Goal: Information Seeking & Learning: Learn about a topic

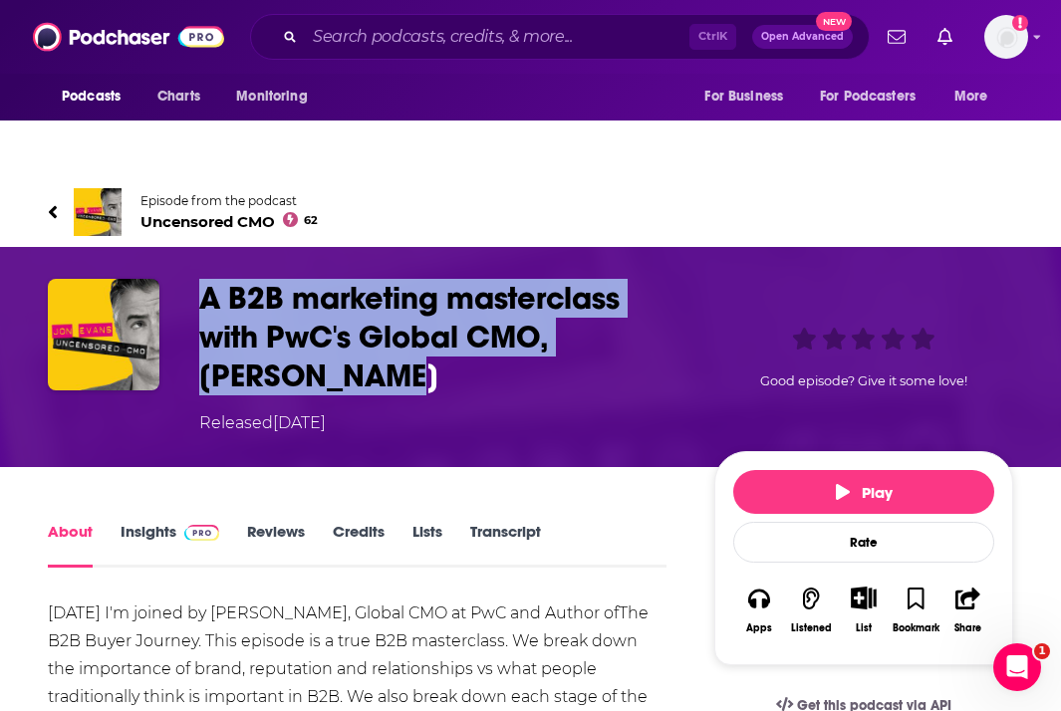
drag, startPoint x: 311, startPoint y: 340, endPoint x: 196, endPoint y: 254, distance: 143.1
click at [196, 279] on div "A B2B marketing masterclass with PwC's Global CMO, Antonia Wade Released Wednes…" at bounding box center [531, 357] width 966 height 156
copy h1 "A B2B marketing masterclass with PwC's Global CMO, Antonia Wade"
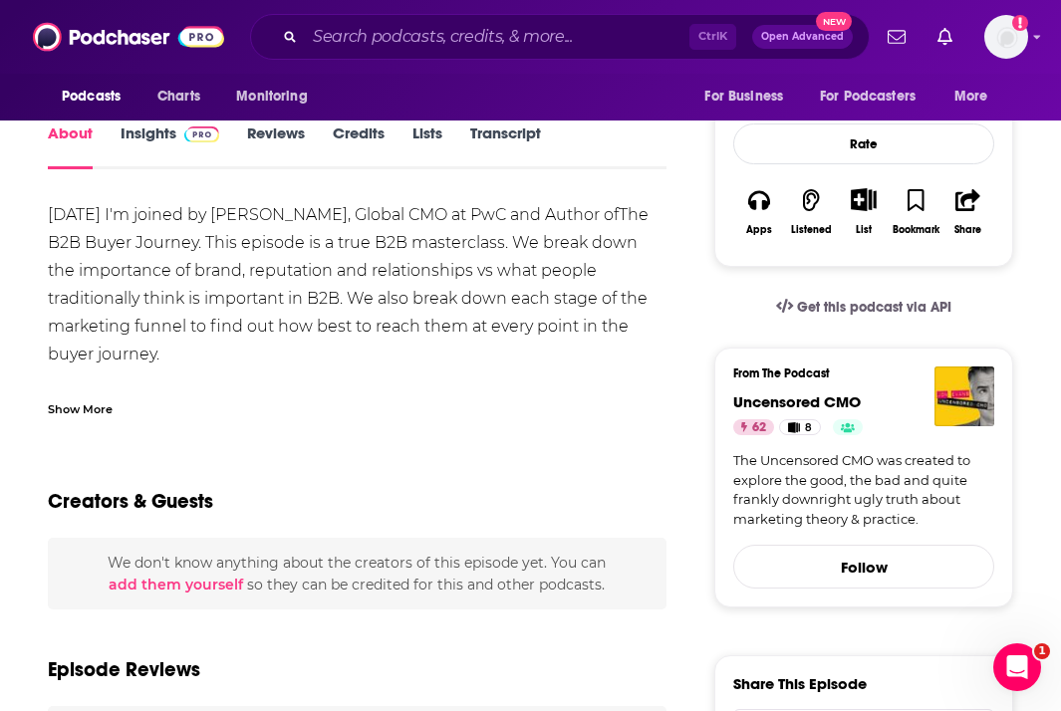
scroll to position [299, 0]
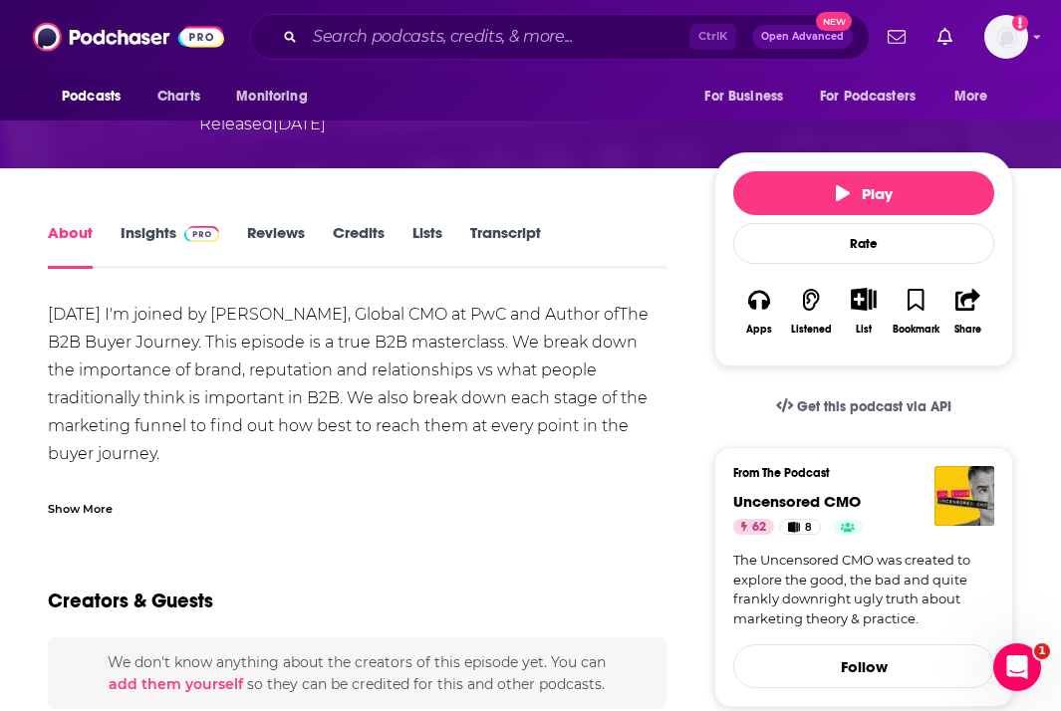
drag, startPoint x: 487, startPoint y: 329, endPoint x: 461, endPoint y: 97, distance: 233.6
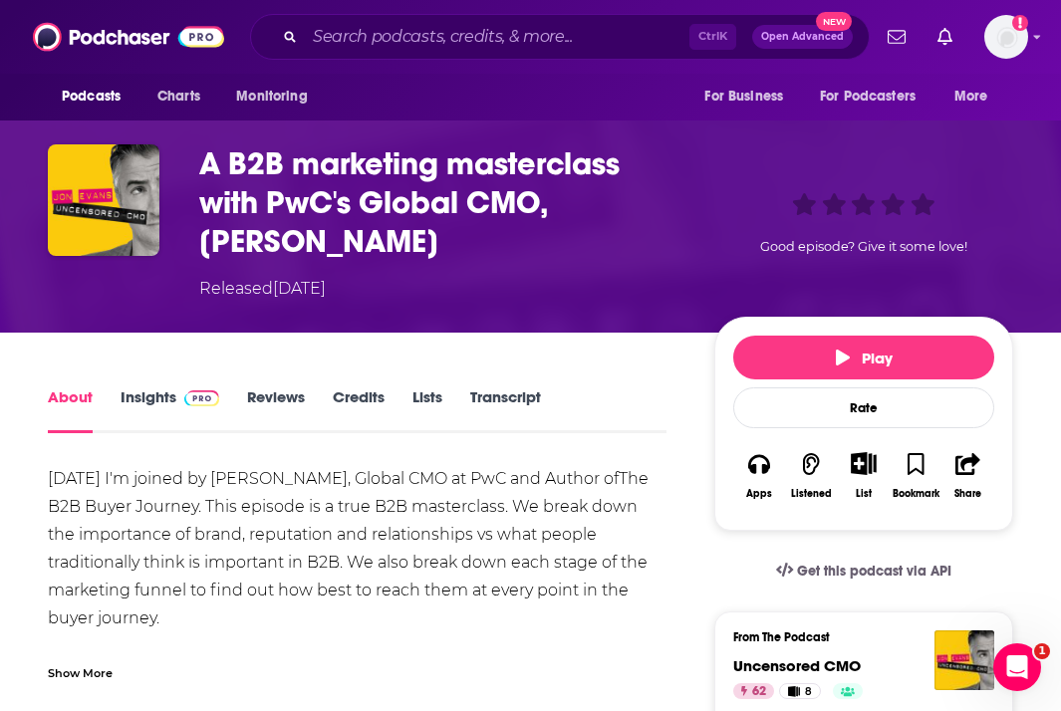
scroll to position [100, 0]
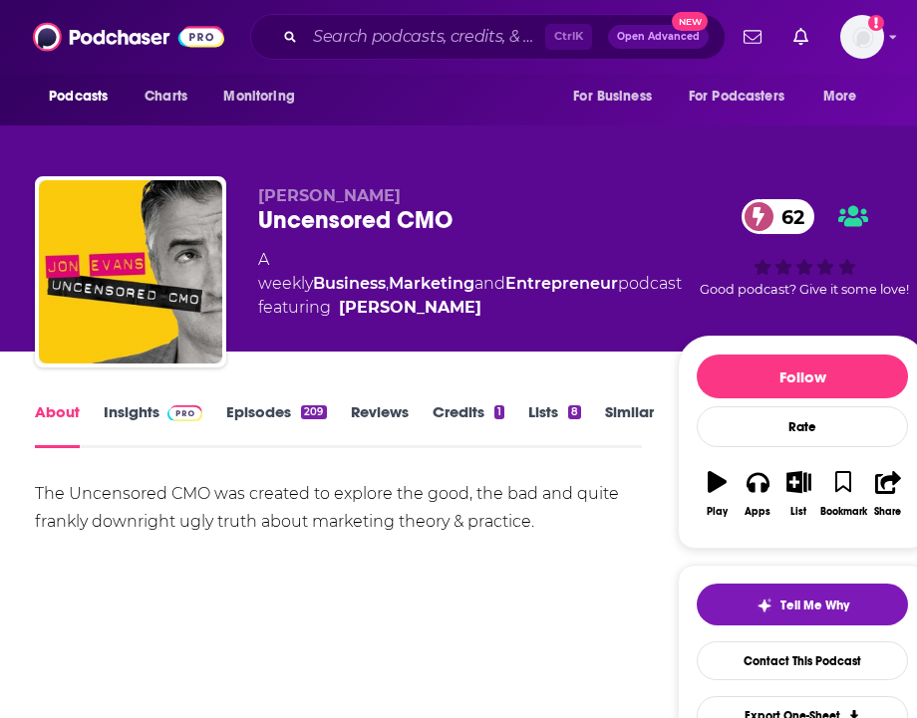
click at [266, 403] on link "Episodes 209" at bounding box center [276, 426] width 100 height 46
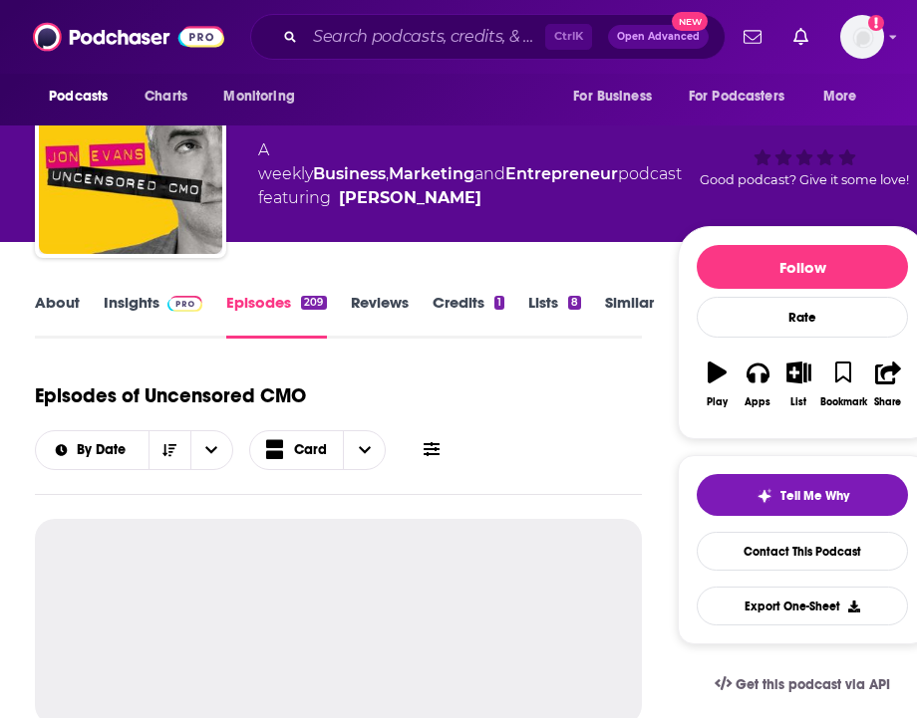
scroll to position [100, 0]
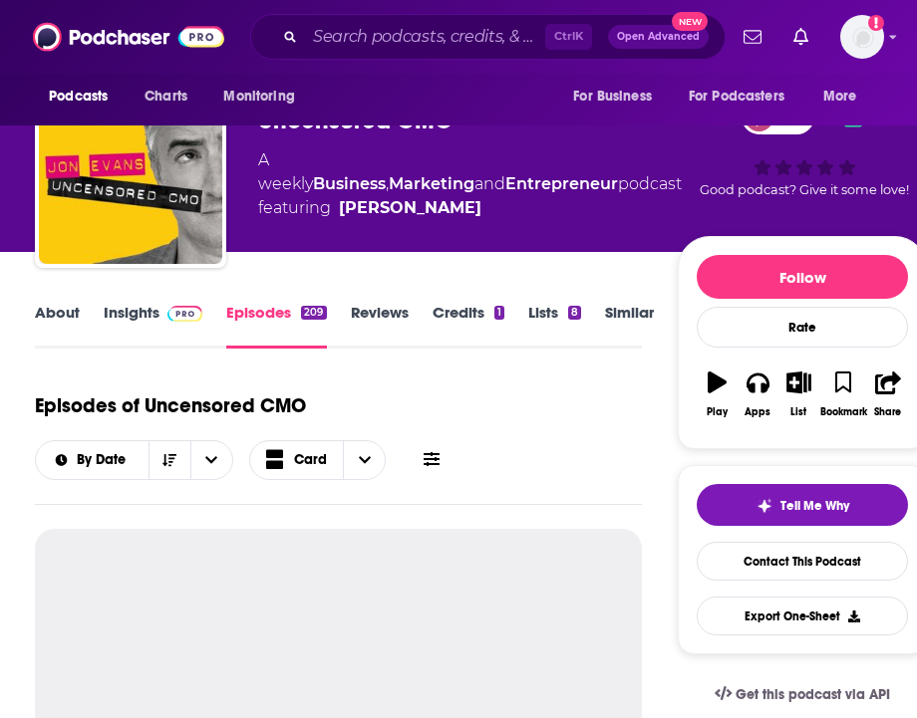
click at [157, 303] on link "Insights" at bounding box center [153, 326] width 99 height 46
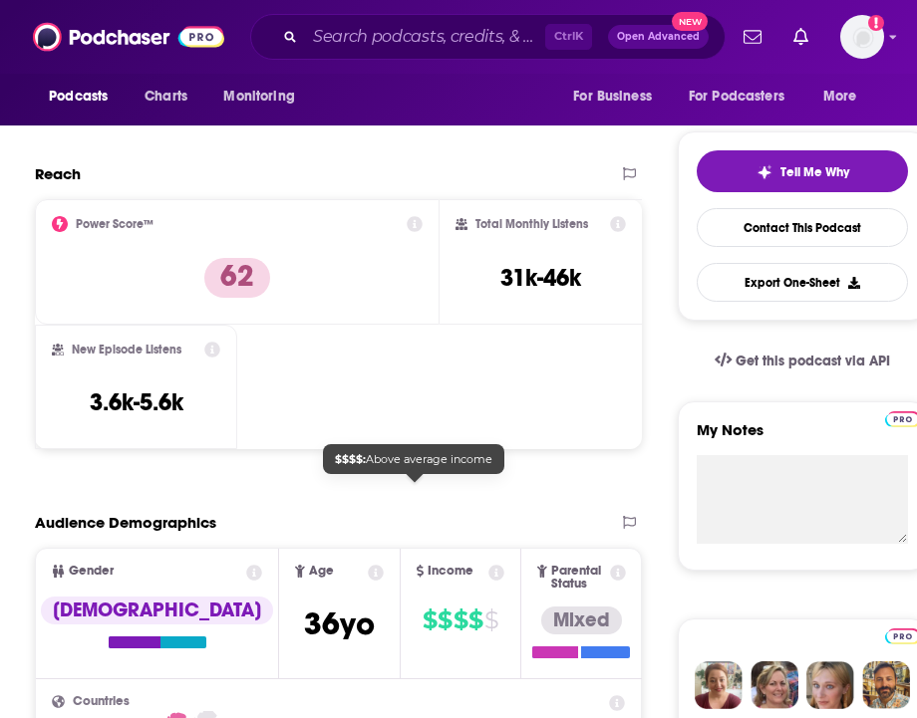
scroll to position [399, 0]
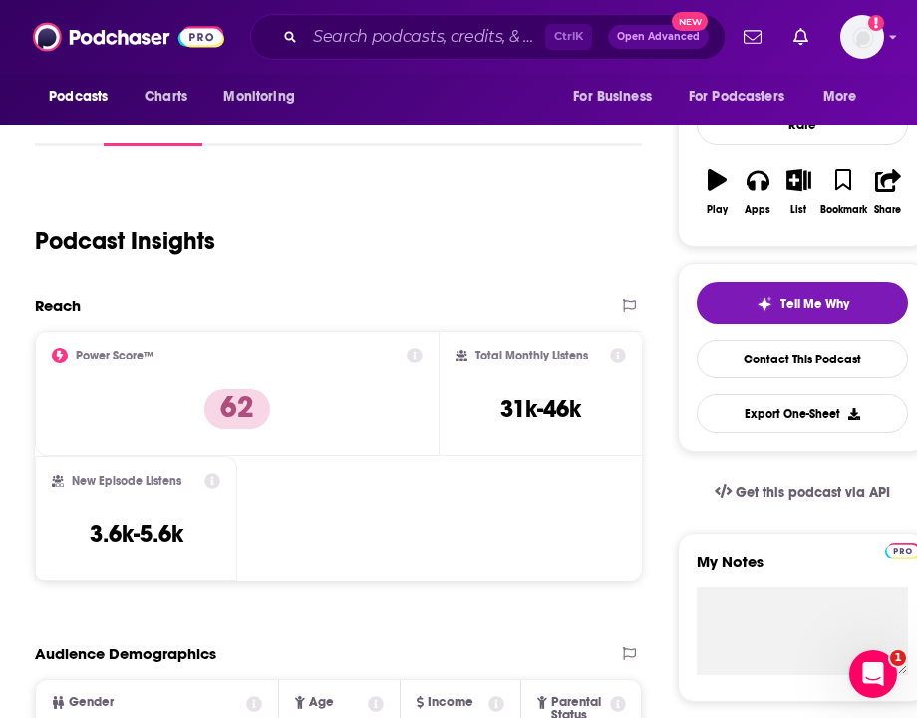
scroll to position [299, 0]
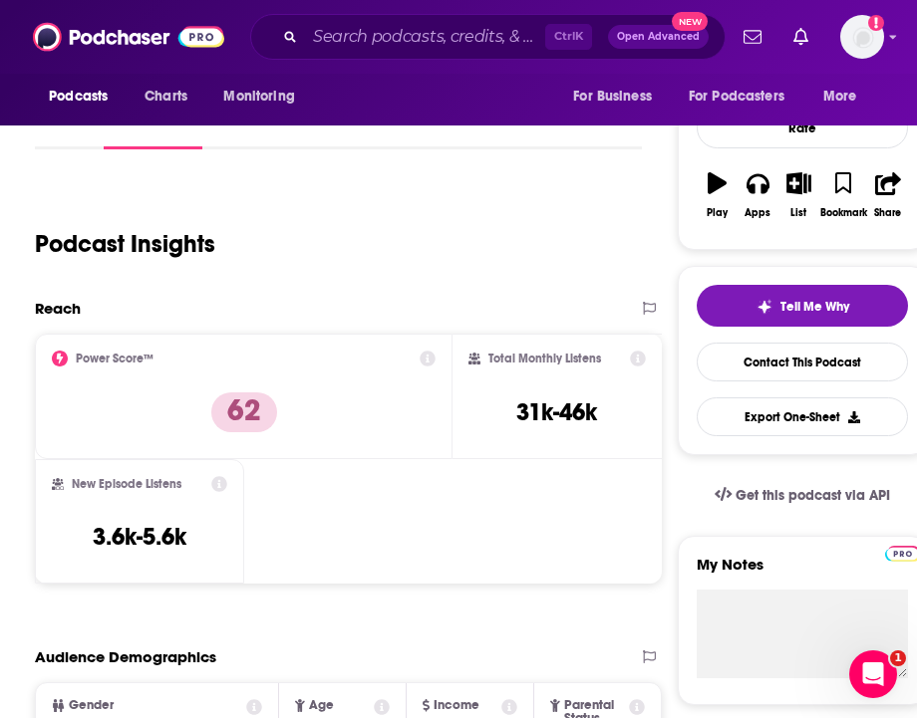
click at [47, 181] on div "Podcast Insights" at bounding box center [330, 232] width 591 height 102
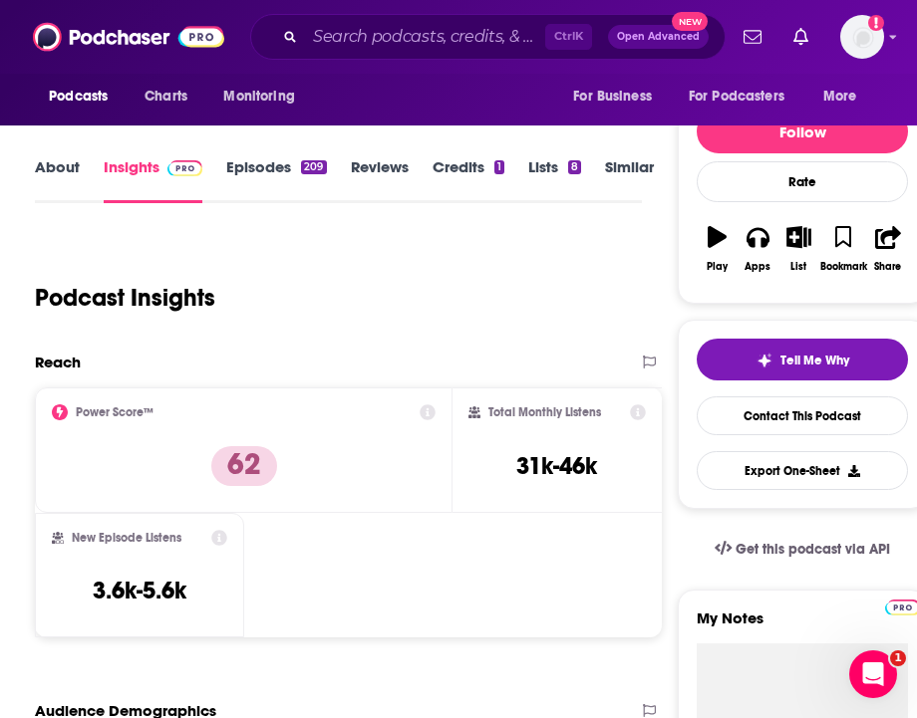
scroll to position [199, 0]
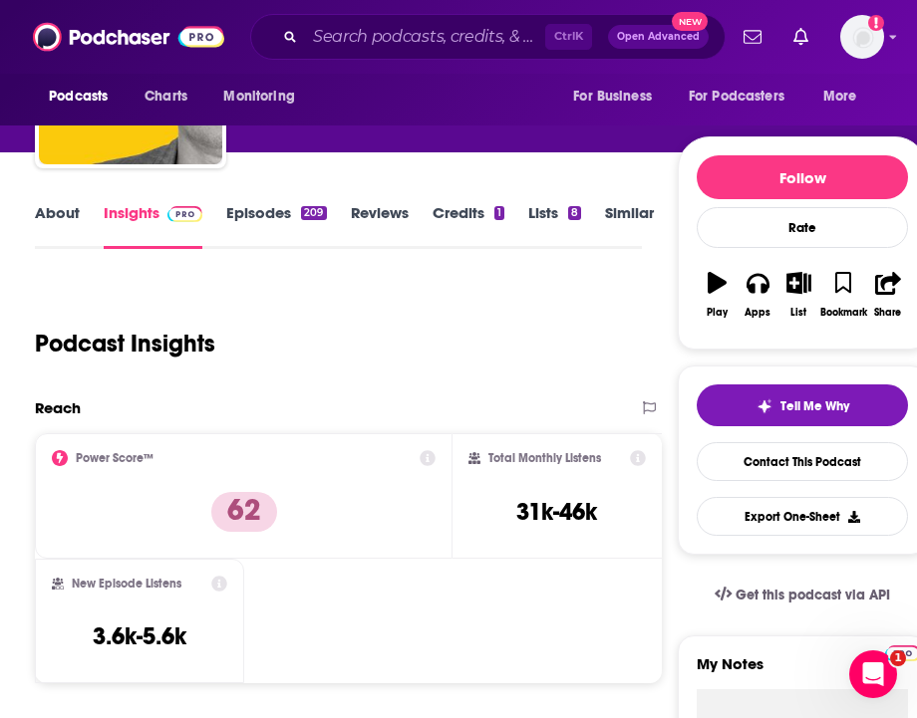
click at [374, 310] on div "Podcast Insights" at bounding box center [330, 332] width 591 height 102
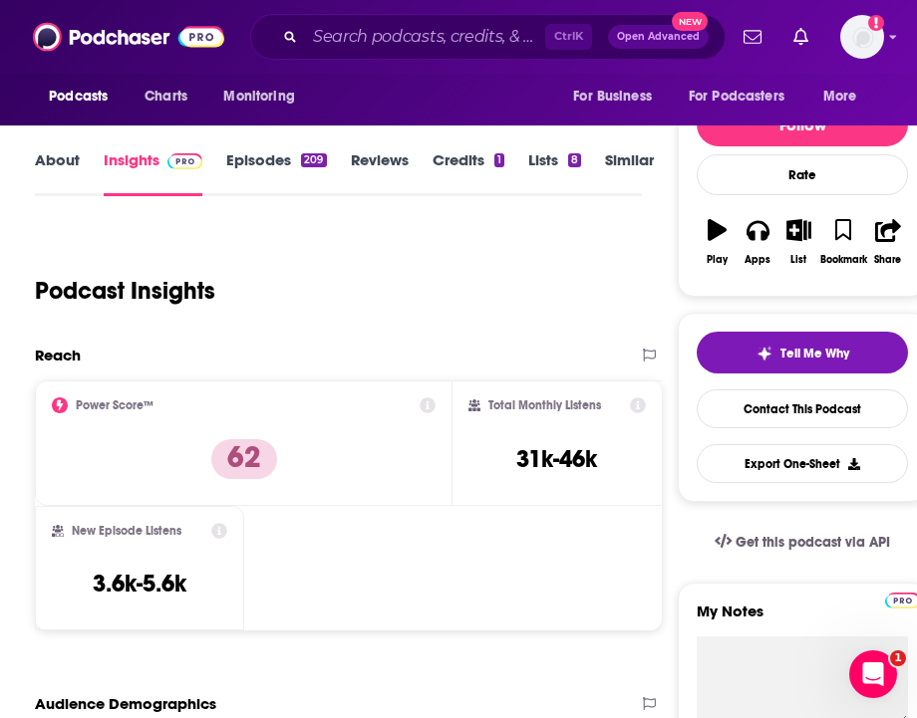
scroll to position [299, 0]
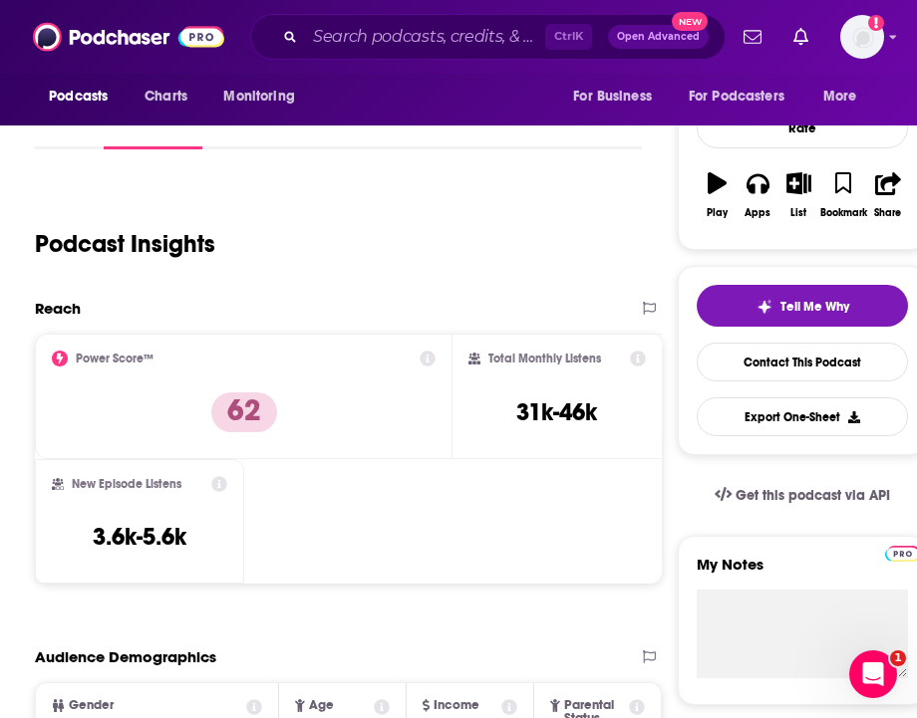
click at [227, 476] on icon at bounding box center [219, 484] width 16 height 16
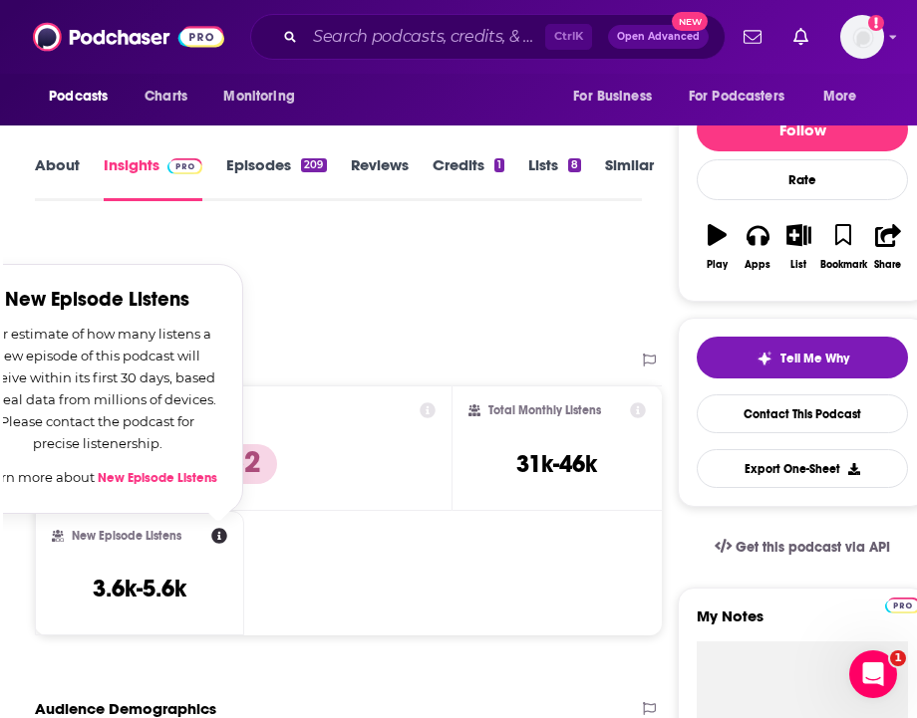
scroll to position [199, 0]
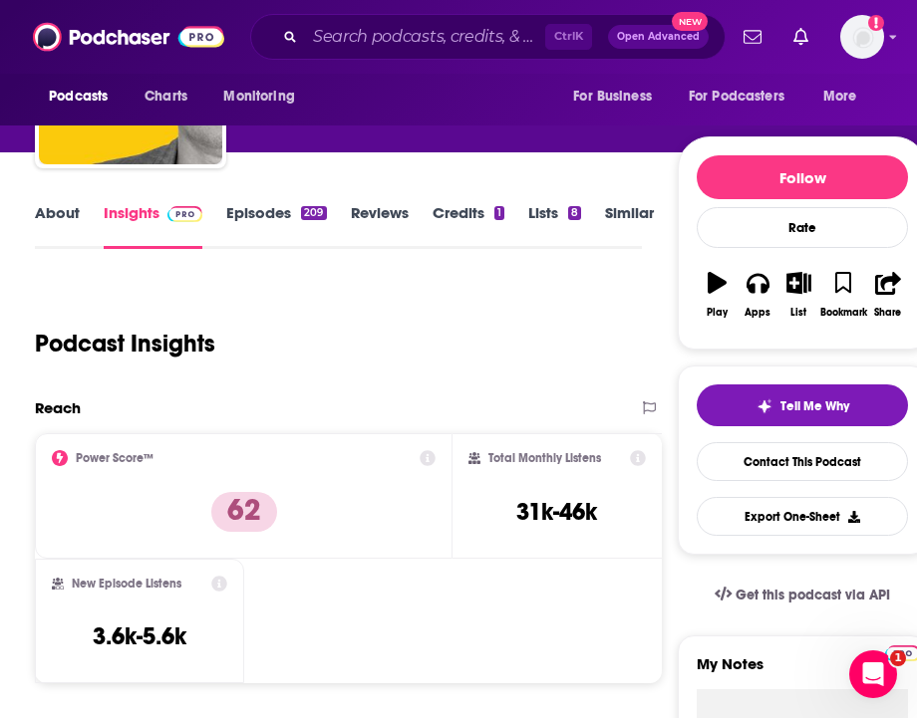
drag, startPoint x: 494, startPoint y: 244, endPoint x: 579, endPoint y: 286, distance: 94.5
click at [227, 576] on icon at bounding box center [219, 584] width 16 height 16
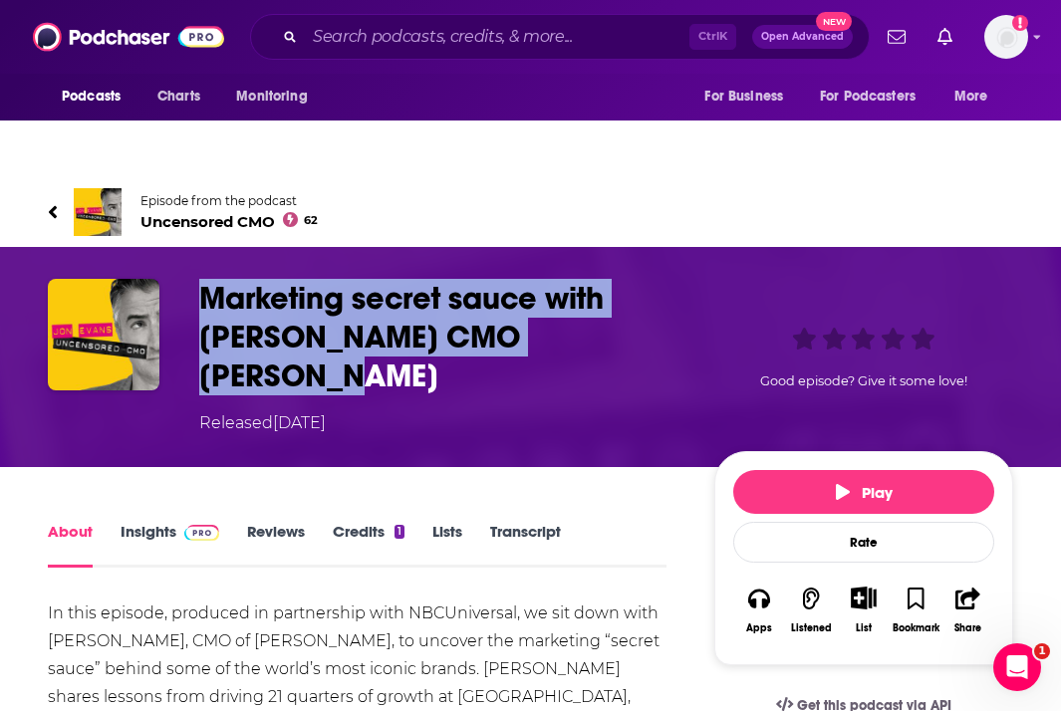
drag, startPoint x: 656, startPoint y: 294, endPoint x: 200, endPoint y: 256, distance: 457.0
click at [200, 279] on h1 "Marketing secret sauce with Kraft Heinz CMO Todd Kaplan" at bounding box center [440, 337] width 483 height 117
copy h1 "Marketing secret sauce with Kraft Heinz CMO Todd Kaplan"
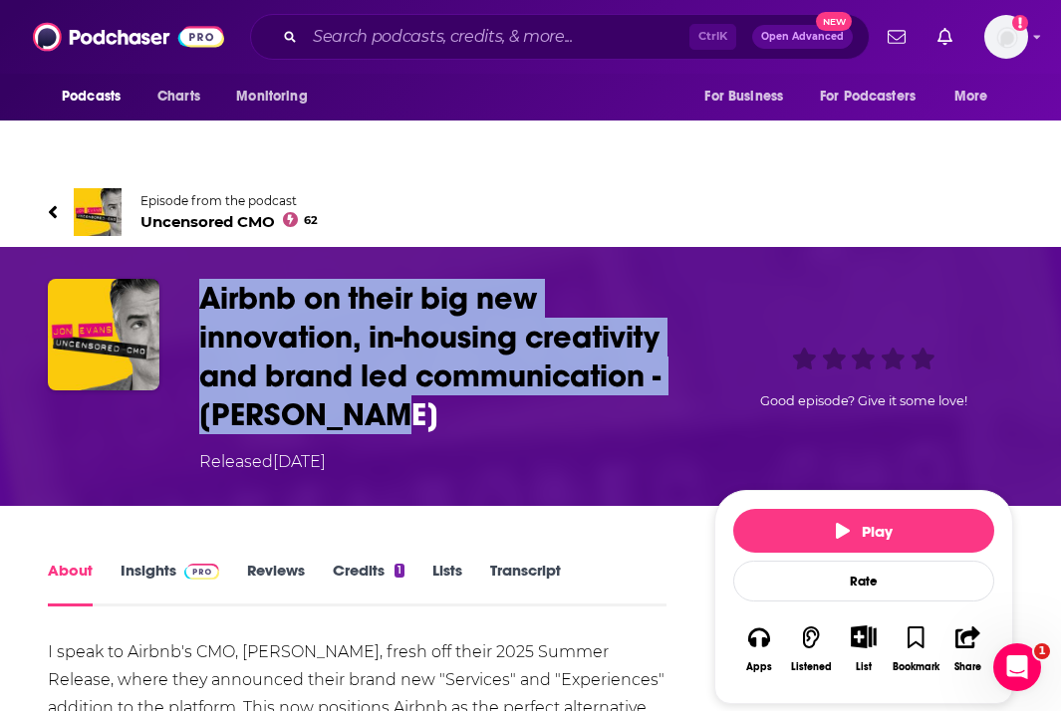
drag, startPoint x: 373, startPoint y: 375, endPoint x: 205, endPoint y: 256, distance: 205.1
click at [205, 279] on h1 "Airbnb on their big new innovation, in-housing creativity and brand led communi…" at bounding box center [440, 356] width 483 height 155
copy h1 "Airbnb on their big new innovation, in-housing creativity and brand led communi…"
click at [433, 279] on h1 "Airbnb on their big new innovation, in-housing creativity and brand led communi…" at bounding box center [440, 356] width 483 height 155
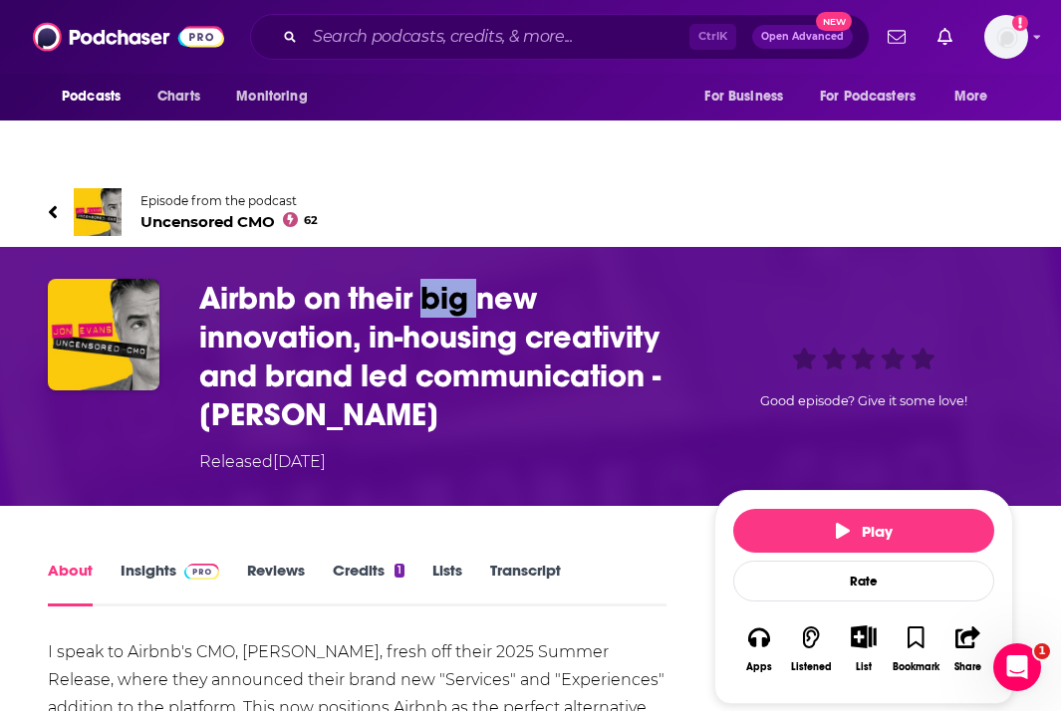
click at [433, 279] on h1 "Airbnb on their big new innovation, in-housing creativity and brand led communi…" at bounding box center [440, 356] width 483 height 155
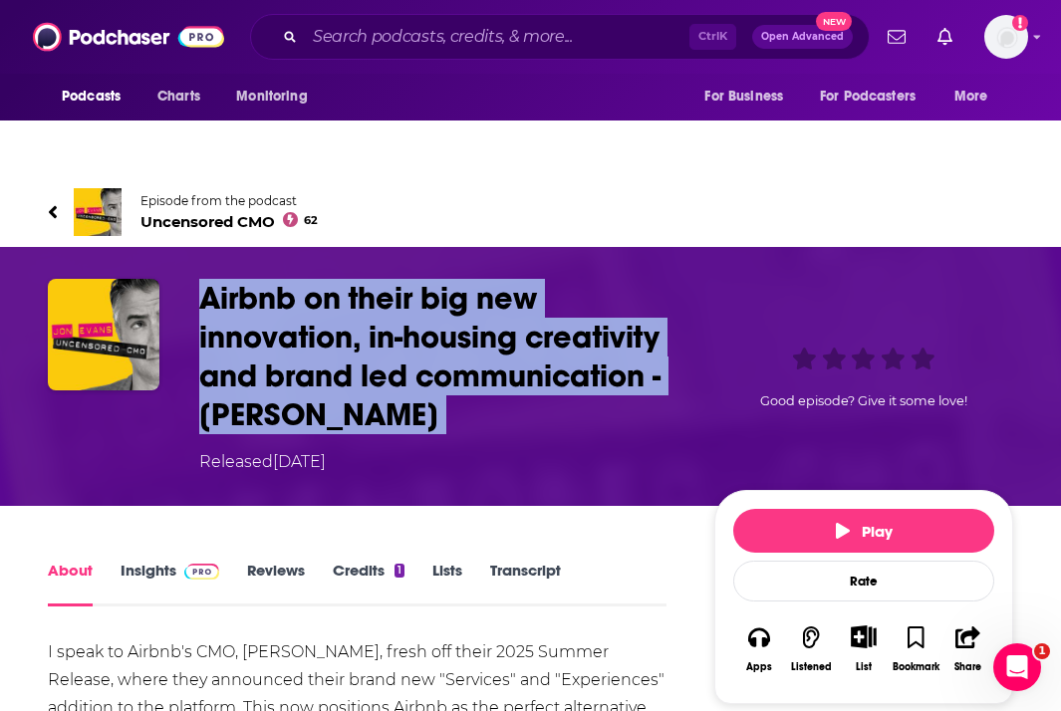
click at [433, 279] on h1 "Airbnb on their big new innovation, in-housing creativity and brand led communi…" at bounding box center [440, 356] width 483 height 155
drag, startPoint x: 321, startPoint y: 321, endPoint x: 333, endPoint y: 275, distance: 47.4
click at [321, 321] on h1 "Airbnb on their big new innovation, in-housing creativity and brand led communi…" at bounding box center [440, 356] width 483 height 155
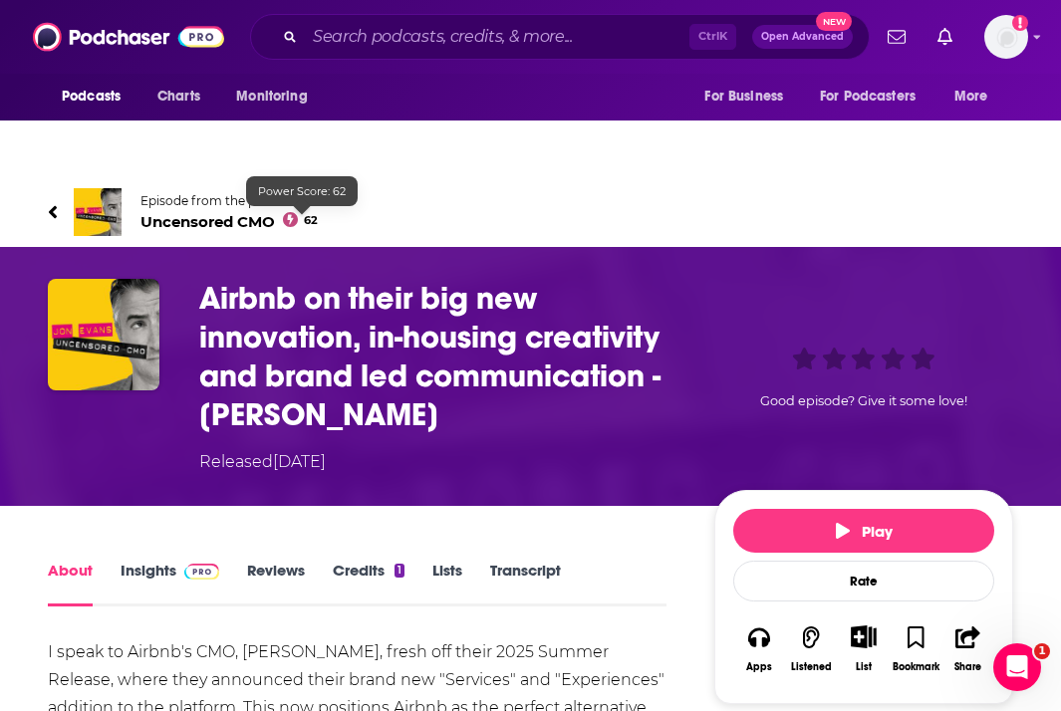
scroll to position [399, 0]
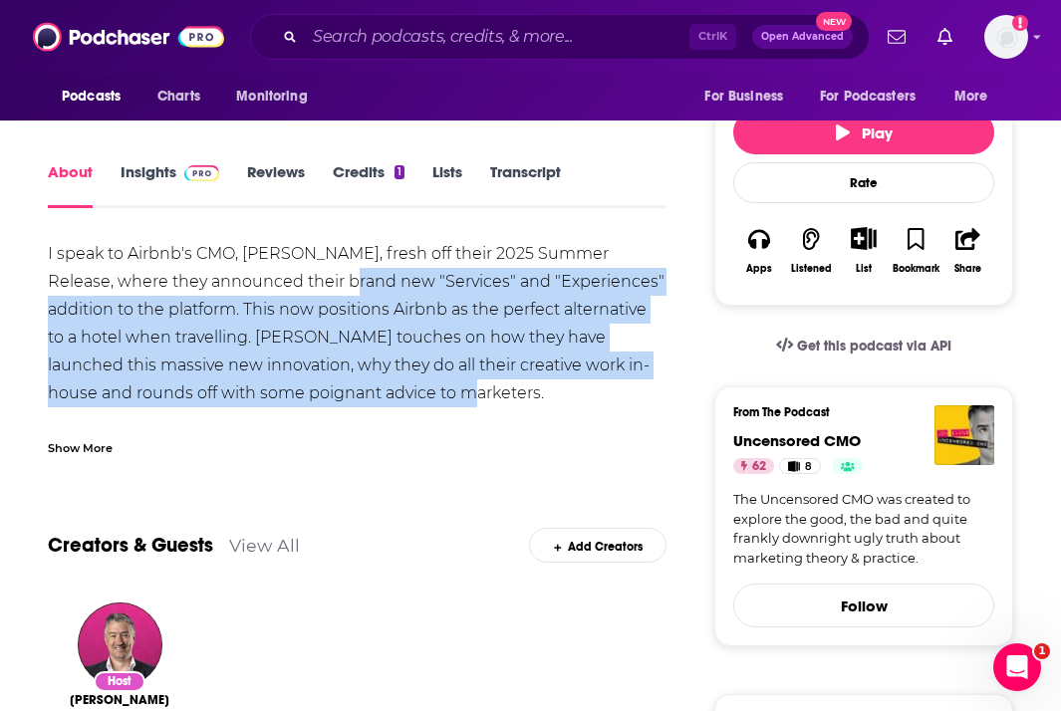
drag, startPoint x: 307, startPoint y: 234, endPoint x: 394, endPoint y: 349, distance: 143.7
click at [394, 349] on div "I speak to Airbnb's CMO, Hiroki Asai, fresh off their 2025 Summer Release, wher…" at bounding box center [357, 561] width 619 height 642
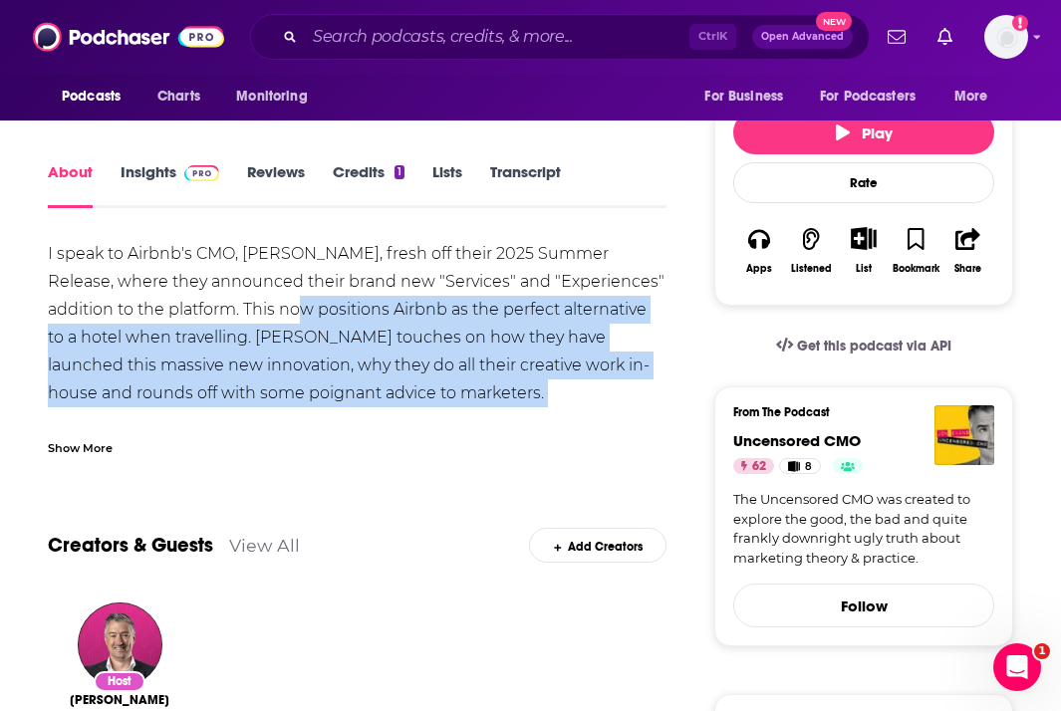
drag, startPoint x: 394, startPoint y: 349, endPoint x: 274, endPoint y: 260, distance: 148.9
click at [274, 260] on div "I speak to Airbnb's CMO, Hiroki Asai, fresh off their 2025 Summer Release, wher…" at bounding box center [357, 561] width 619 height 642
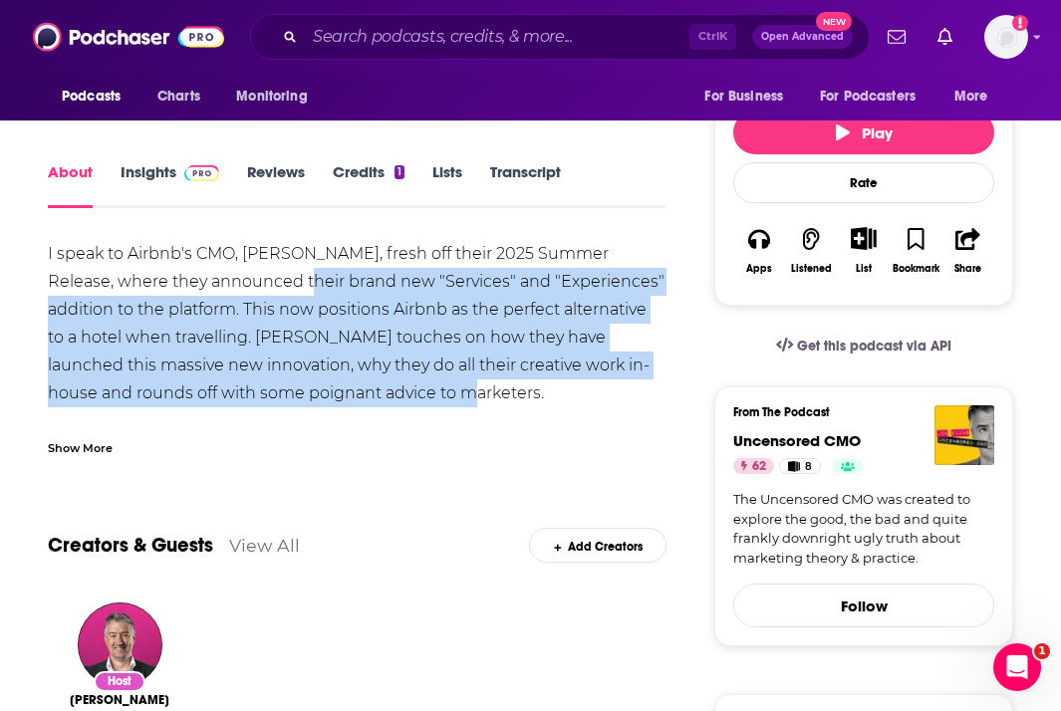
drag, startPoint x: 258, startPoint y: 248, endPoint x: 352, endPoint y: 344, distance: 133.9
click at [352, 344] on div "I speak to Airbnb's CMO, Hiroki Asai, fresh off their 2025 Summer Release, wher…" at bounding box center [357, 561] width 619 height 642
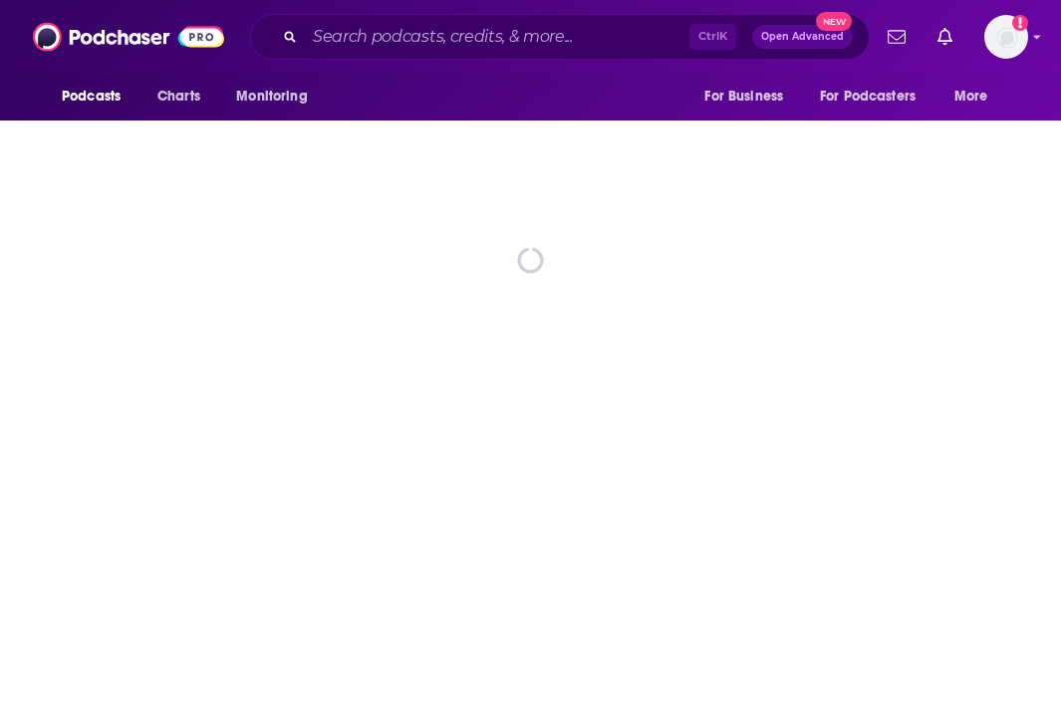
scroll to position [100, 0]
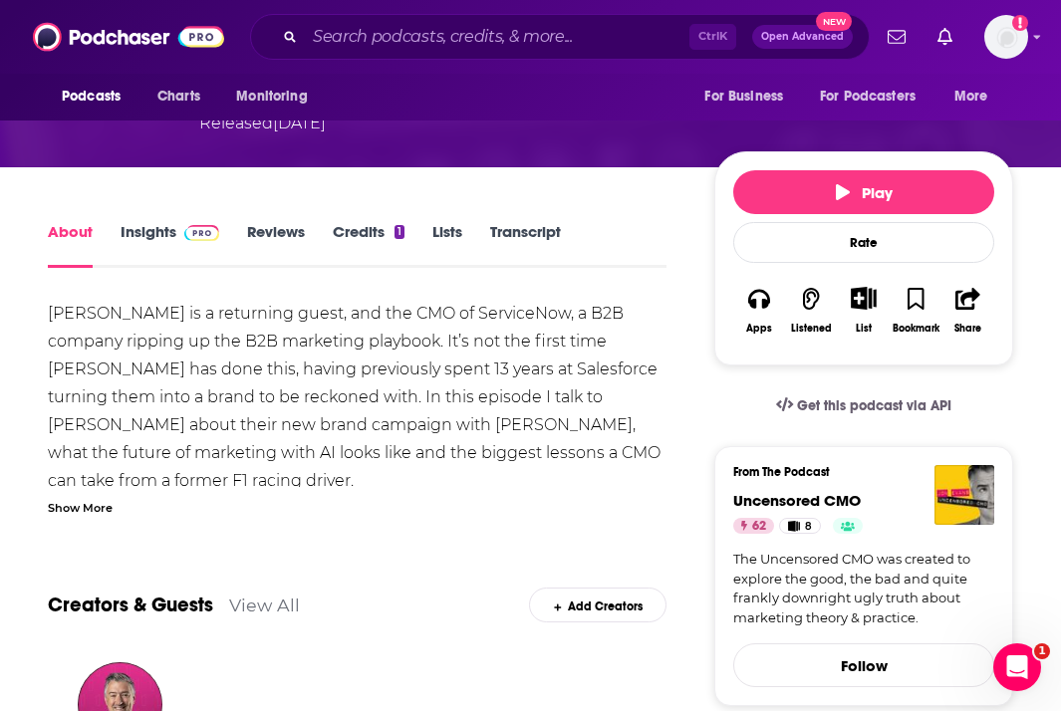
scroll to position [399, 0]
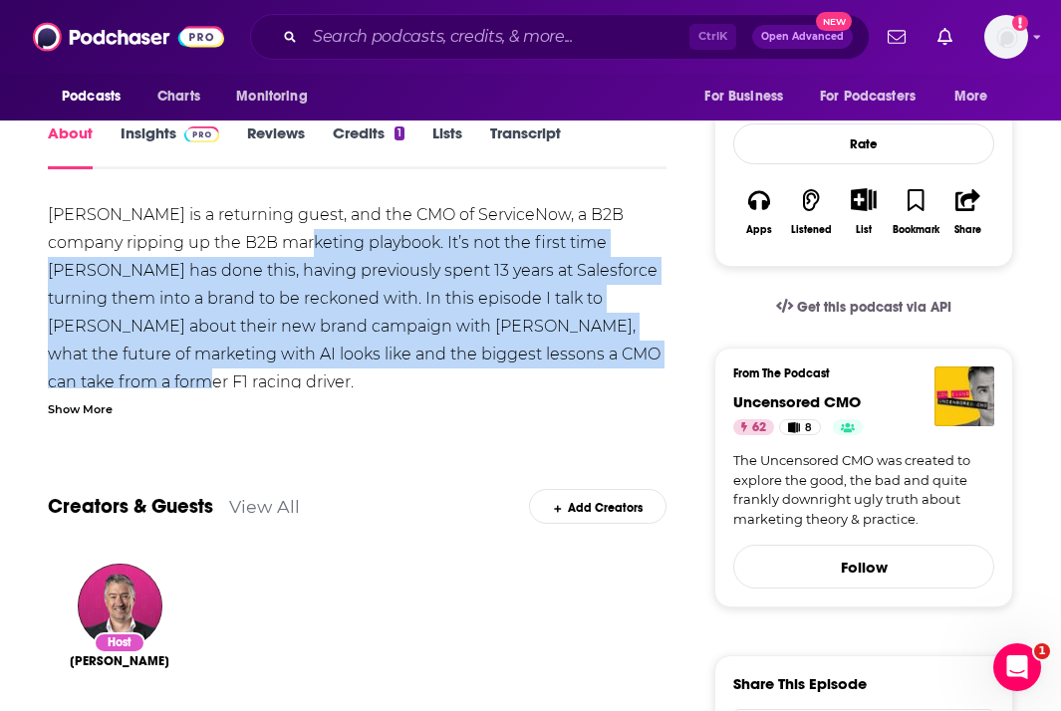
drag, startPoint x: 317, startPoint y: 199, endPoint x: 630, endPoint y: 308, distance: 331.2
click at [630, 308] on div "[PERSON_NAME] is a returning guest, and the CMO of ServiceNow, a B2B company ri…" at bounding box center [357, 605] width 619 height 809
drag, startPoint x: 630, startPoint y: 308, endPoint x: 397, endPoint y: 211, distance: 252.4
click at [398, 211] on div "[PERSON_NAME] is a returning guest, and the CMO of ServiceNow, a B2B company ri…" at bounding box center [357, 605] width 619 height 809
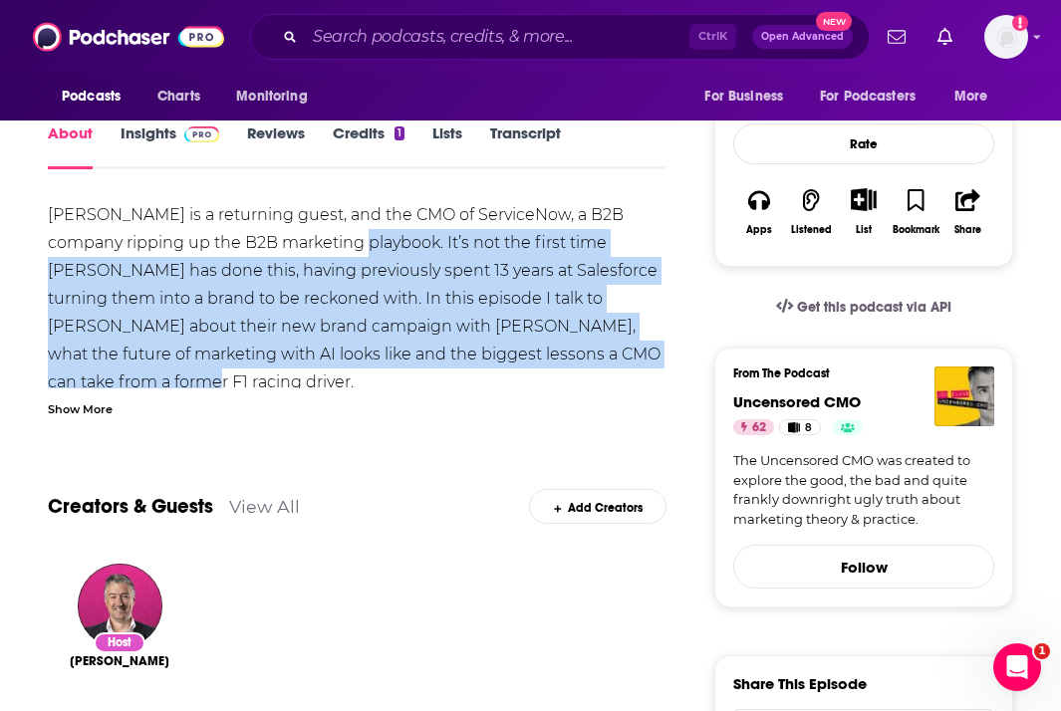
drag, startPoint x: 397, startPoint y: 211, endPoint x: 320, endPoint y: 122, distance: 118.0
click at [396, 211] on div "[PERSON_NAME] is a returning guest, and the CMO of ServiceNow, a B2B company ri…" at bounding box center [357, 605] width 619 height 809
click at [337, 244] on div "[PERSON_NAME] is a returning guest, and the CMO of ServiceNow, a B2B company ri…" at bounding box center [357, 605] width 619 height 809
click at [424, 238] on div "[PERSON_NAME] is a returning guest, and the CMO of ServiceNow, a B2B company ri…" at bounding box center [357, 605] width 619 height 809
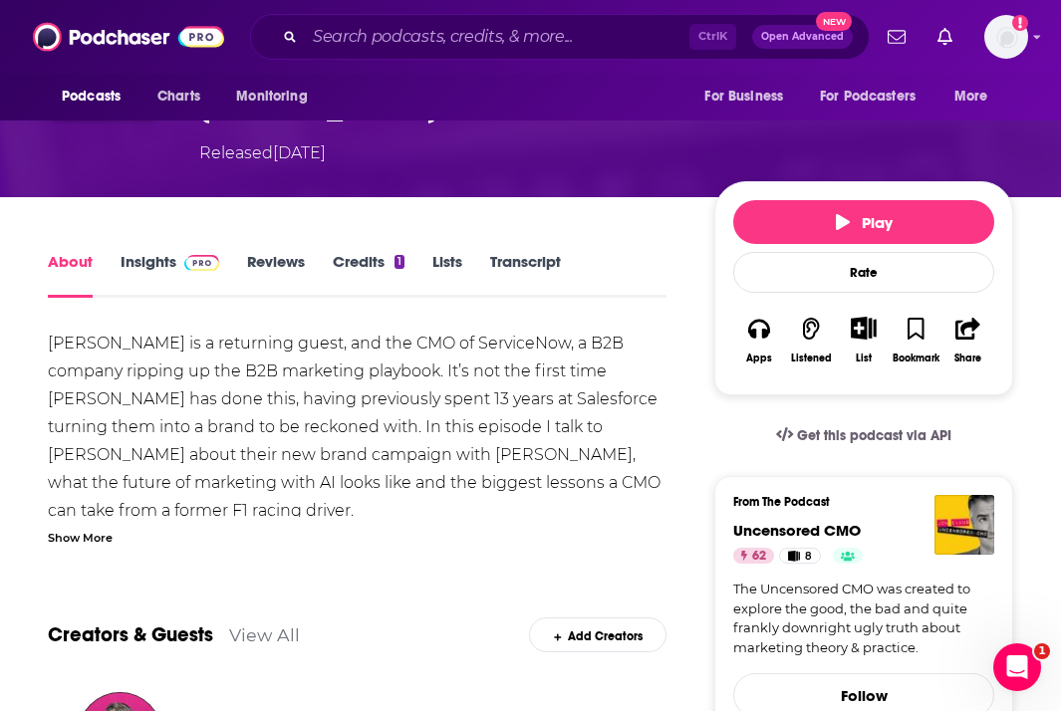
scroll to position [199, 0]
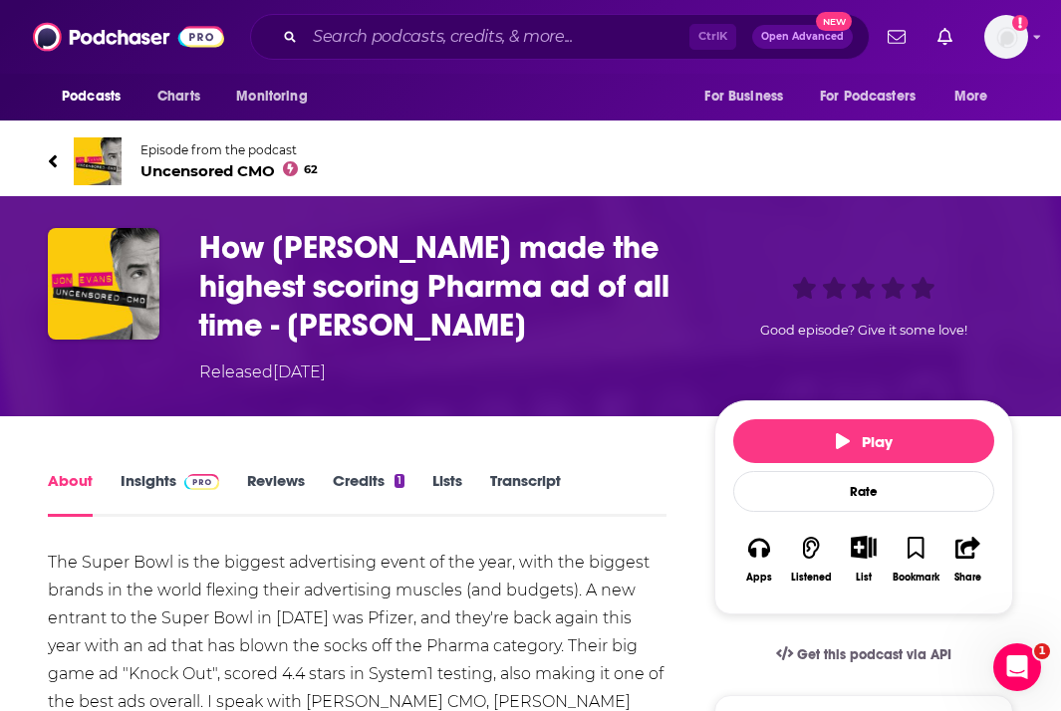
scroll to position [100, 0]
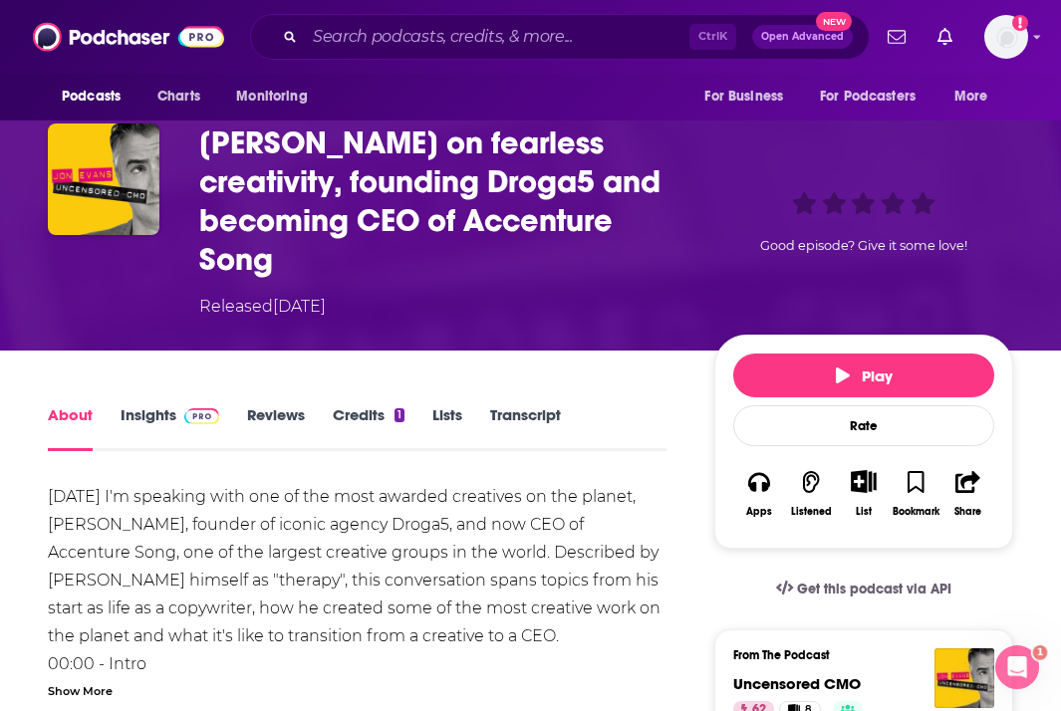
scroll to position [199, 0]
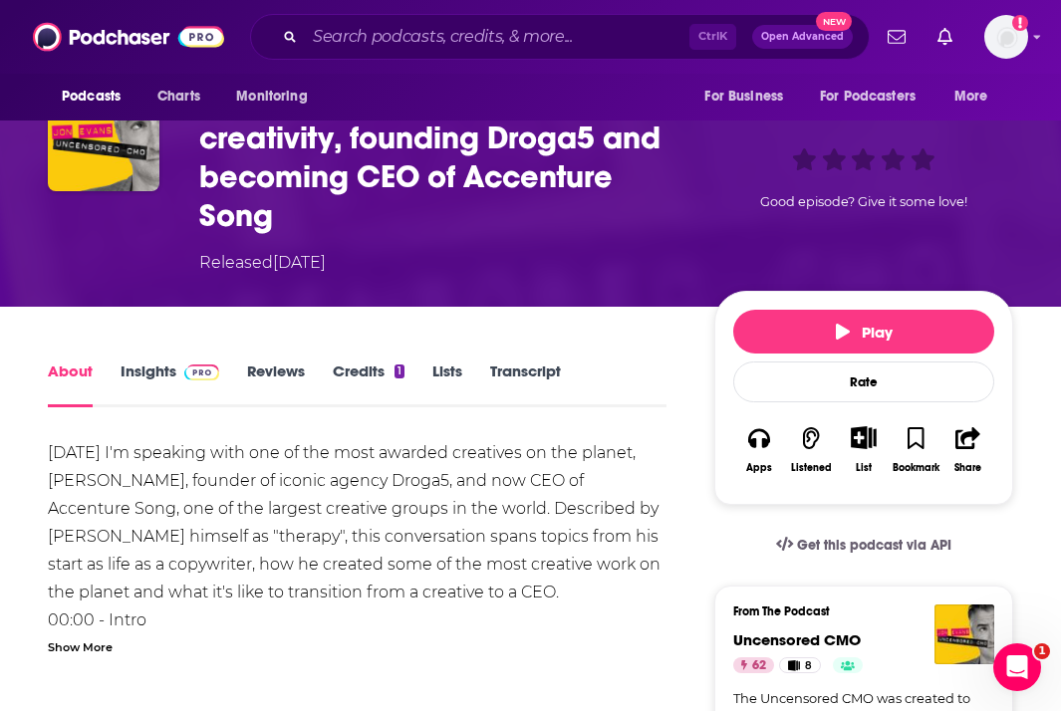
click at [327, 452] on div "Today I'm speaking with one of the most awarded creatives on the planet, David …" at bounding box center [357, 718] width 619 height 558
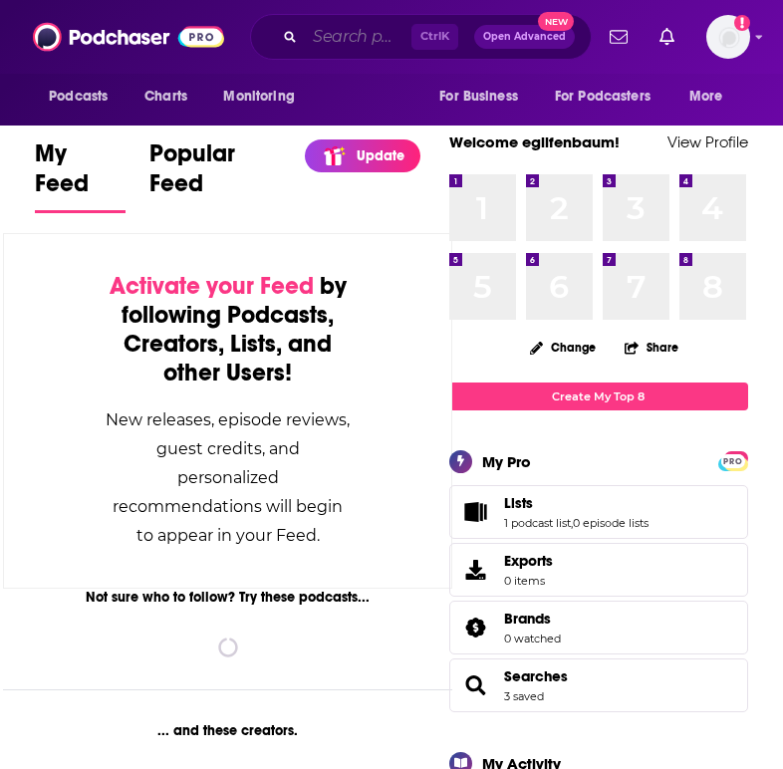
click at [332, 32] on input "Search podcasts, credits, & more..." at bounding box center [358, 37] width 107 height 32
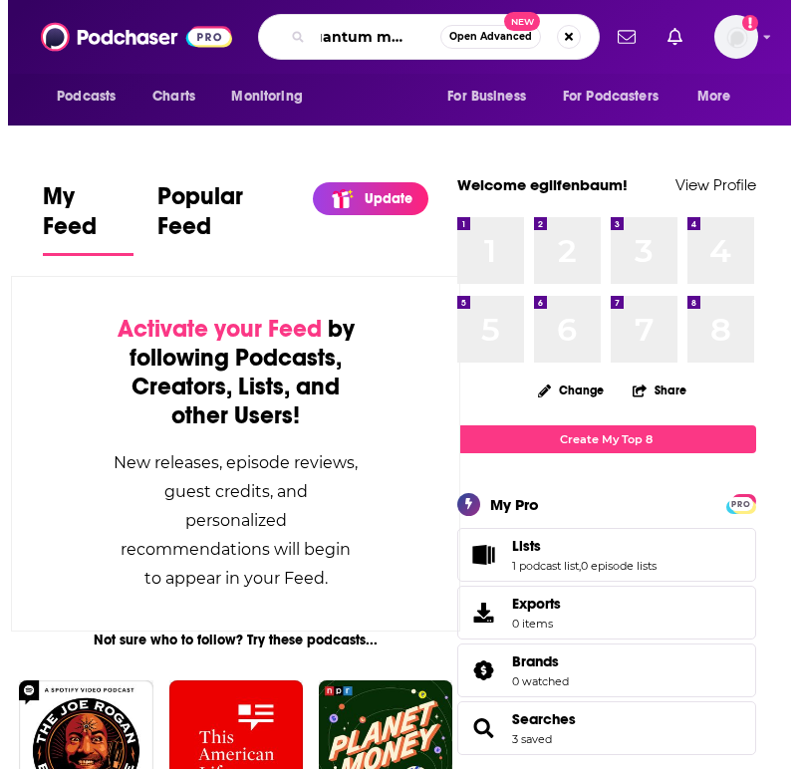
scroll to position [0, 37]
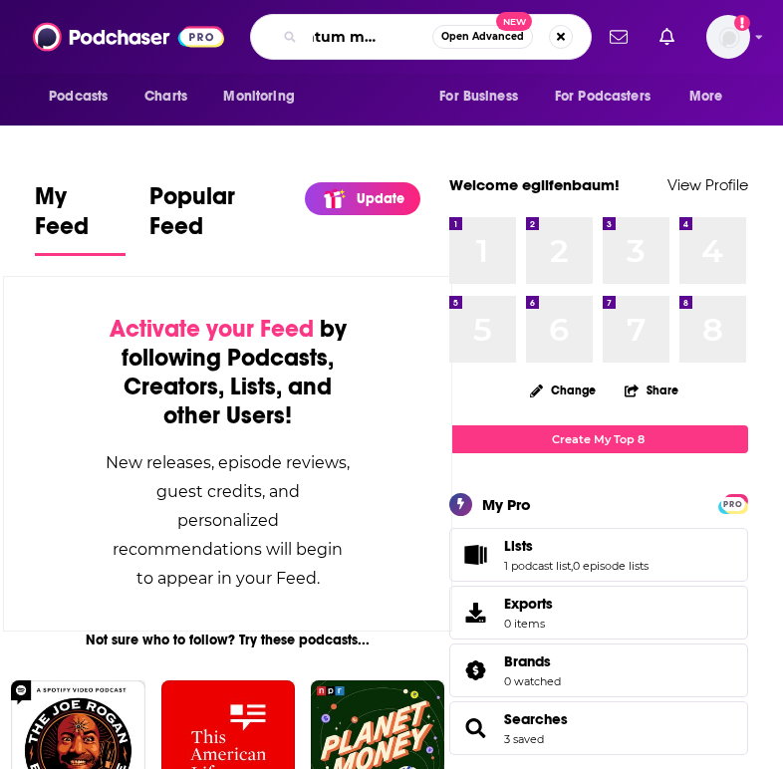
type input "quantum marketing"
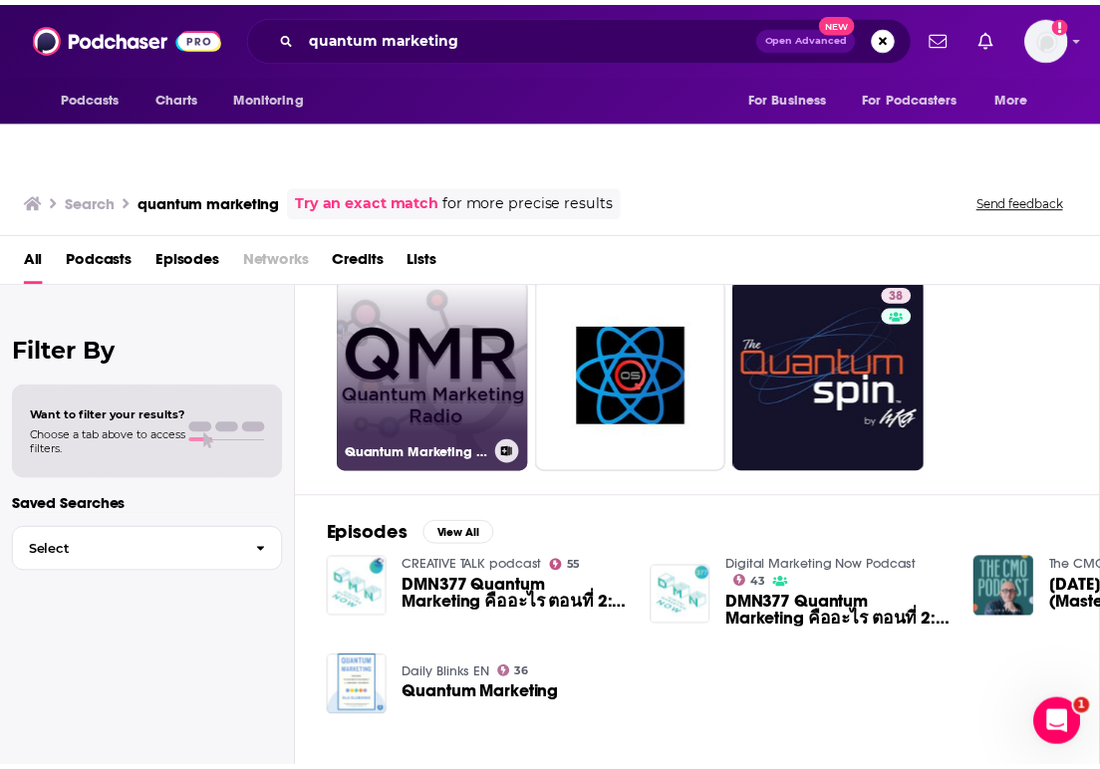
scroll to position [100, 0]
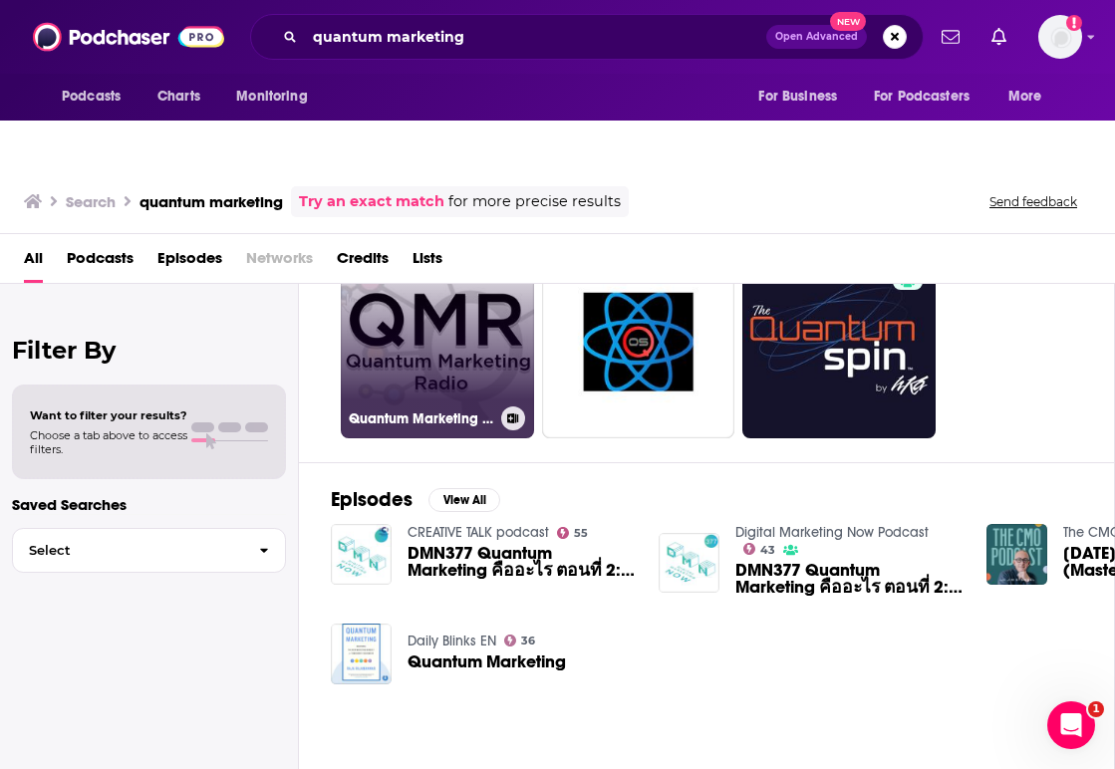
click at [419, 328] on link "Quantum Marketing Radio" at bounding box center [437, 341] width 193 height 193
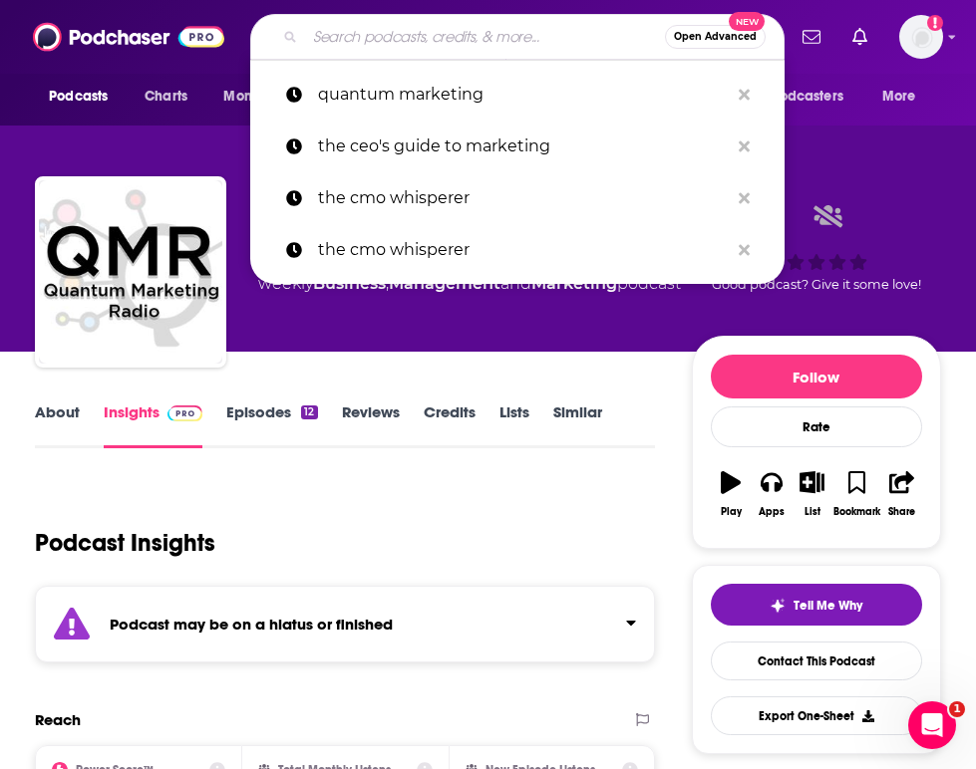
click at [379, 30] on input "Search podcasts, credits, & more..." at bounding box center [485, 37] width 360 height 32
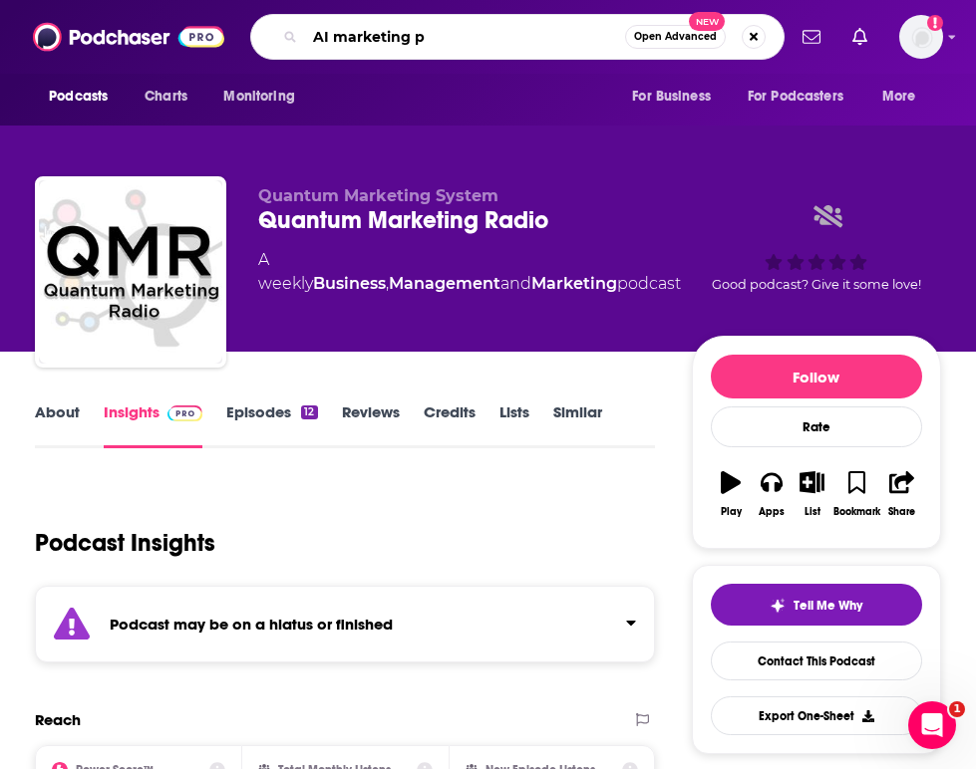
type input "AI marketing"
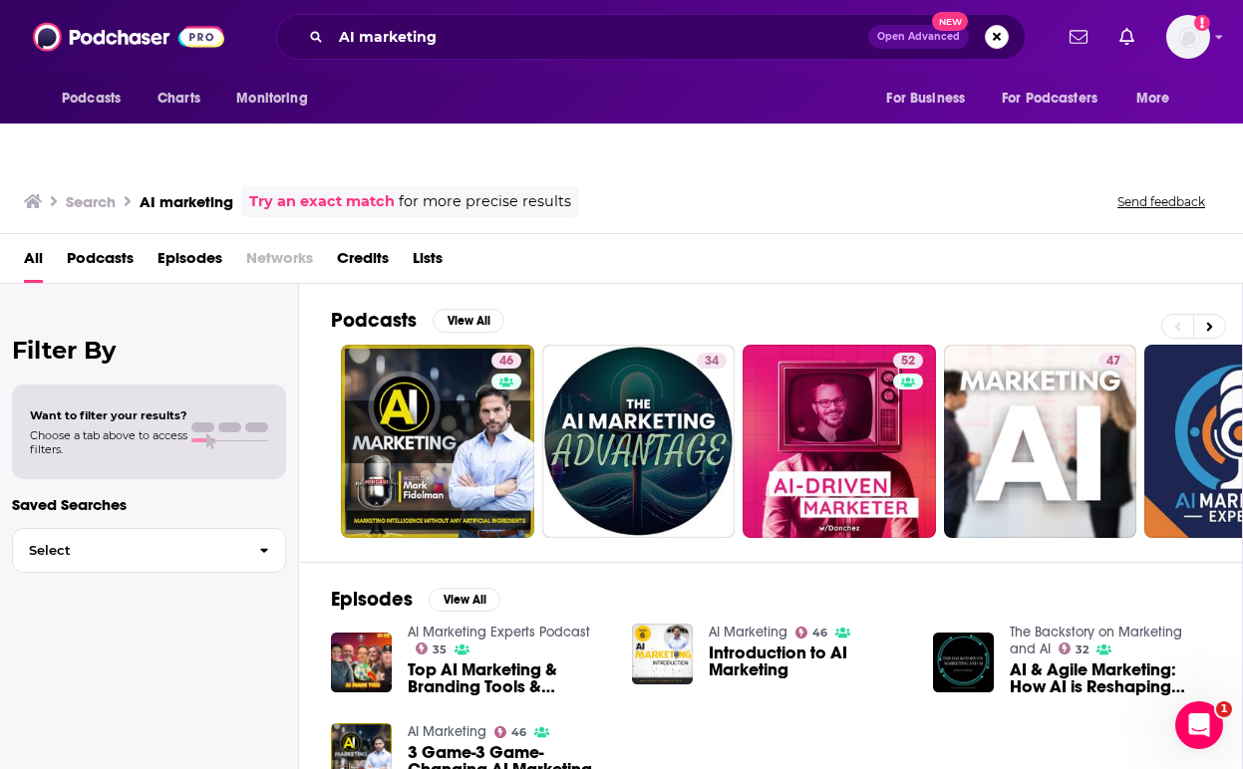
click at [729, 242] on div "All Podcasts Episodes Networks Credits Lists" at bounding box center [625, 262] width 1203 height 41
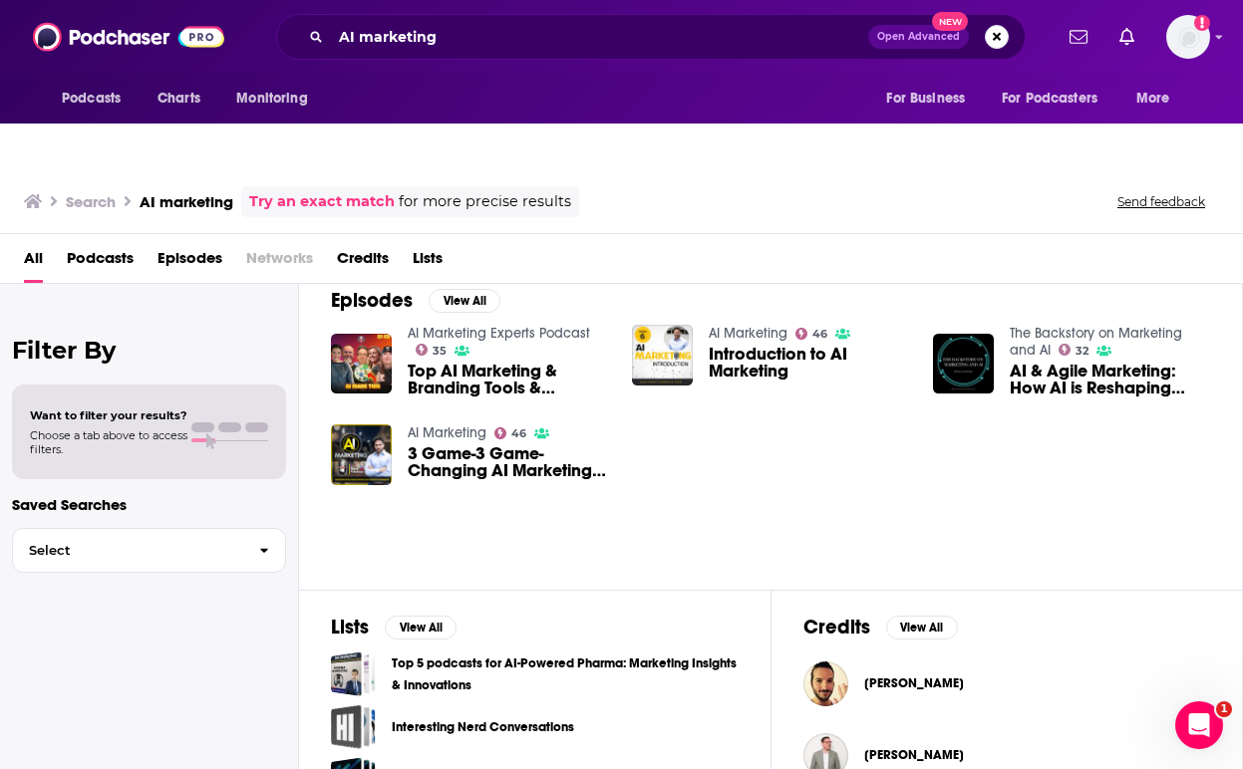
scroll to position [369, 0]
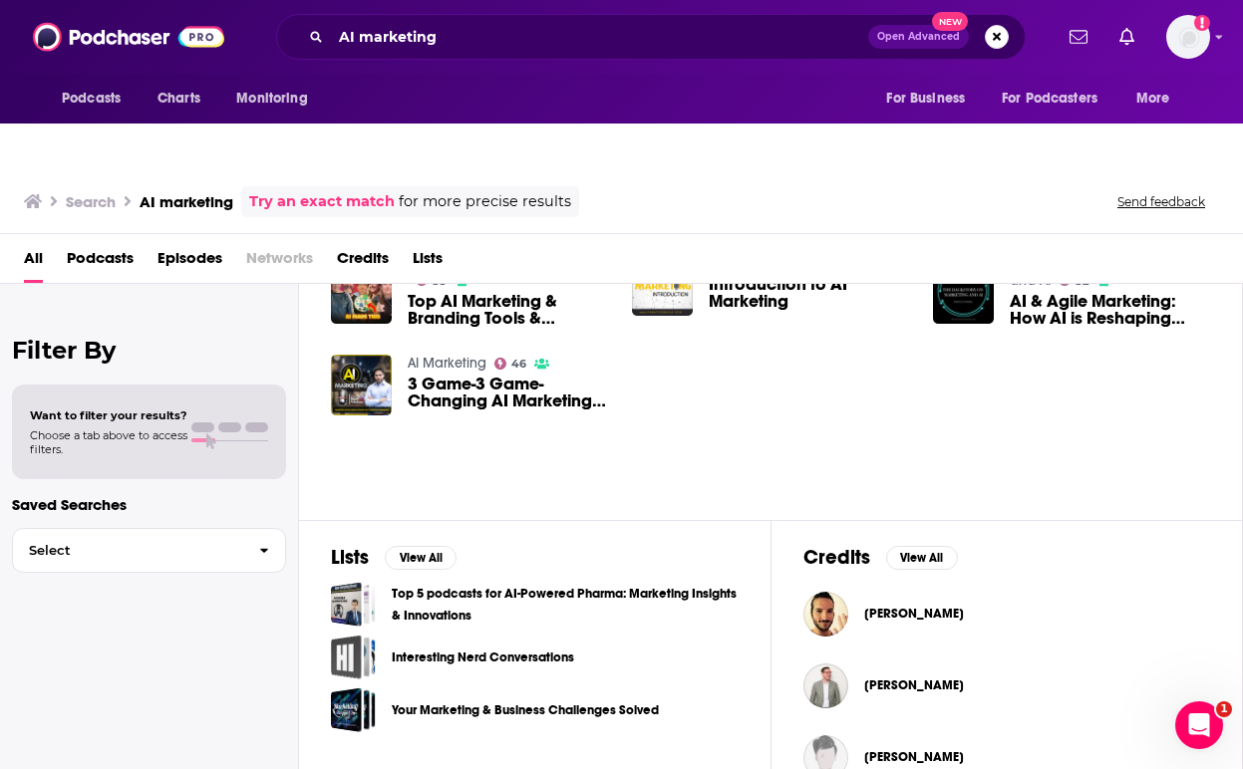
click at [660, 435] on div "Episodes View All AI Marketing Experts Podcast 35 Top AI Marketing & Branding T…" at bounding box center [771, 356] width 944 height 327
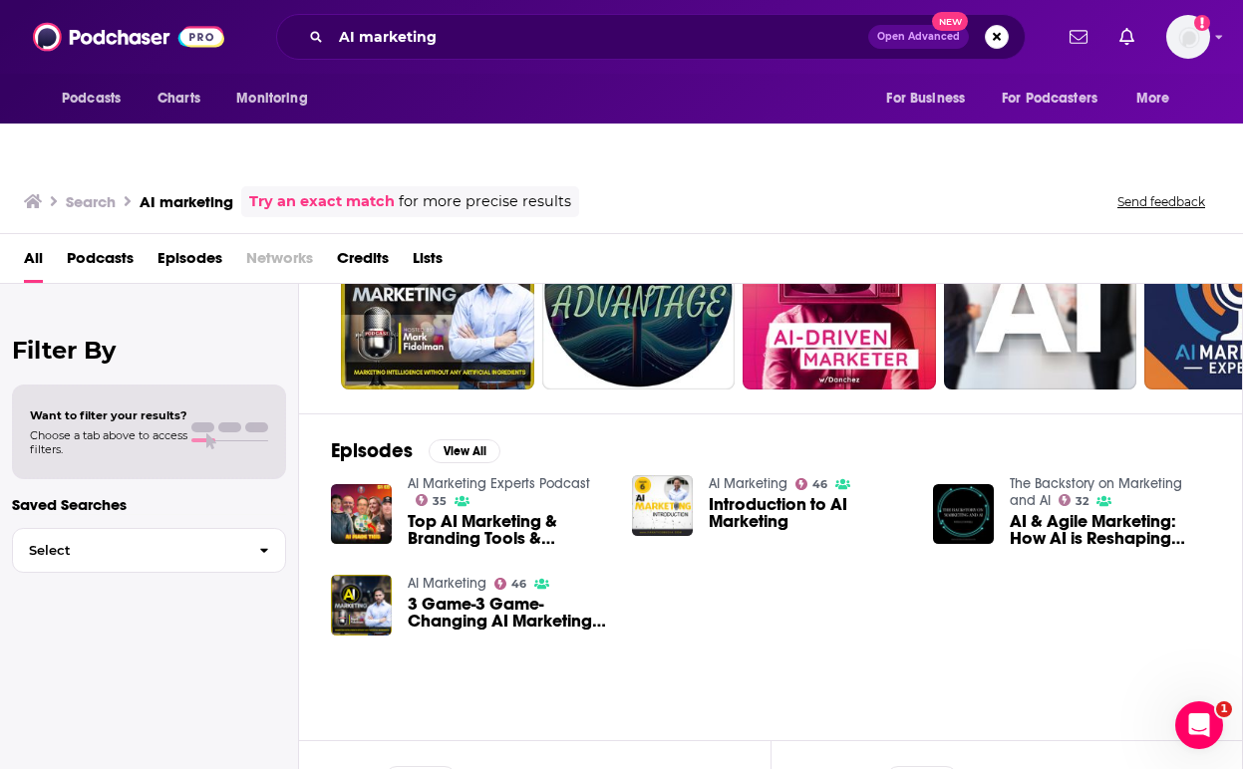
scroll to position [70, 0]
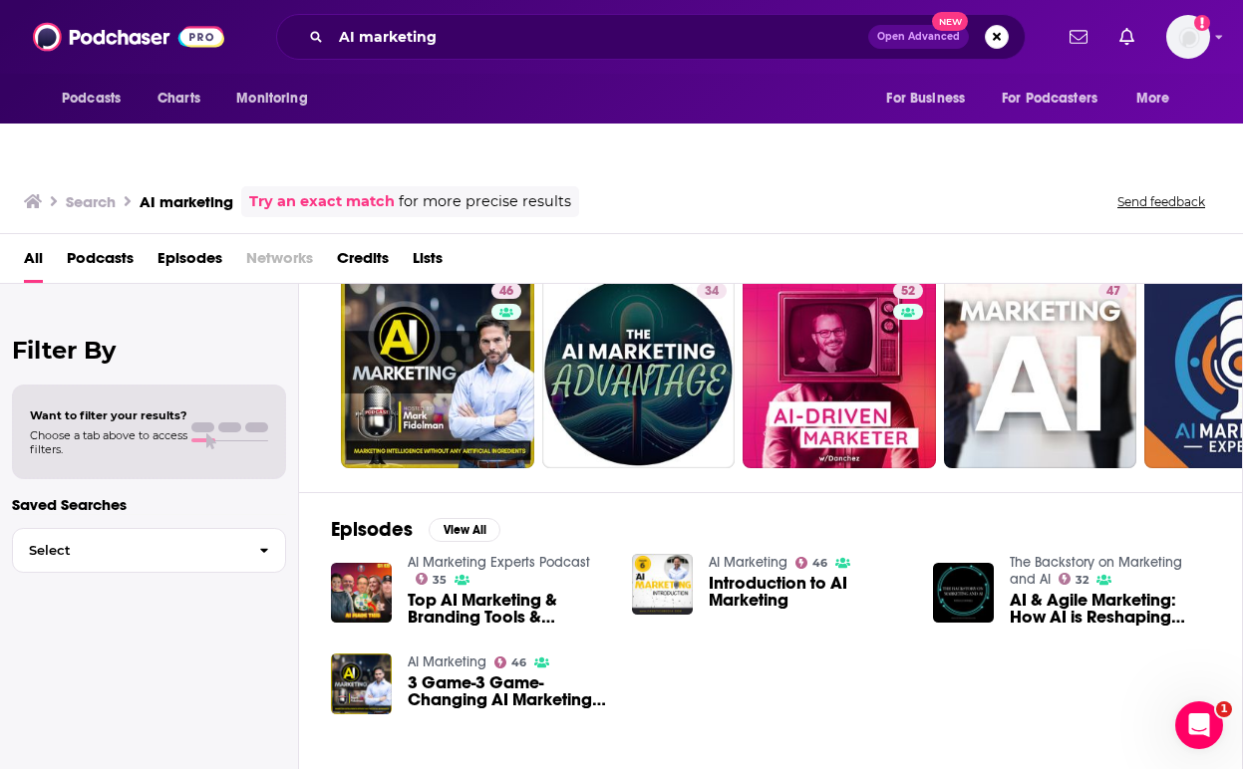
click at [112, 242] on span "Podcasts" at bounding box center [100, 262] width 67 height 41
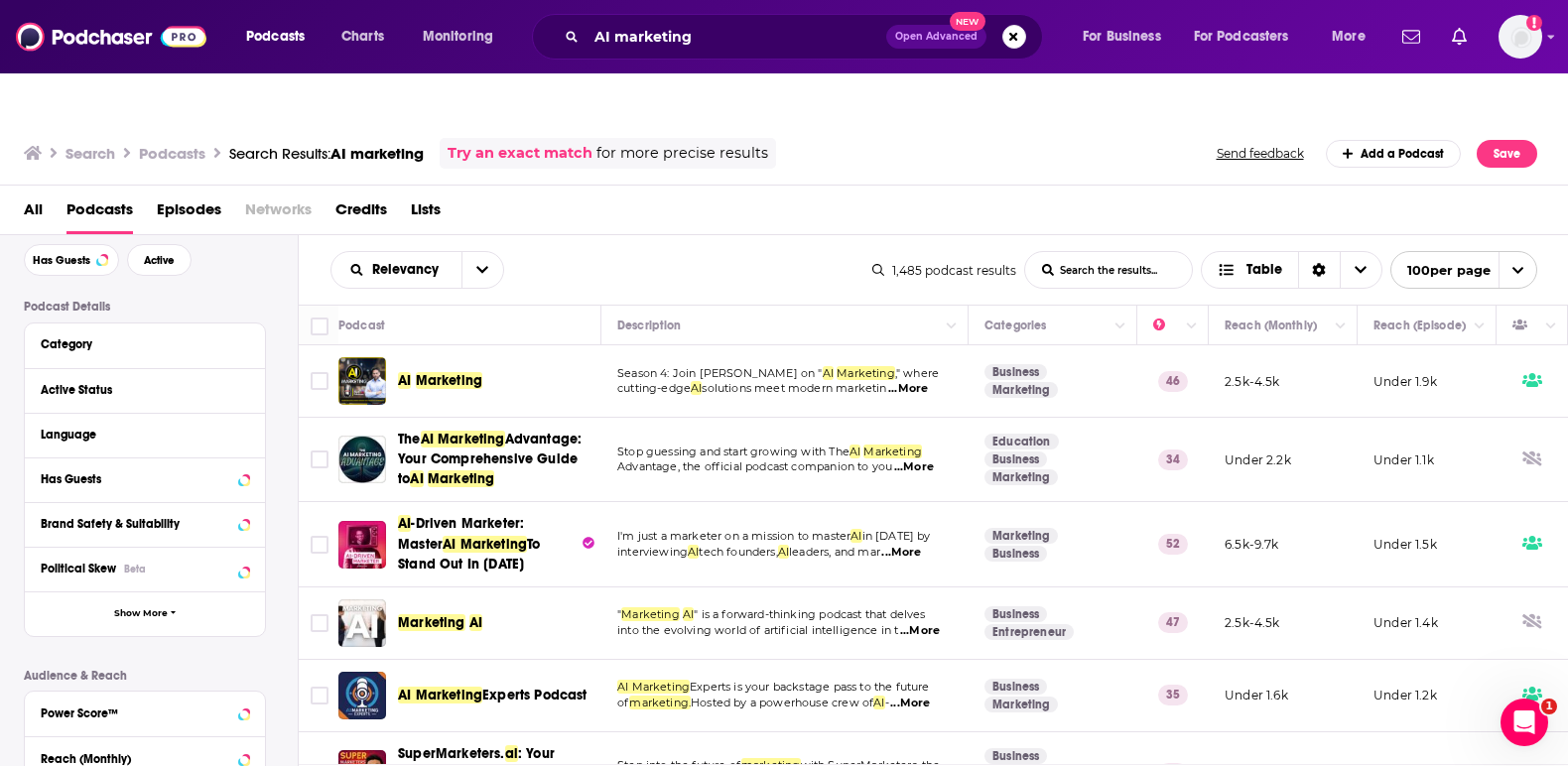
click at [559, 248] on div "Relevancy List Search Input Search the results... Table 1,485 podcast results L…" at bounding box center [933, 270] width 1270 height 70
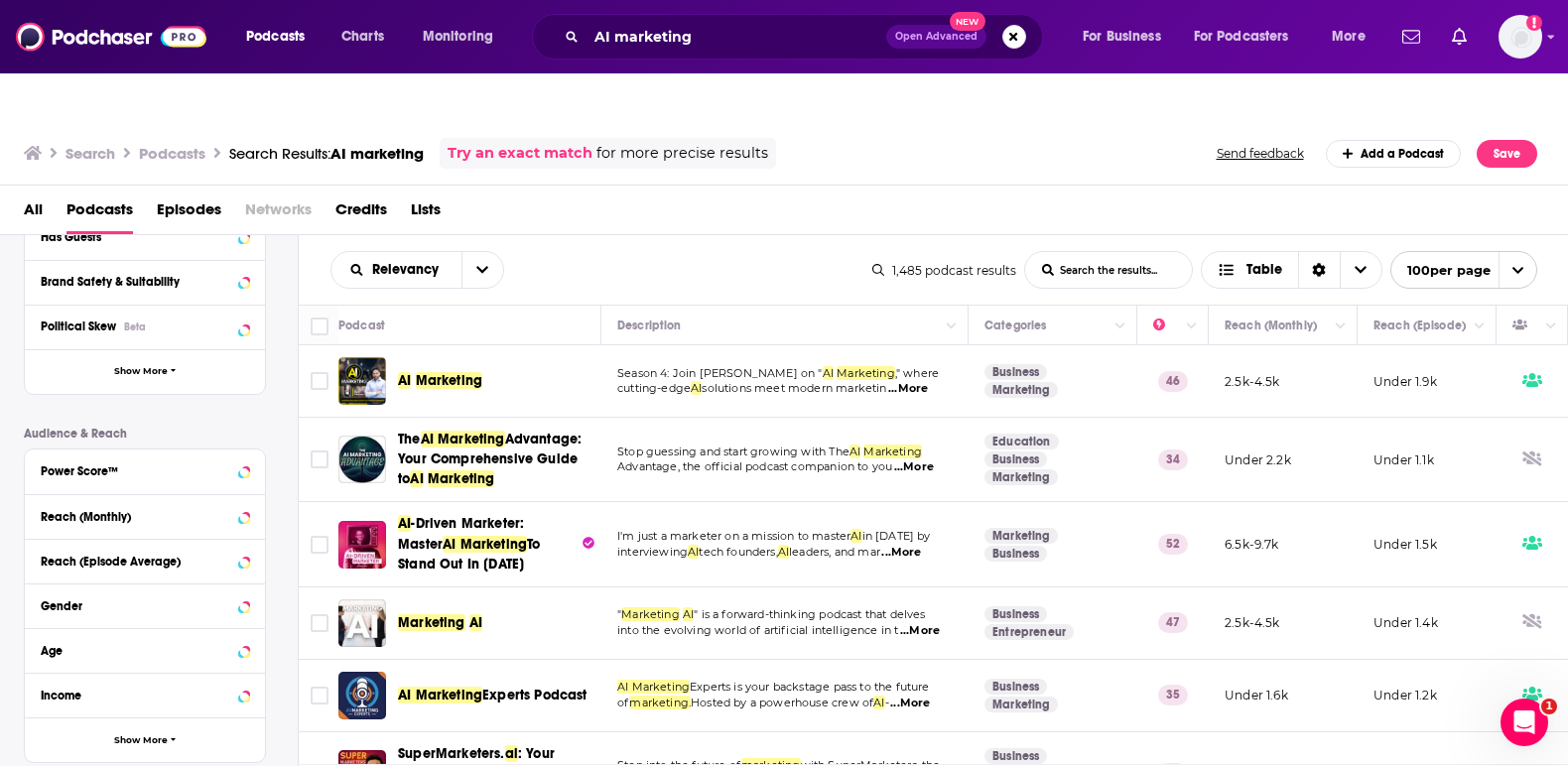
scroll to position [236, 0]
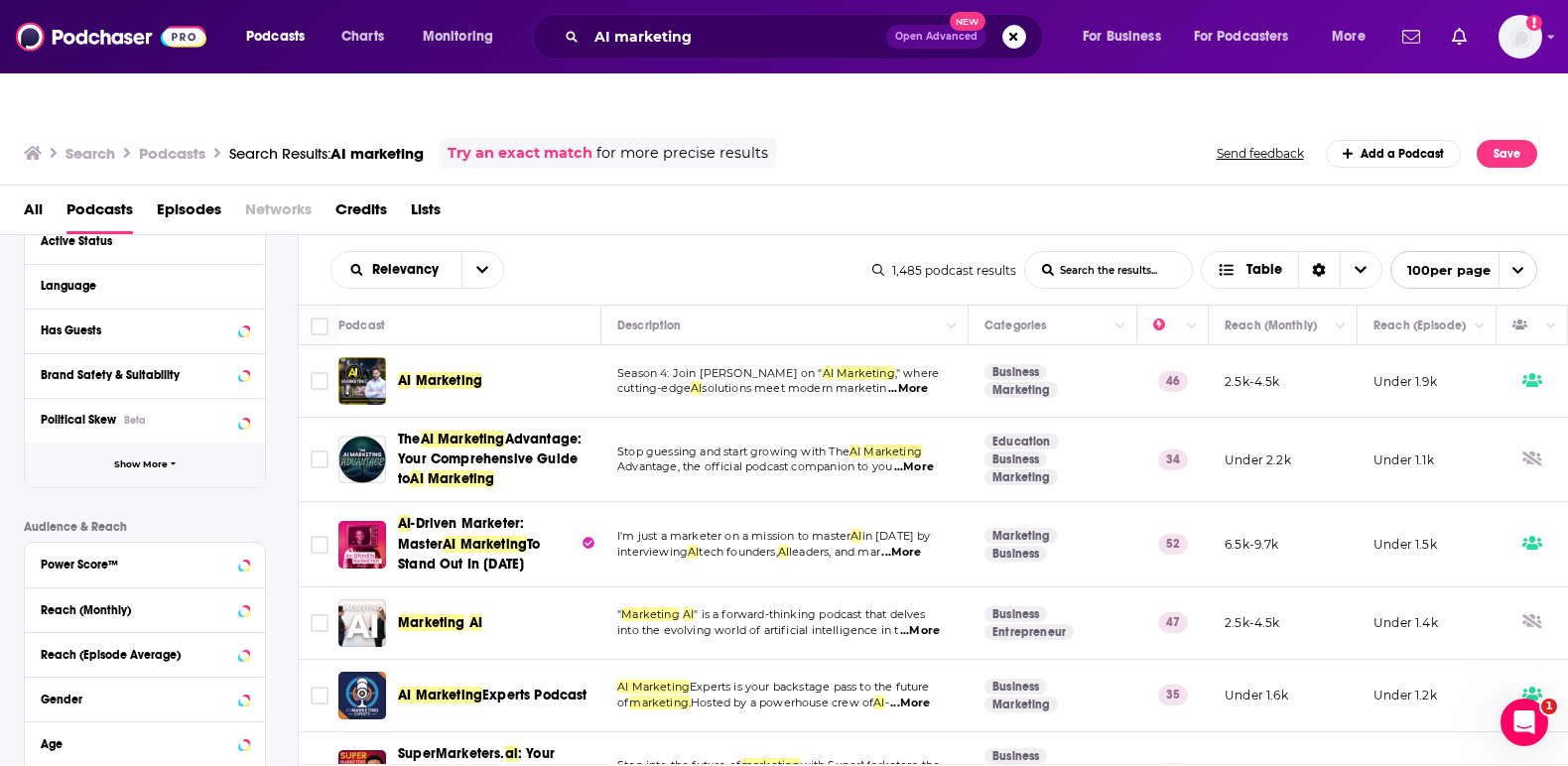
click at [164, 459] on span "Show More" at bounding box center [141, 464] width 54 height 11
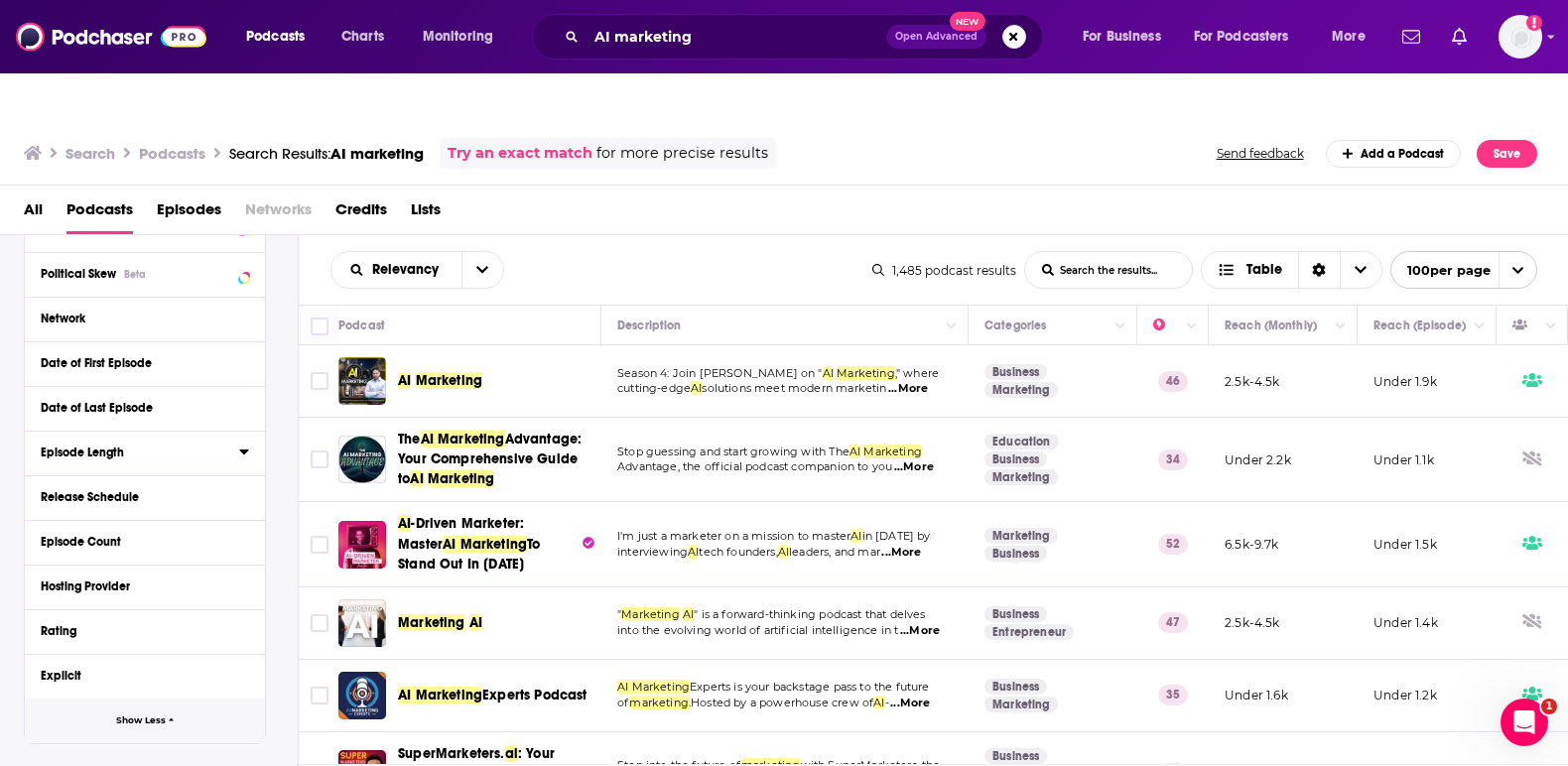
scroll to position [336, 0]
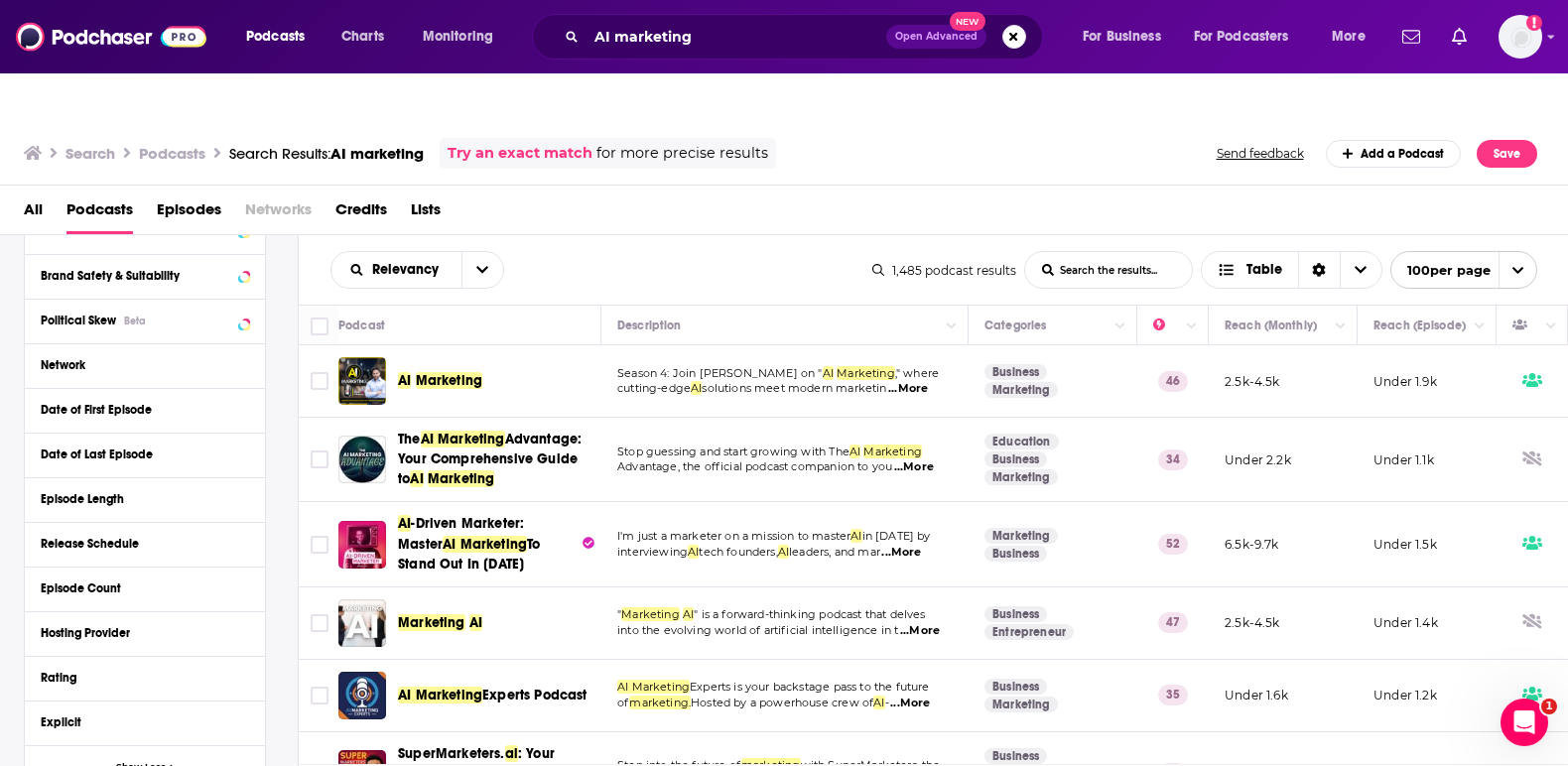
click at [284, 357] on div "Podcast Details Category Active Status Language Has Guests Brand Safety & Suita…" at bounding box center [160, 606] width 274 height 1108
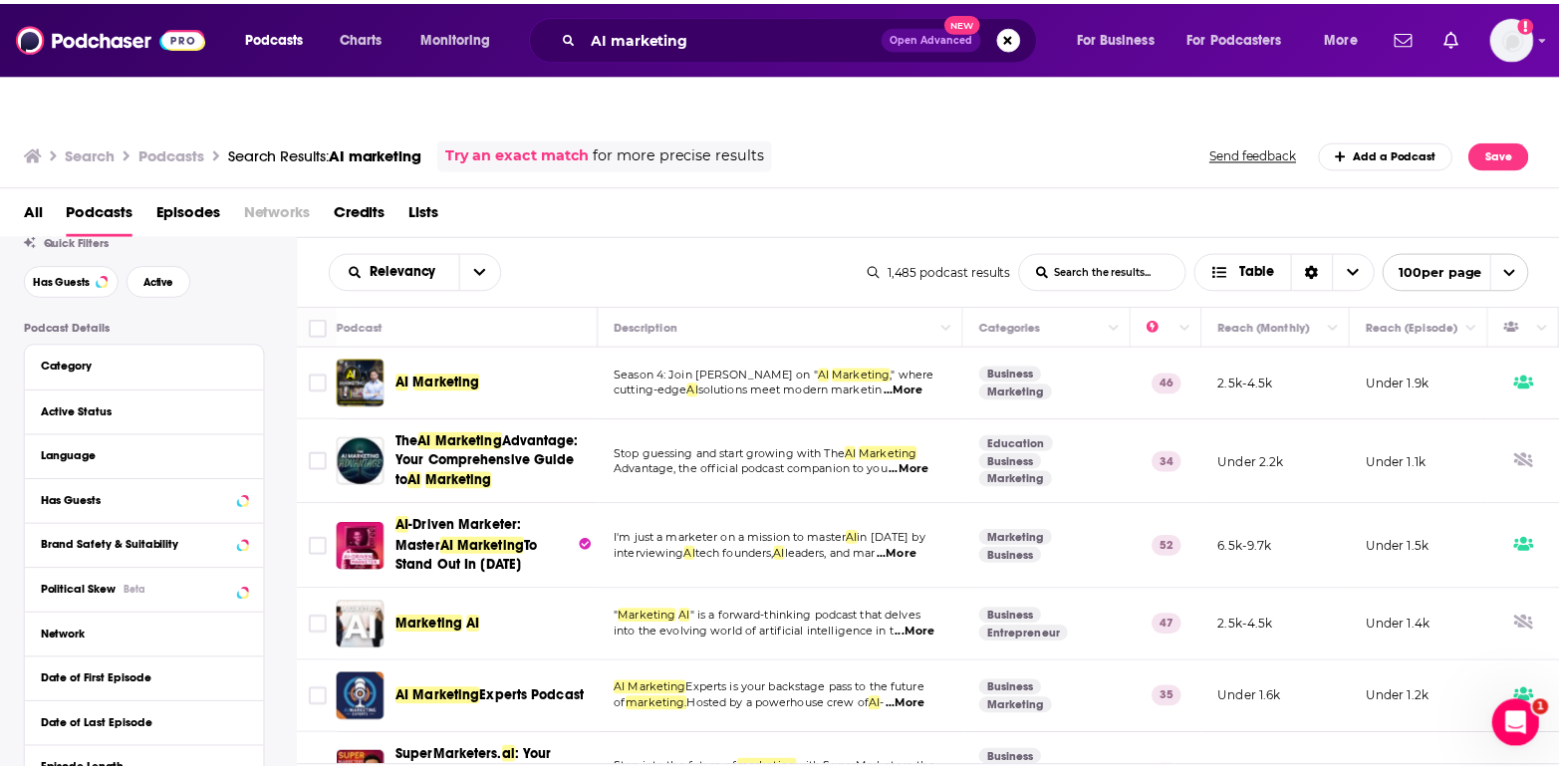
scroll to position [38, 0]
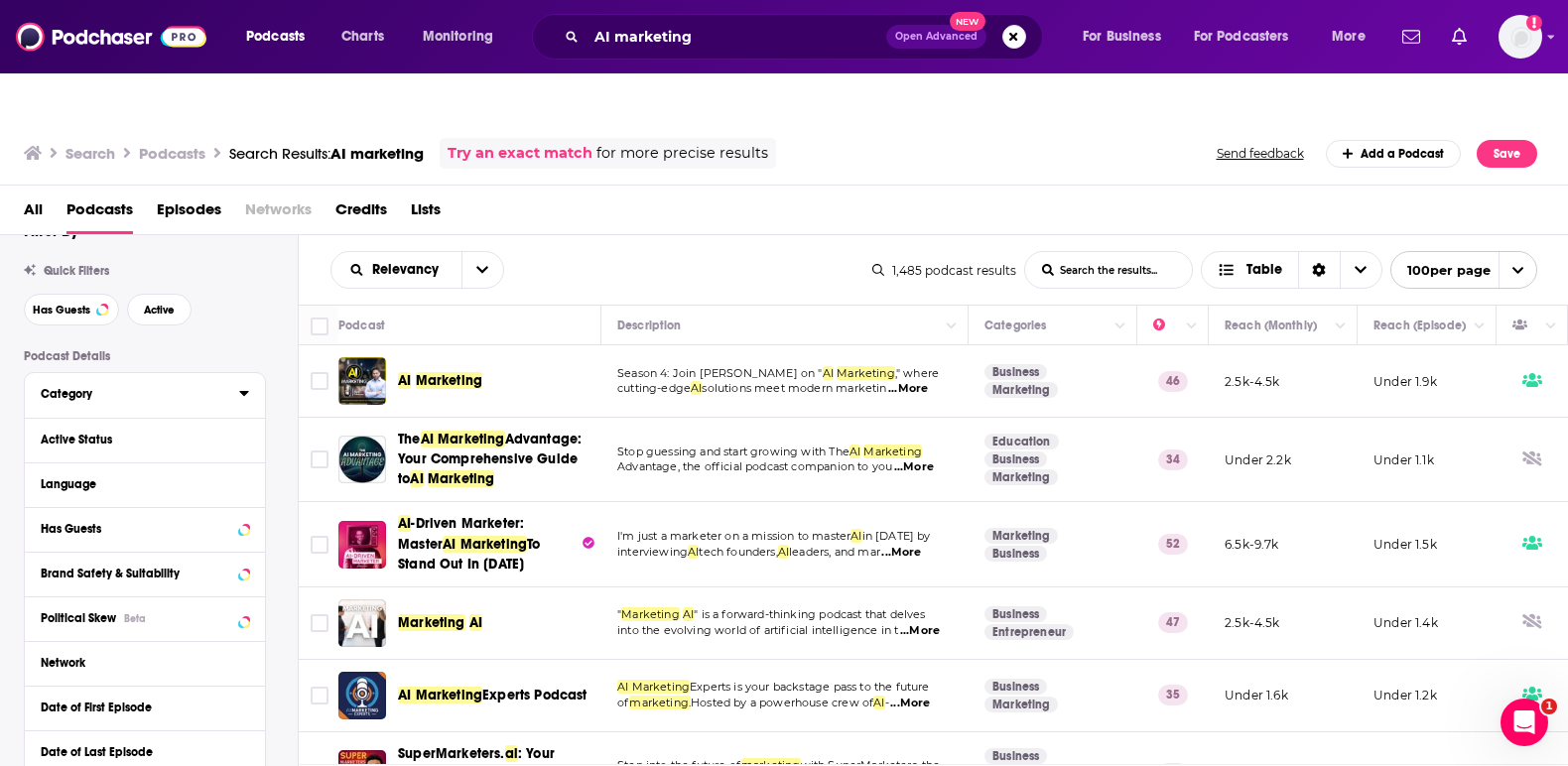
click at [192, 387] on div "Category" at bounding box center [133, 394] width 185 height 14
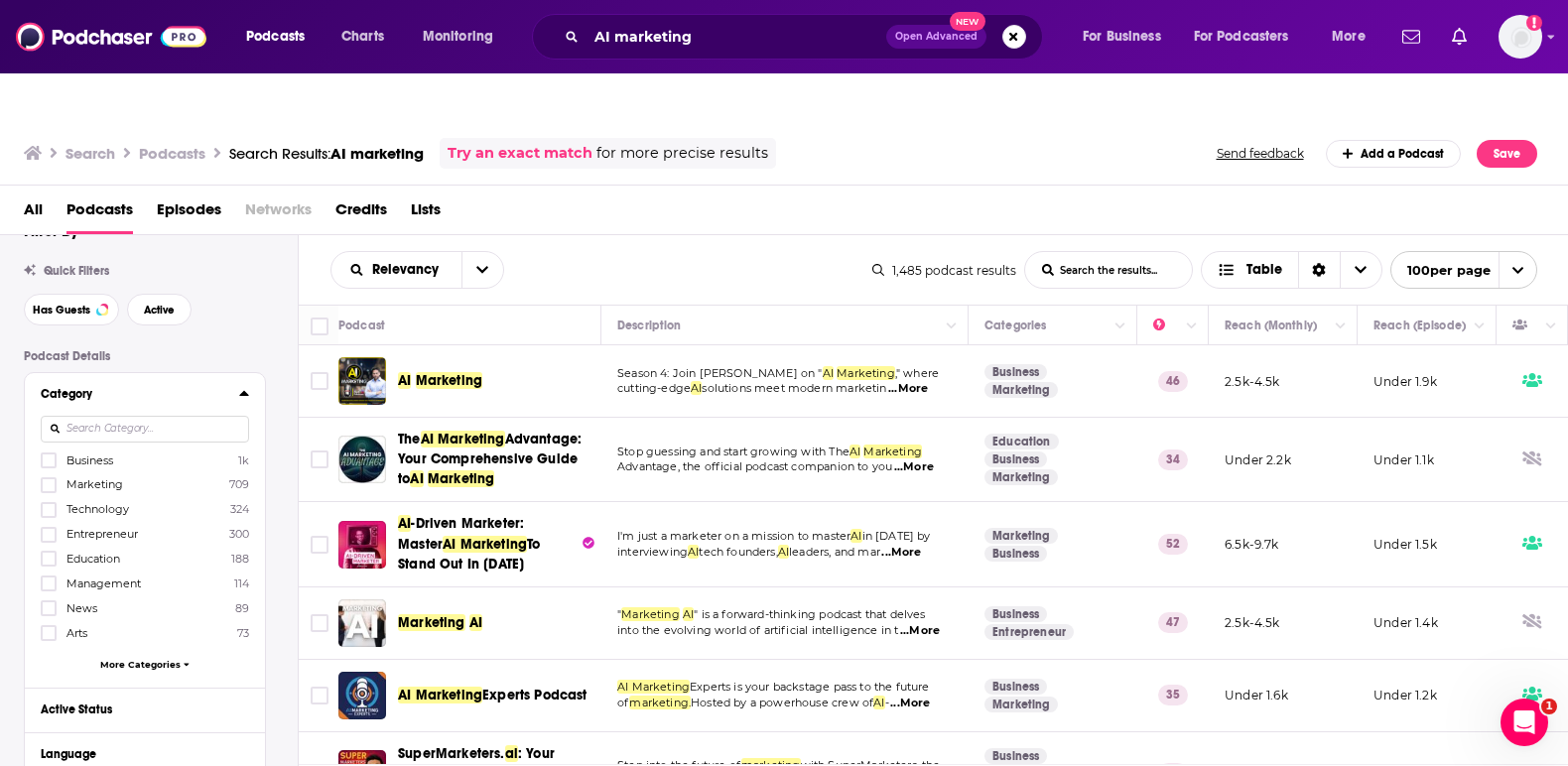
click at [691, 235] on div "Relevancy List Search Input Search the results... Table 1,485 podcast results L…" at bounding box center [933, 270] width 1270 height 70
click at [660, 251] on div "Relevancy List Search Input Search the results... Table" at bounding box center [602, 270] width 542 height 38
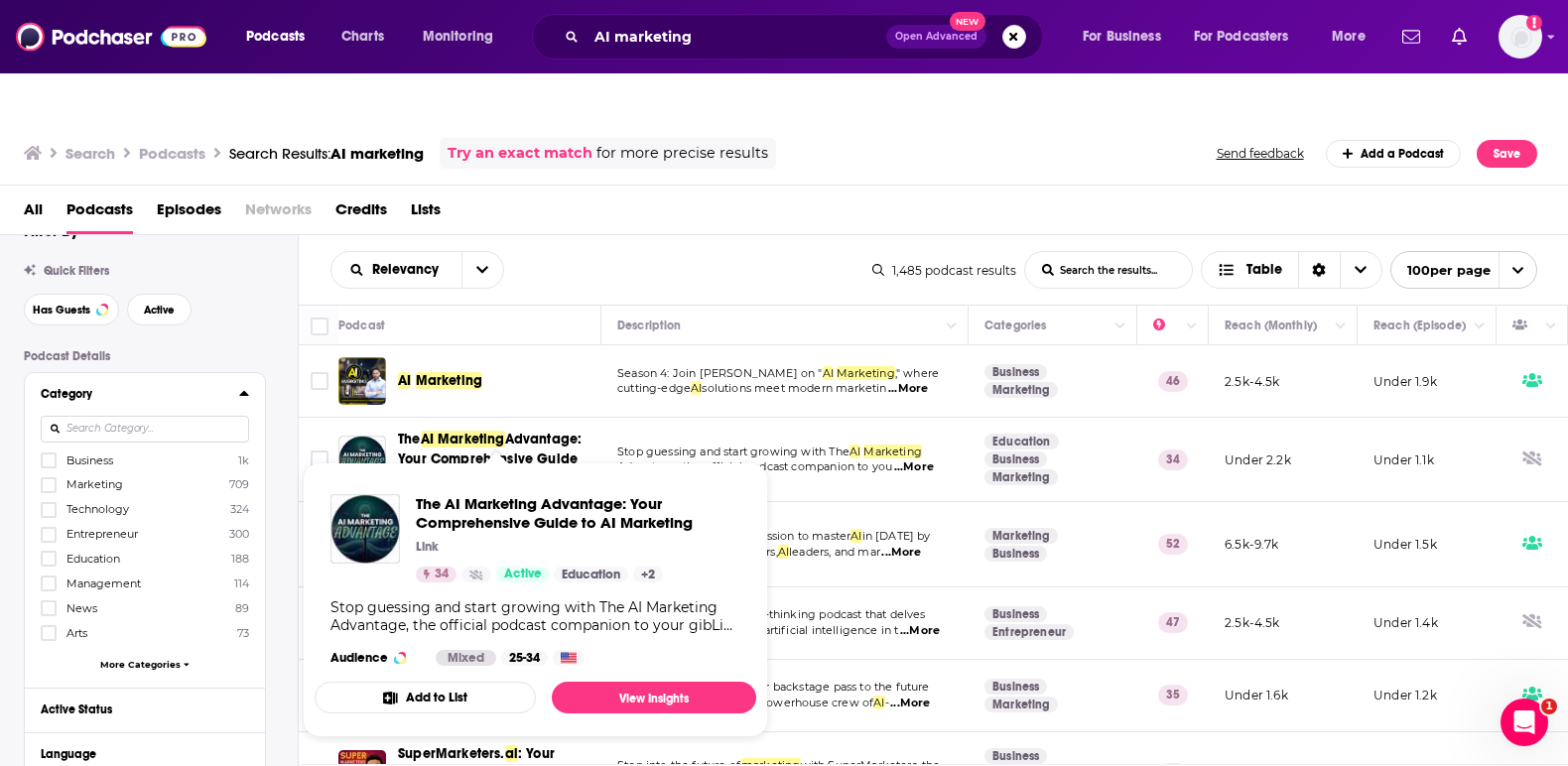
drag, startPoint x: 516, startPoint y: 410, endPoint x: 490, endPoint y: 399, distance: 28.2
click at [490, 430] on span "AI Marketing" at bounding box center [463, 438] width 85 height 17
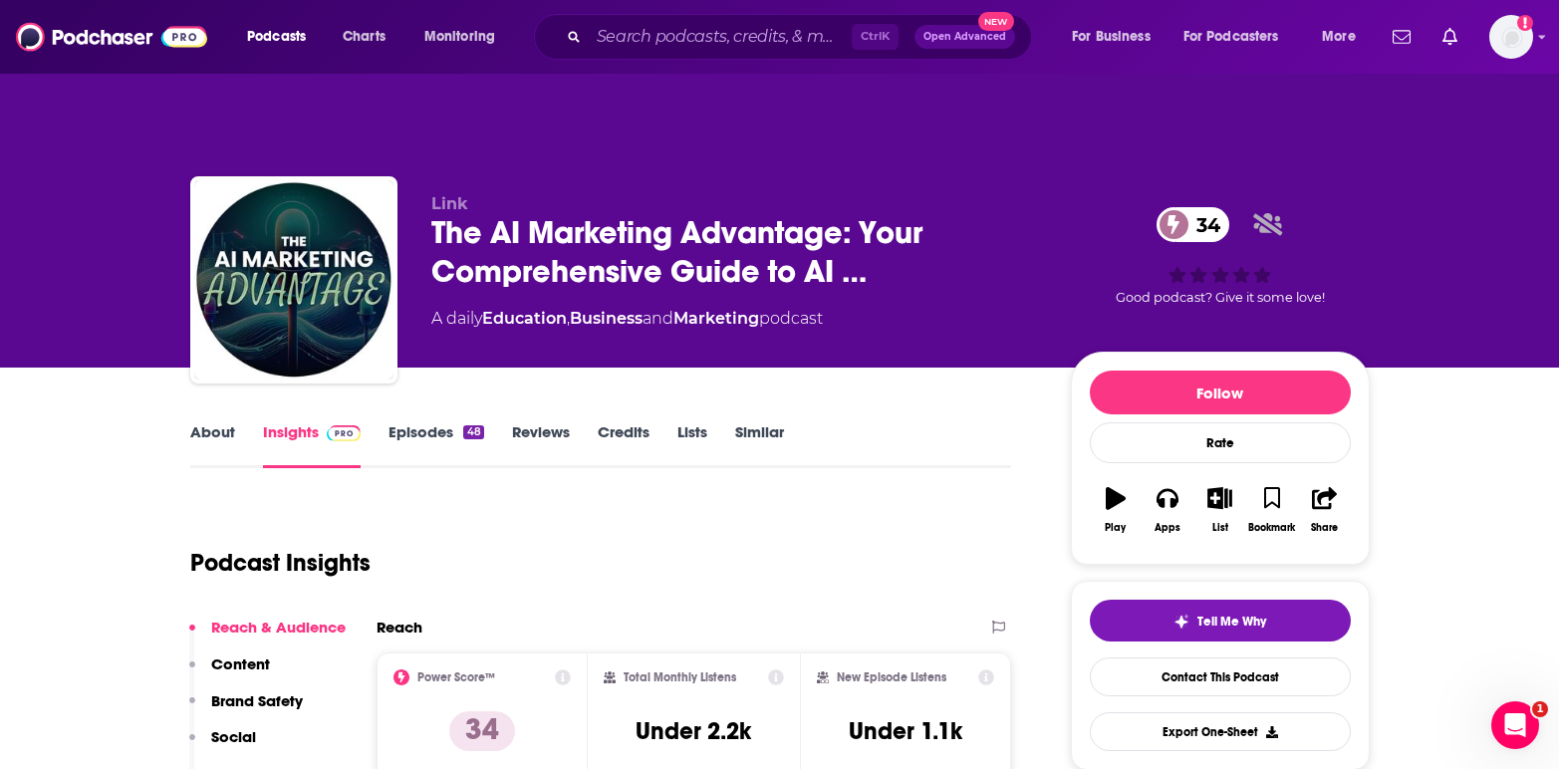
scroll to position [100, 0]
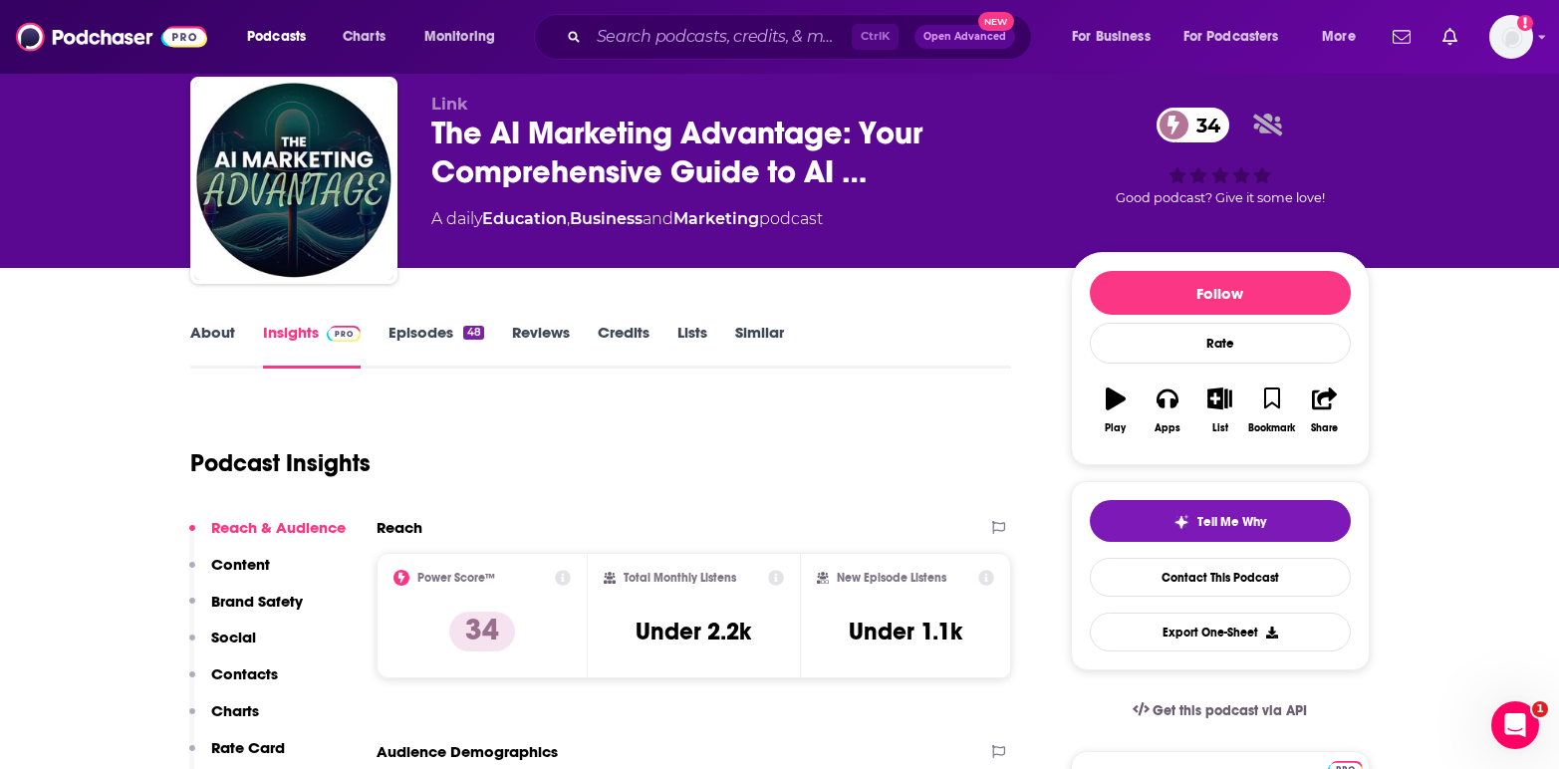
click at [433, 323] on link "Episodes 48" at bounding box center [436, 346] width 95 height 46
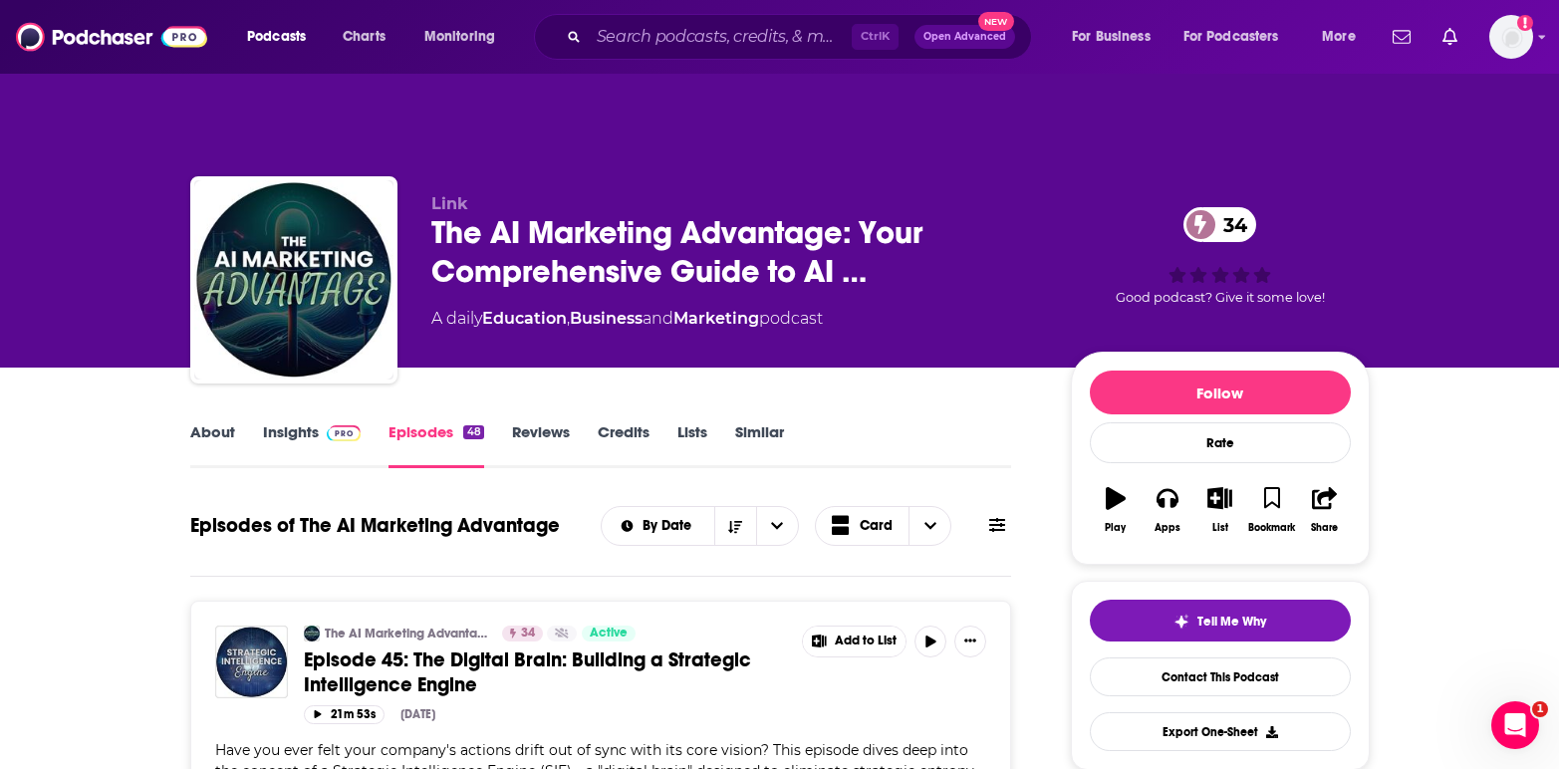
drag, startPoint x: 974, startPoint y: 374, endPoint x: 990, endPoint y: 401, distance: 31.8
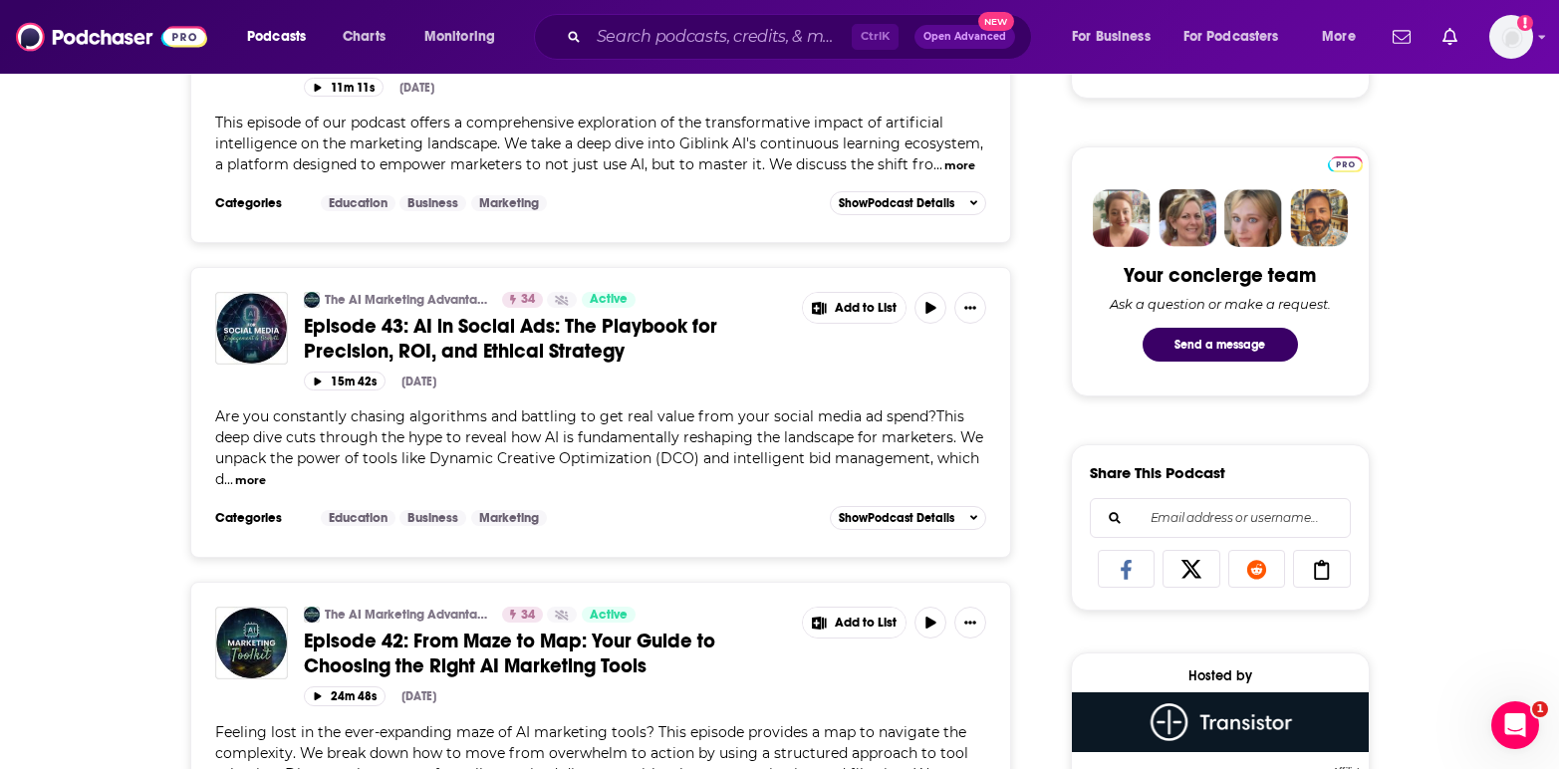
scroll to position [996, 0]
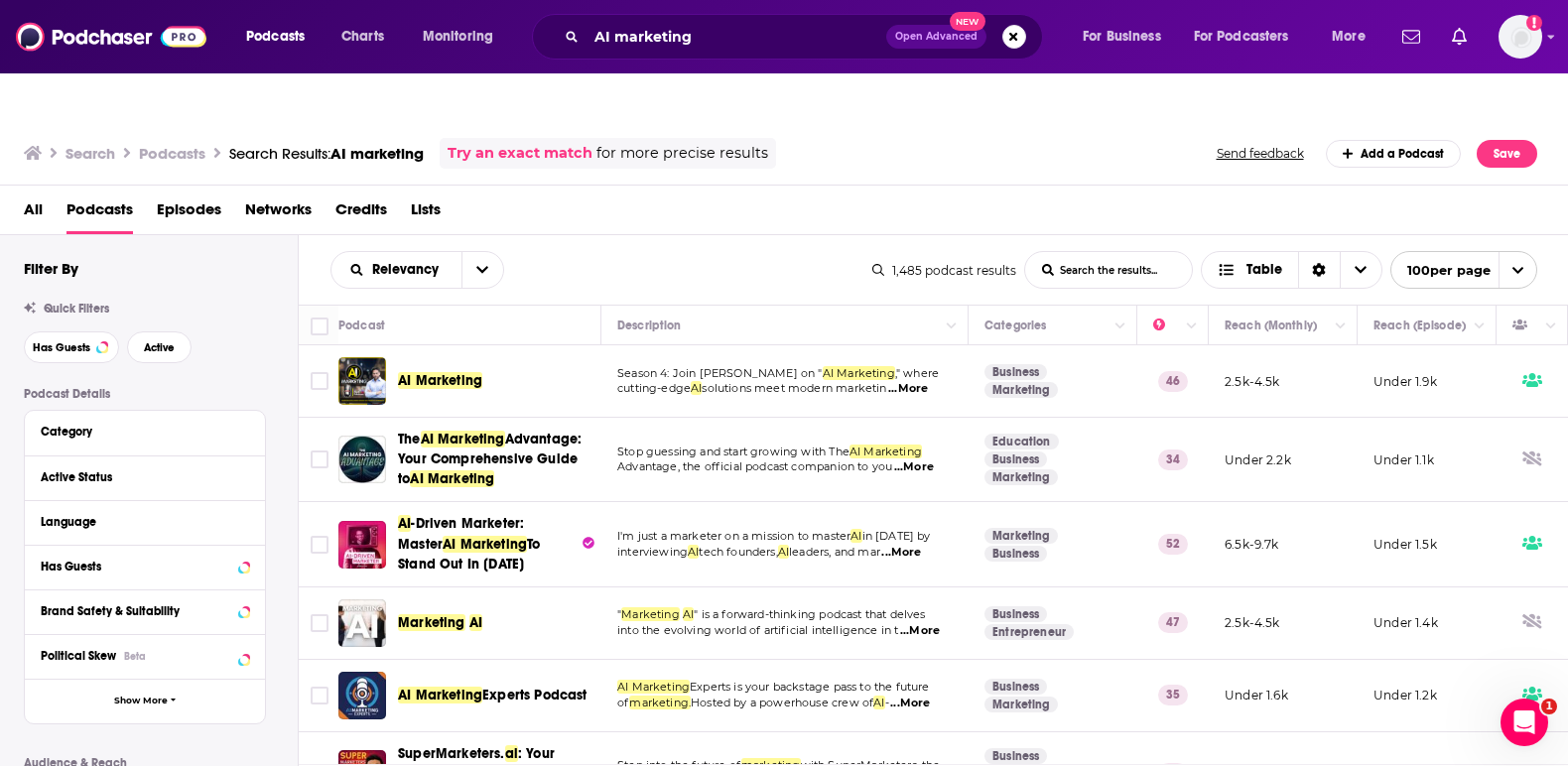
click at [763, 251] on div "Relevancy List Search Input Search the results... Table" at bounding box center [602, 270] width 542 height 38
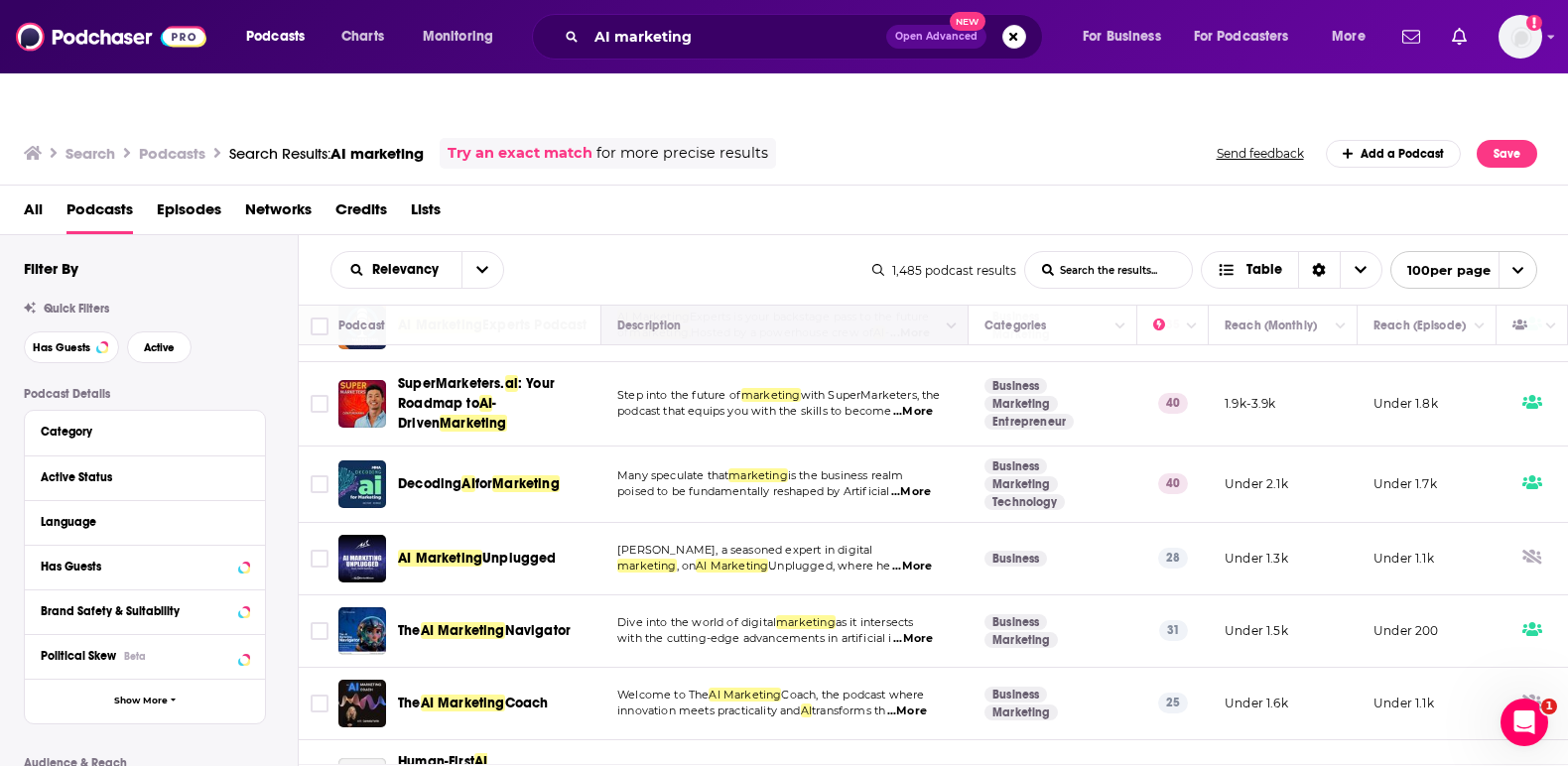
scroll to position [397, 0]
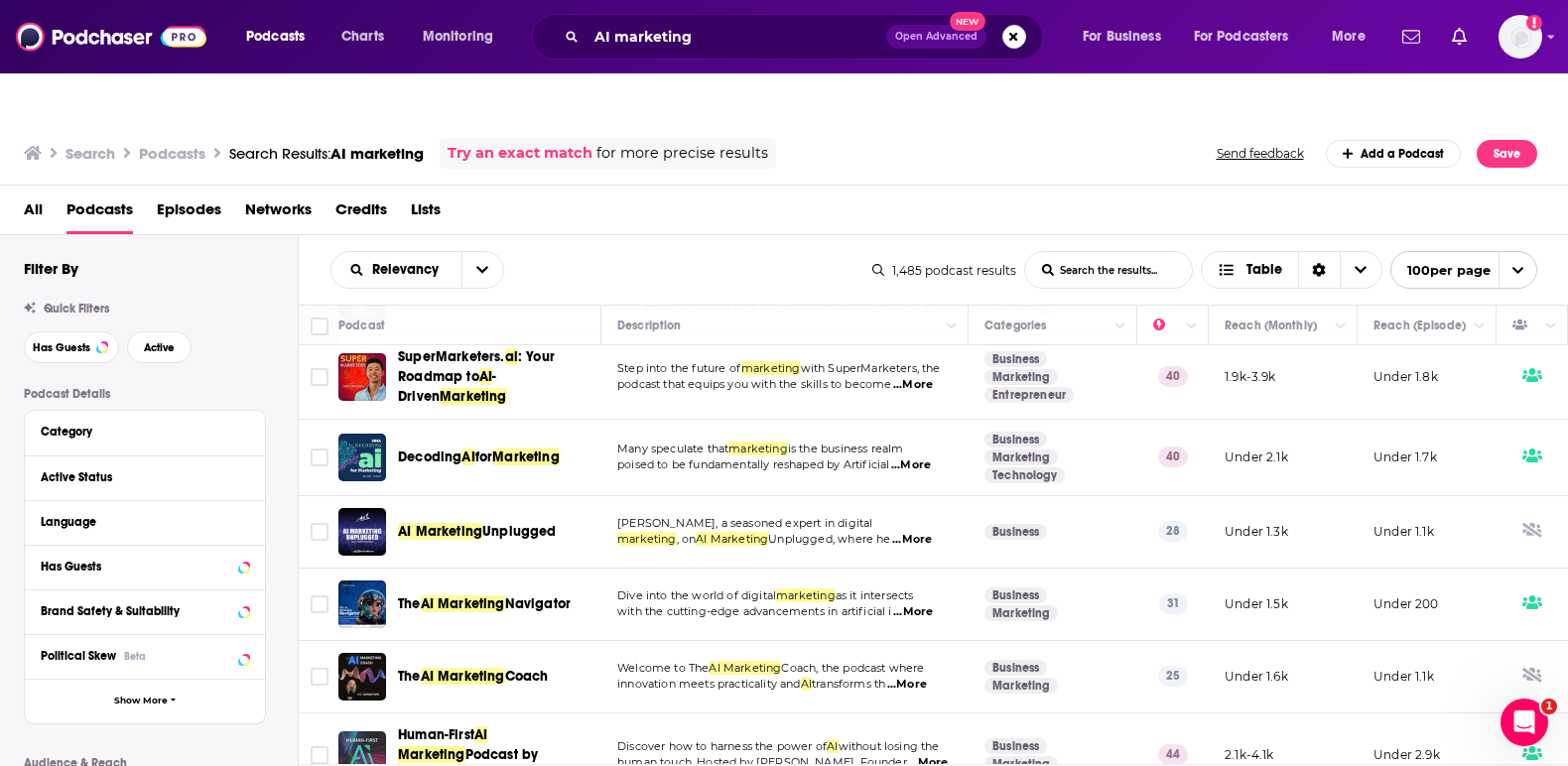
click at [633, 251] on div "Relevancy List Search Input Search the results... Table" at bounding box center [602, 270] width 542 height 38
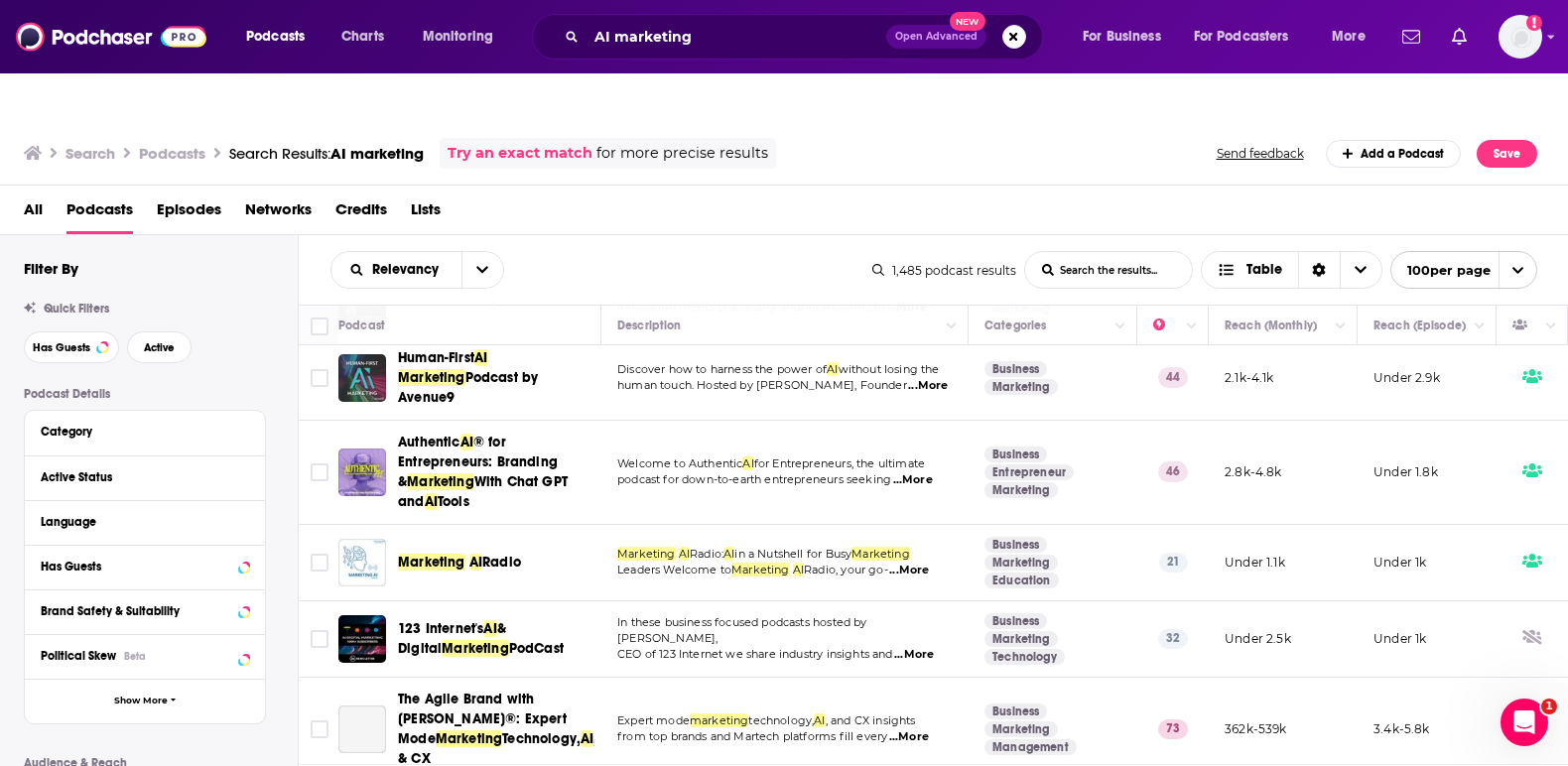
scroll to position [794, 0]
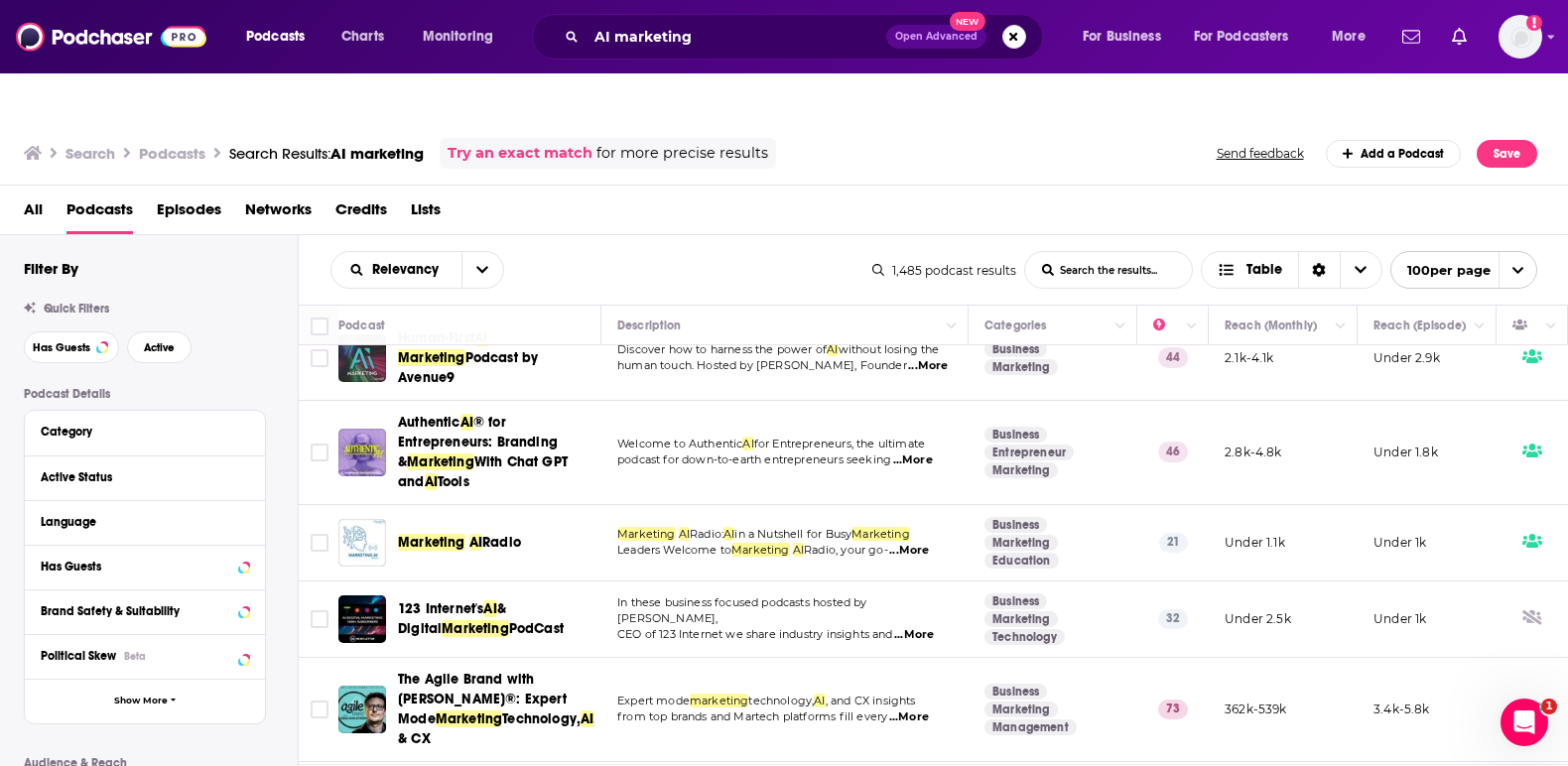
click at [605, 193] on div "All Podcasts Episodes Networks Credits Lists" at bounding box center [789, 213] width 1530 height 41
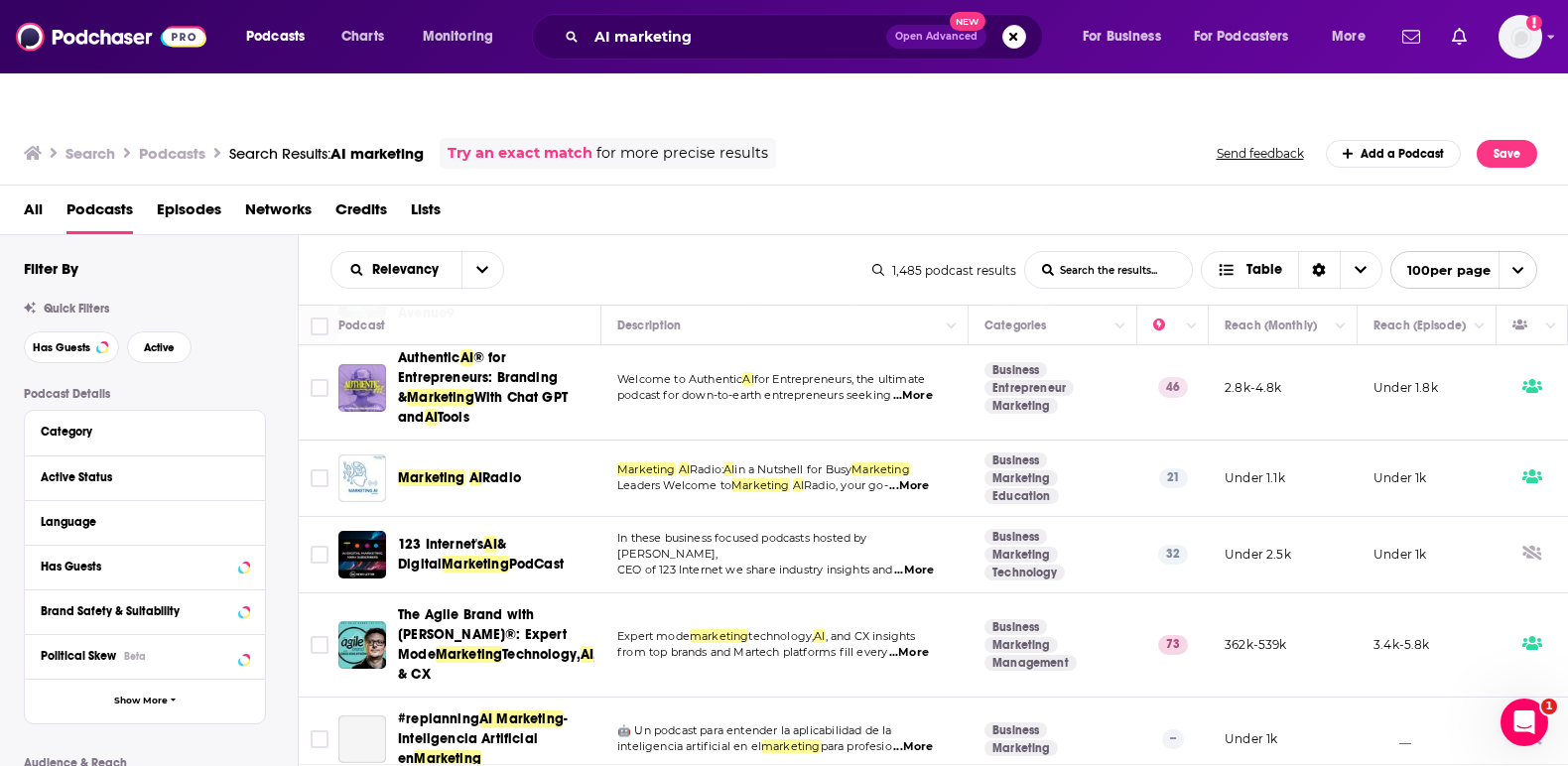
scroll to position [894, 0]
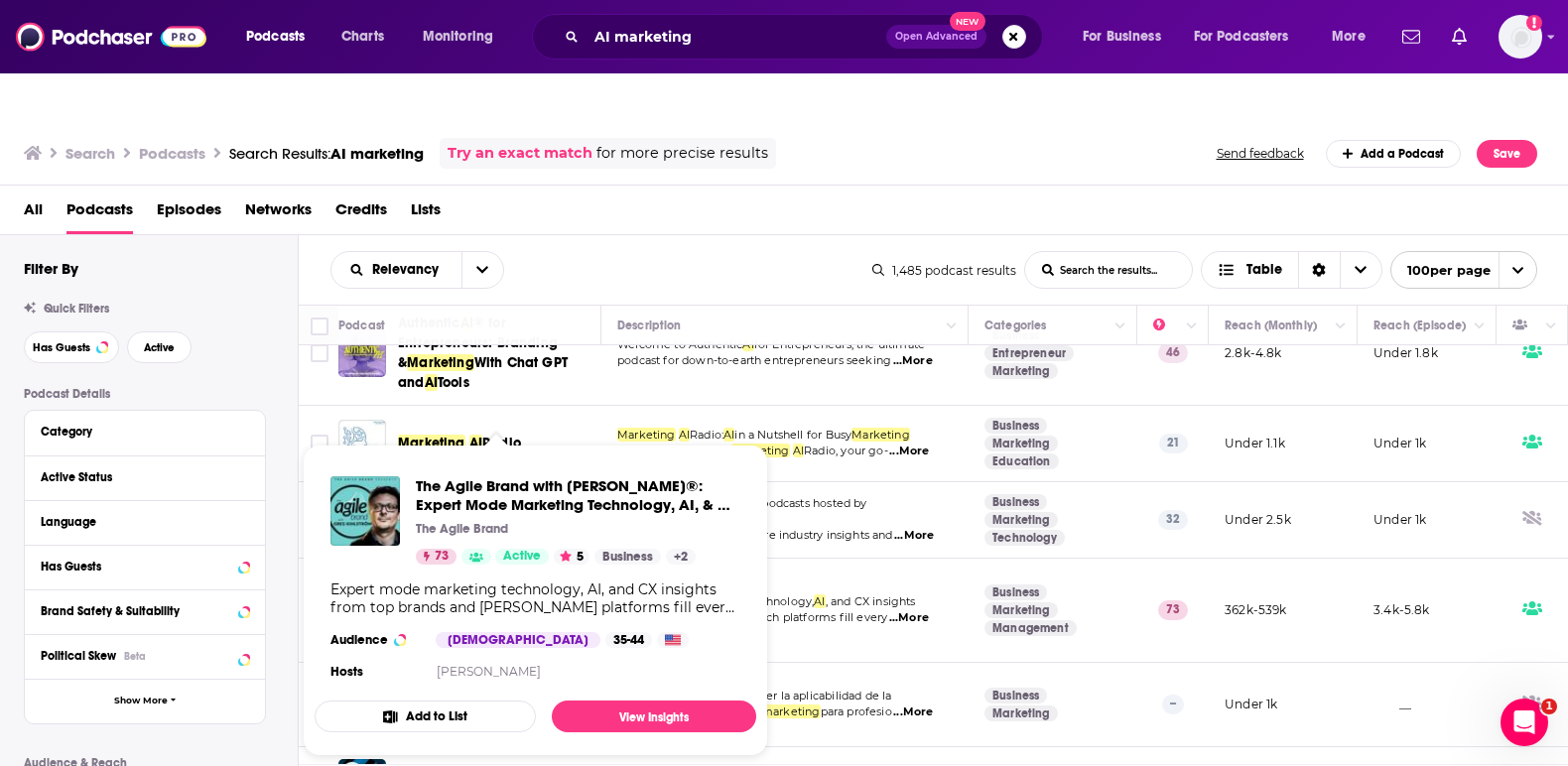
drag, startPoint x: 499, startPoint y: 545, endPoint x: 506, endPoint y: 456, distance: 89.3
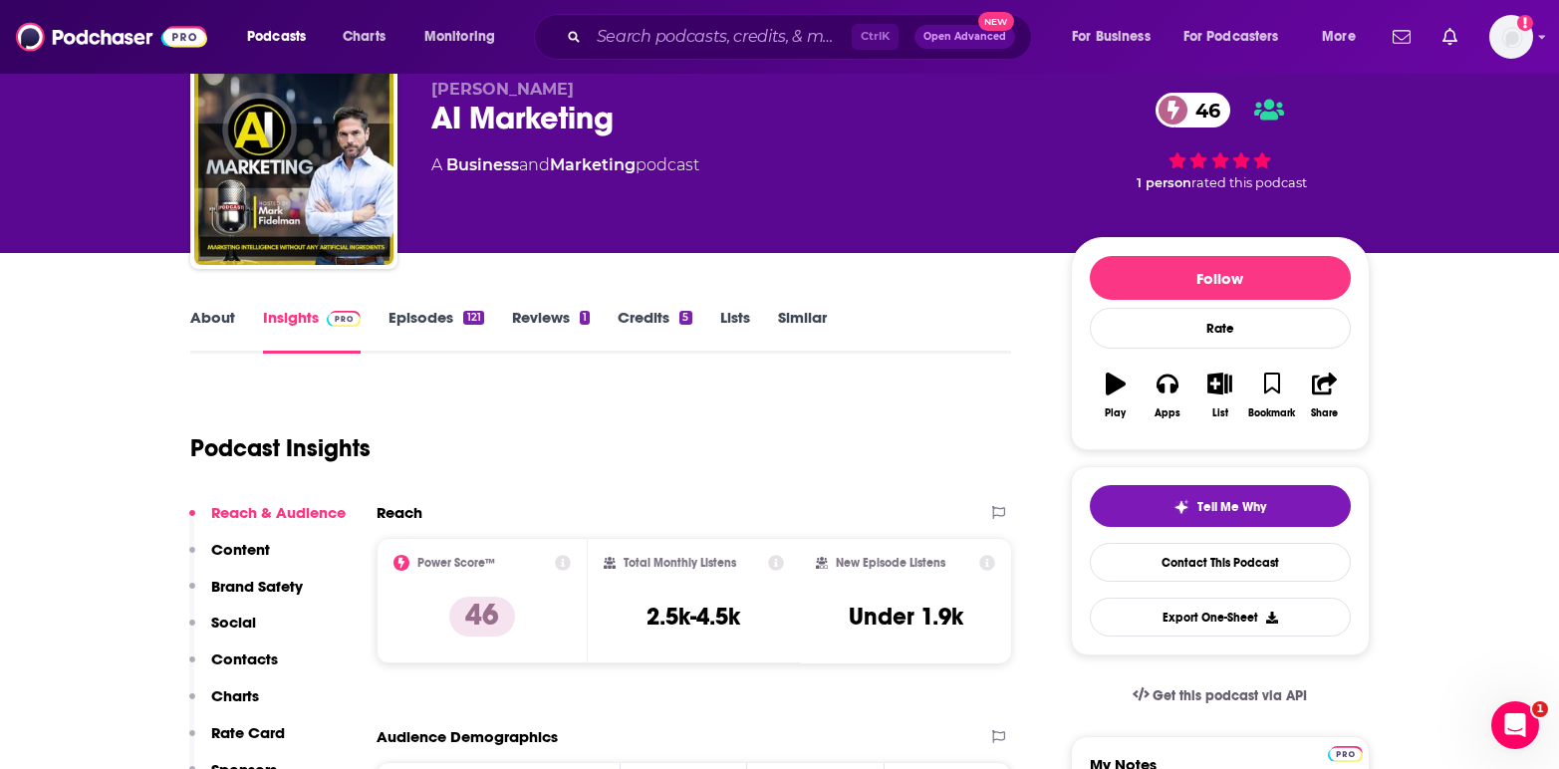
scroll to position [100, 0]
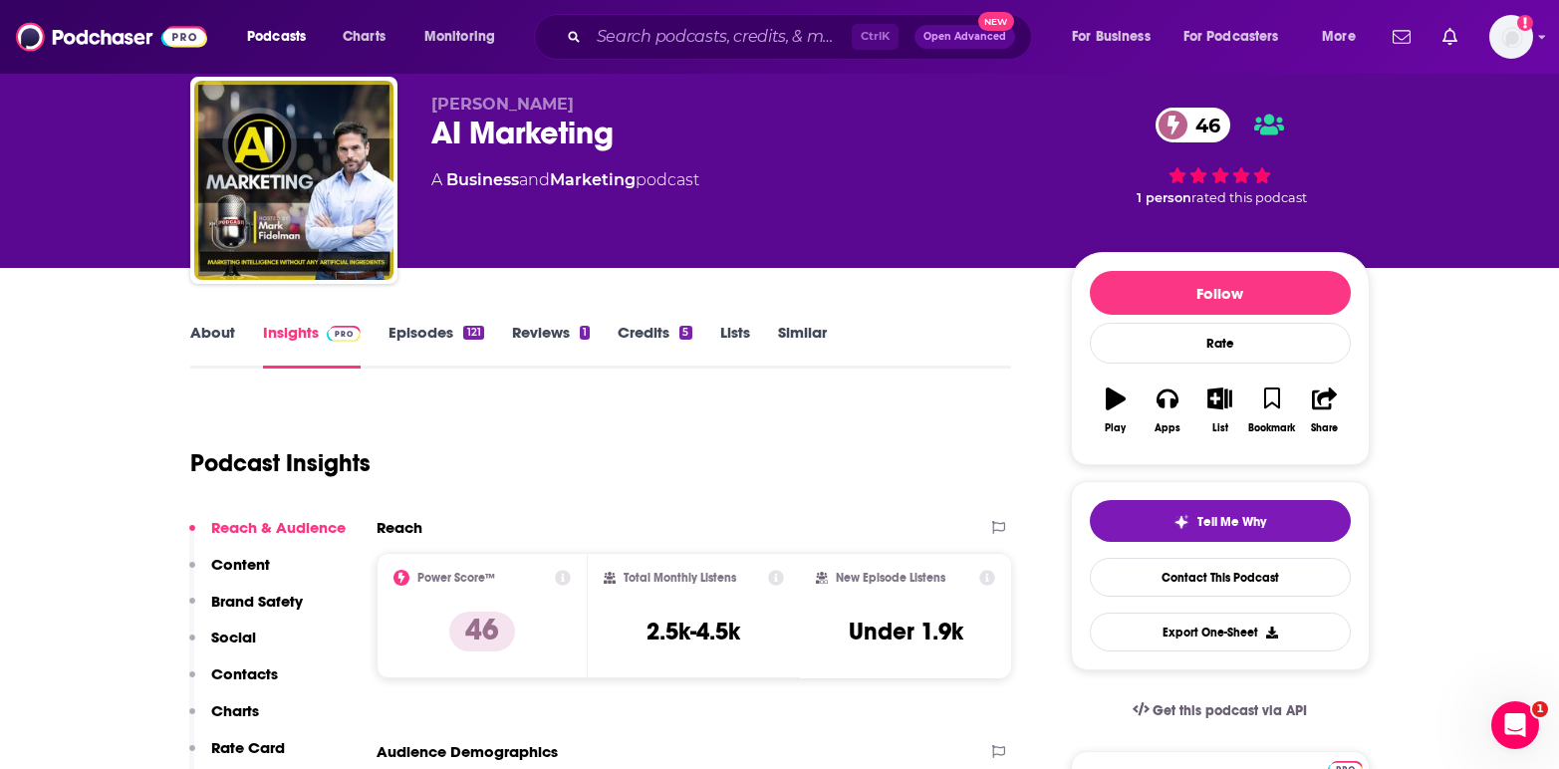
click at [423, 323] on link "Episodes 121" at bounding box center [436, 346] width 95 height 46
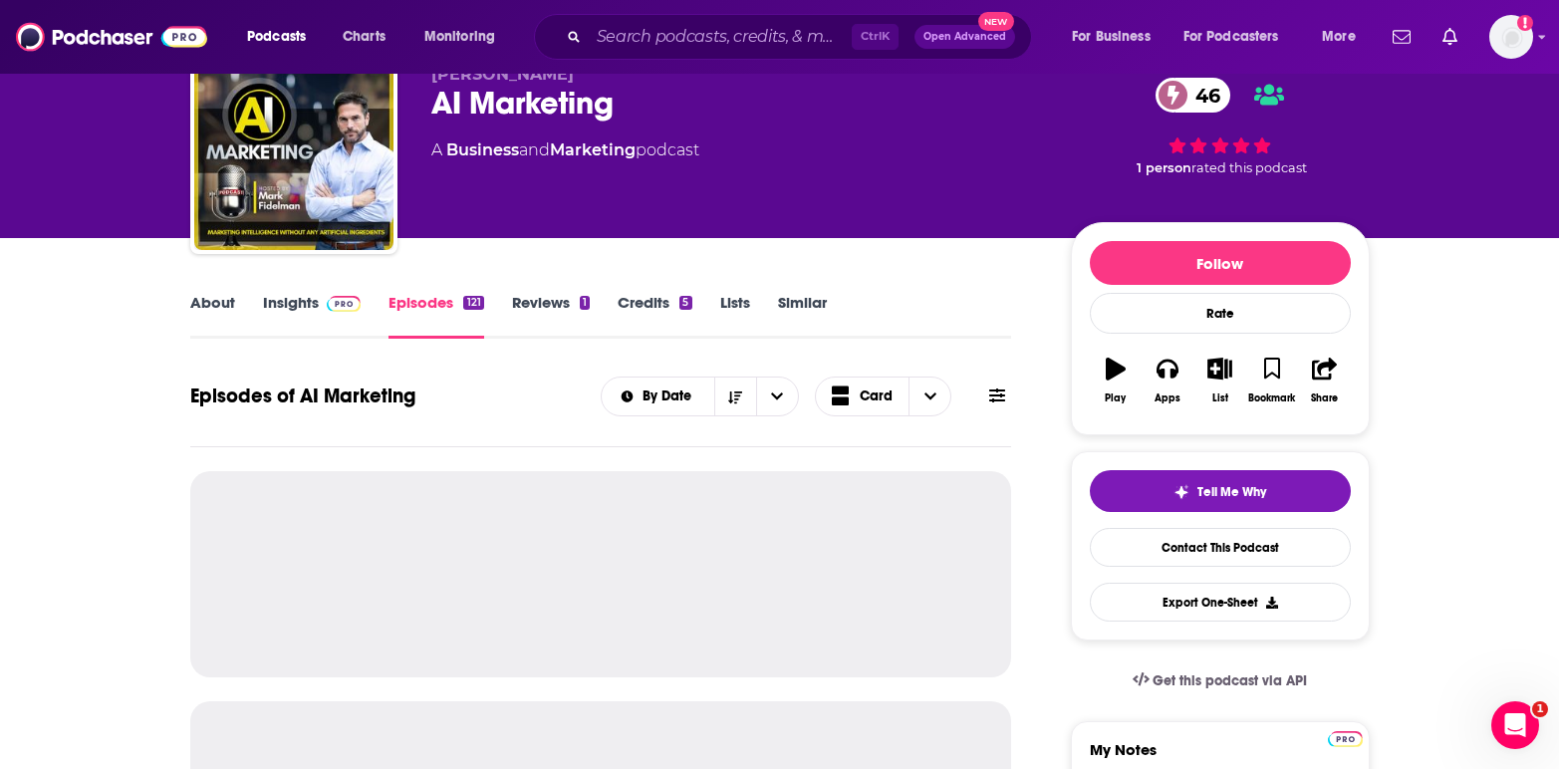
scroll to position [399, 0]
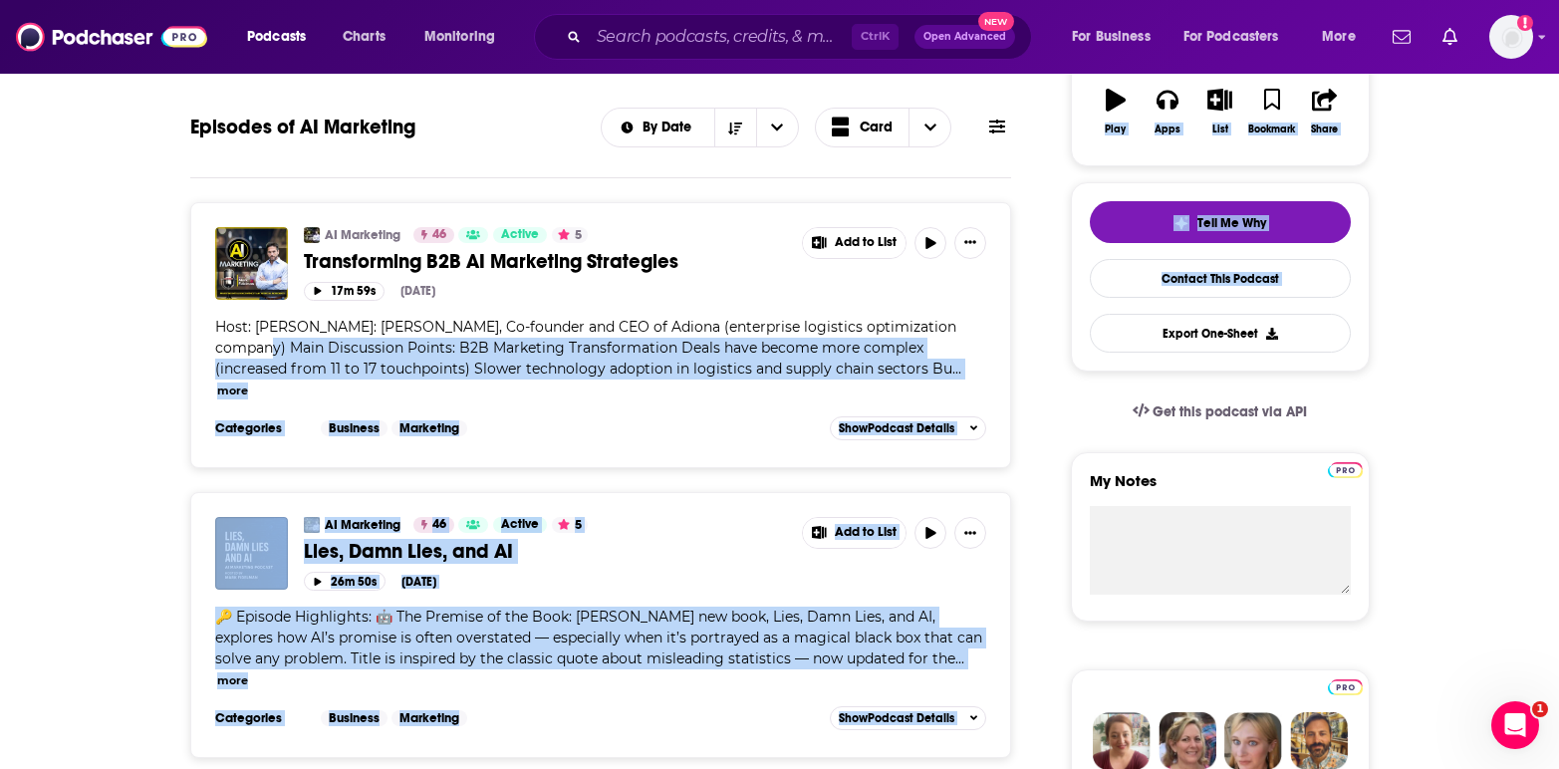
scroll to position [698, 0]
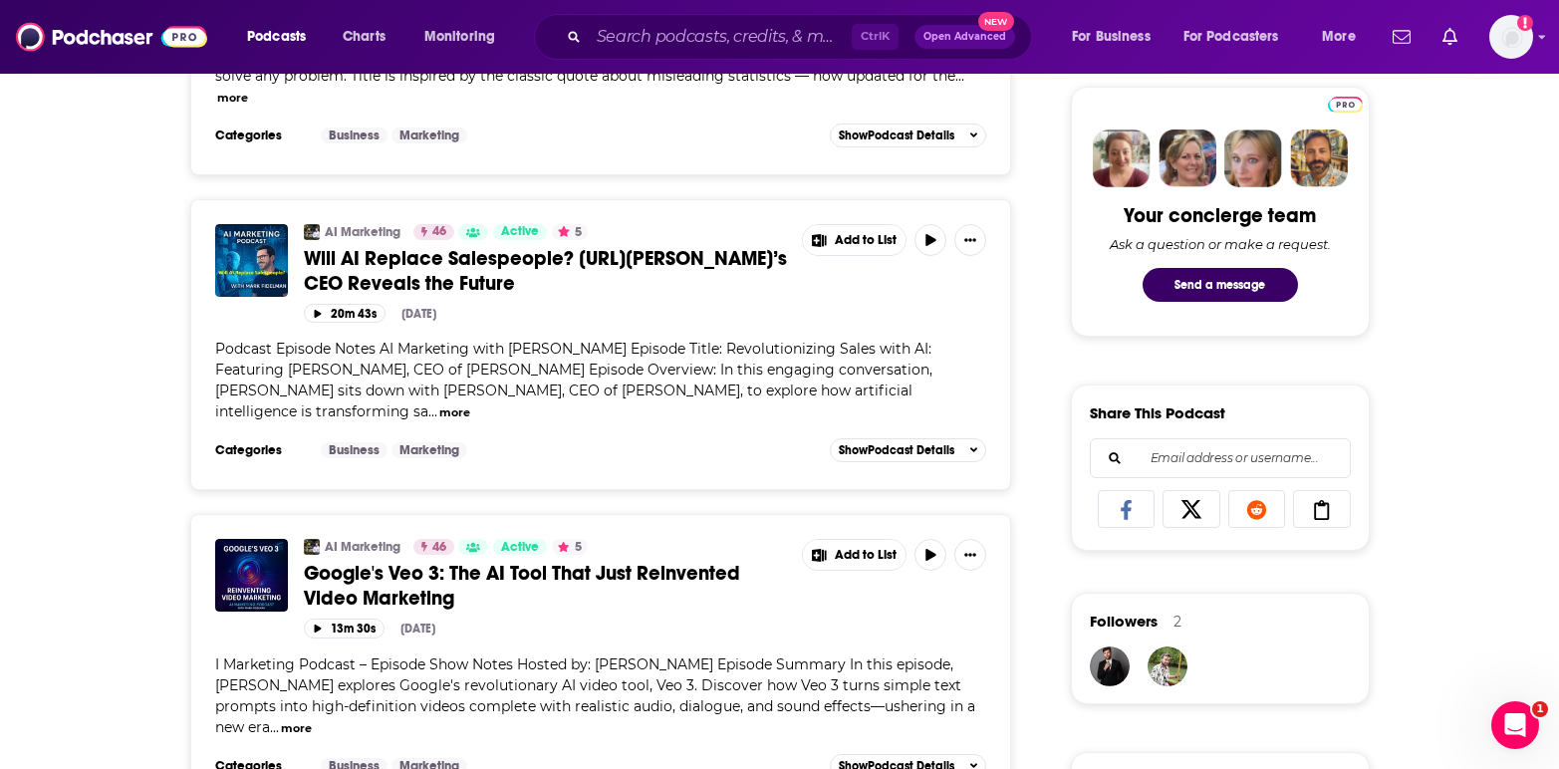
scroll to position [996, 0]
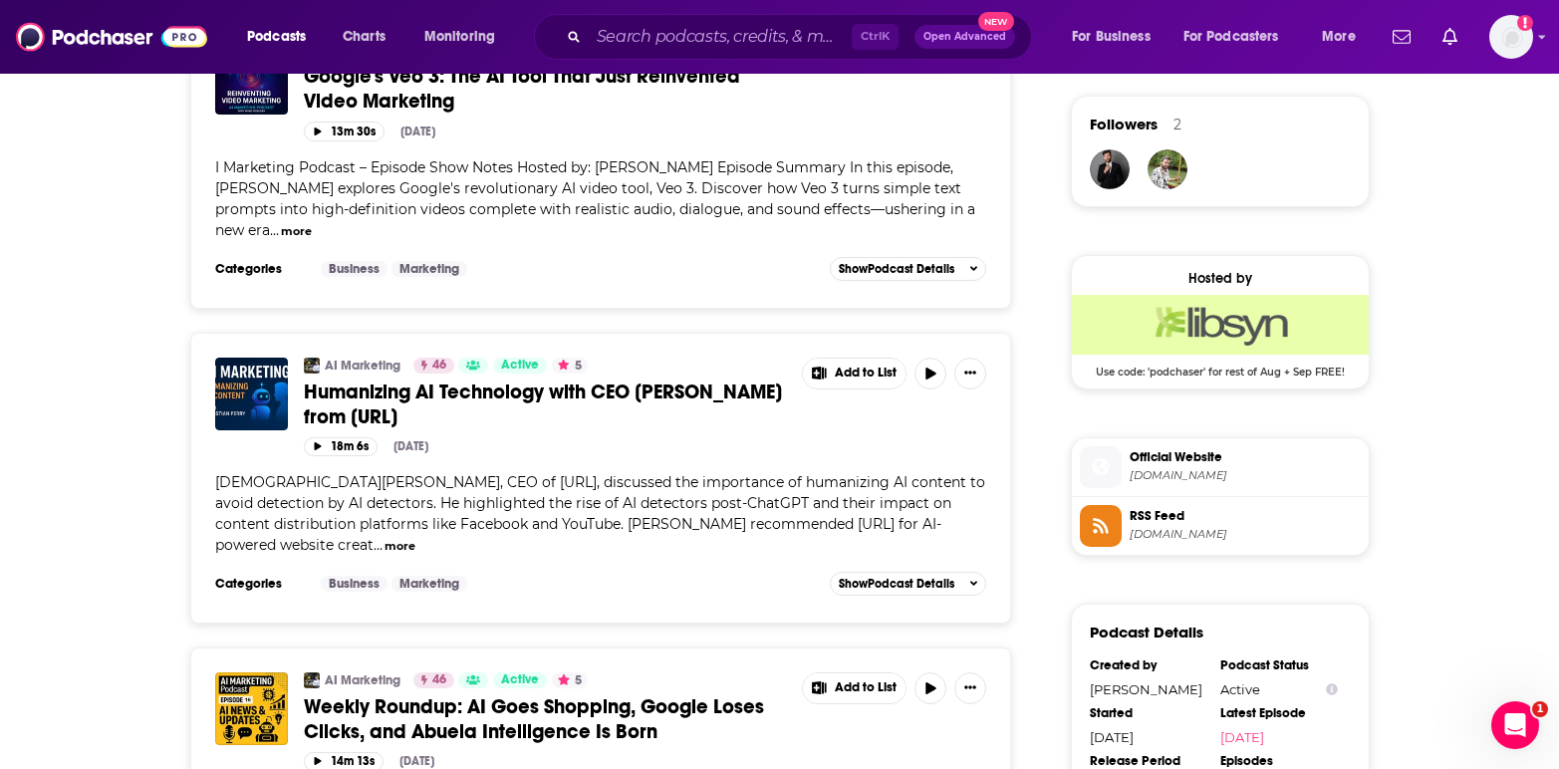
scroll to position [1495, 0]
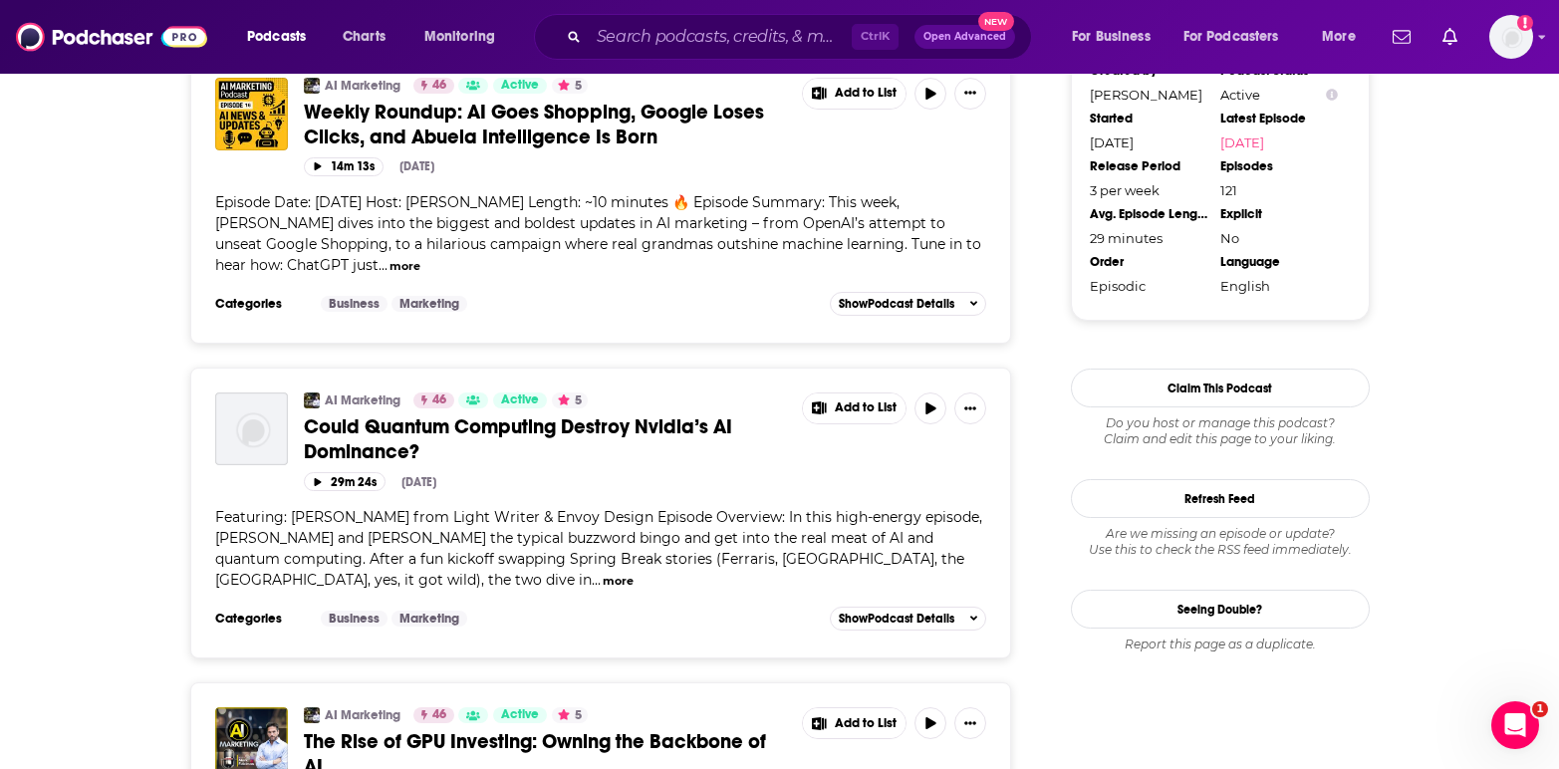
scroll to position [2093, 0]
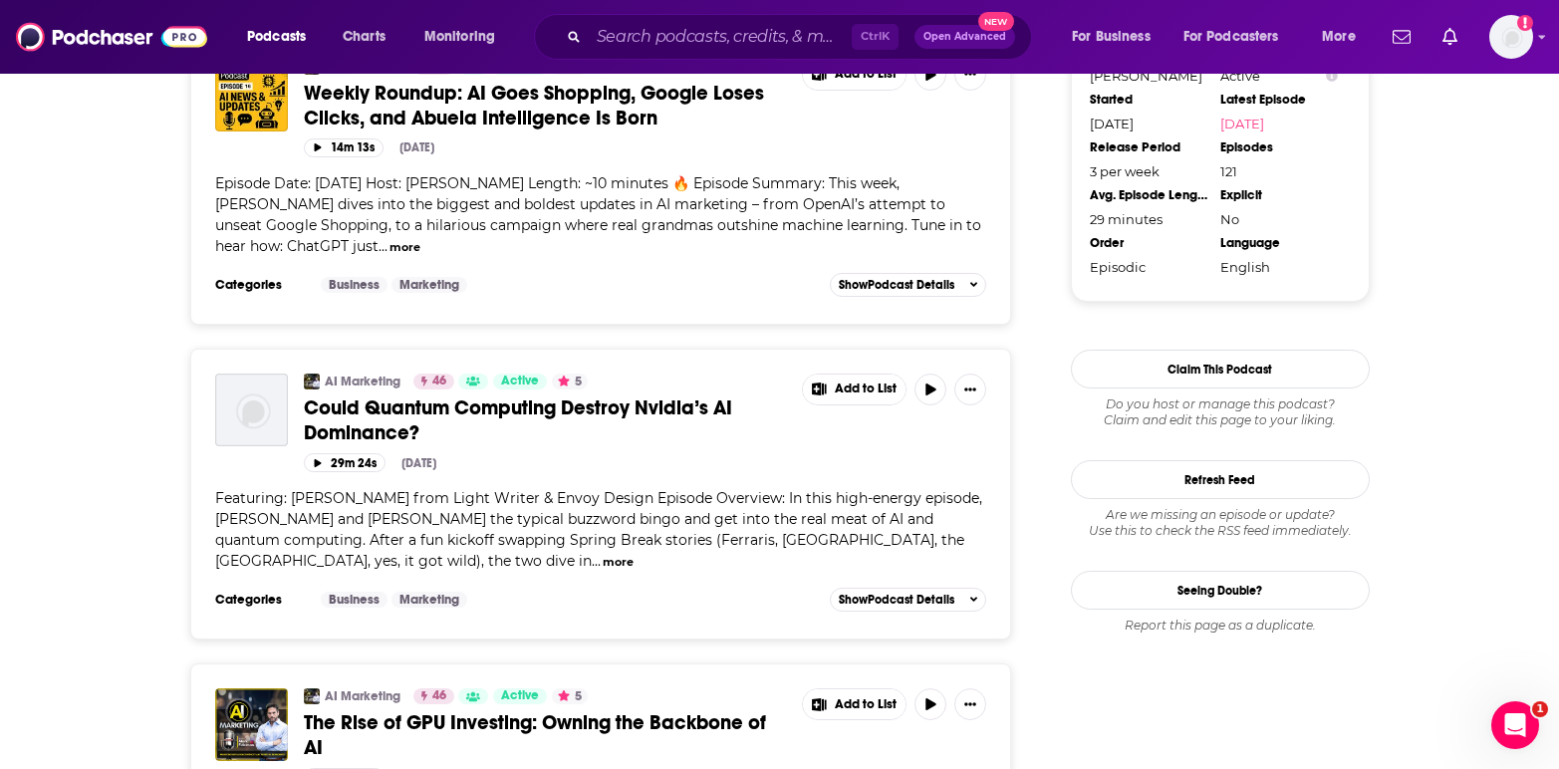
drag, startPoint x: 1475, startPoint y: 417, endPoint x: 1467, endPoint y: 406, distance: 13.6
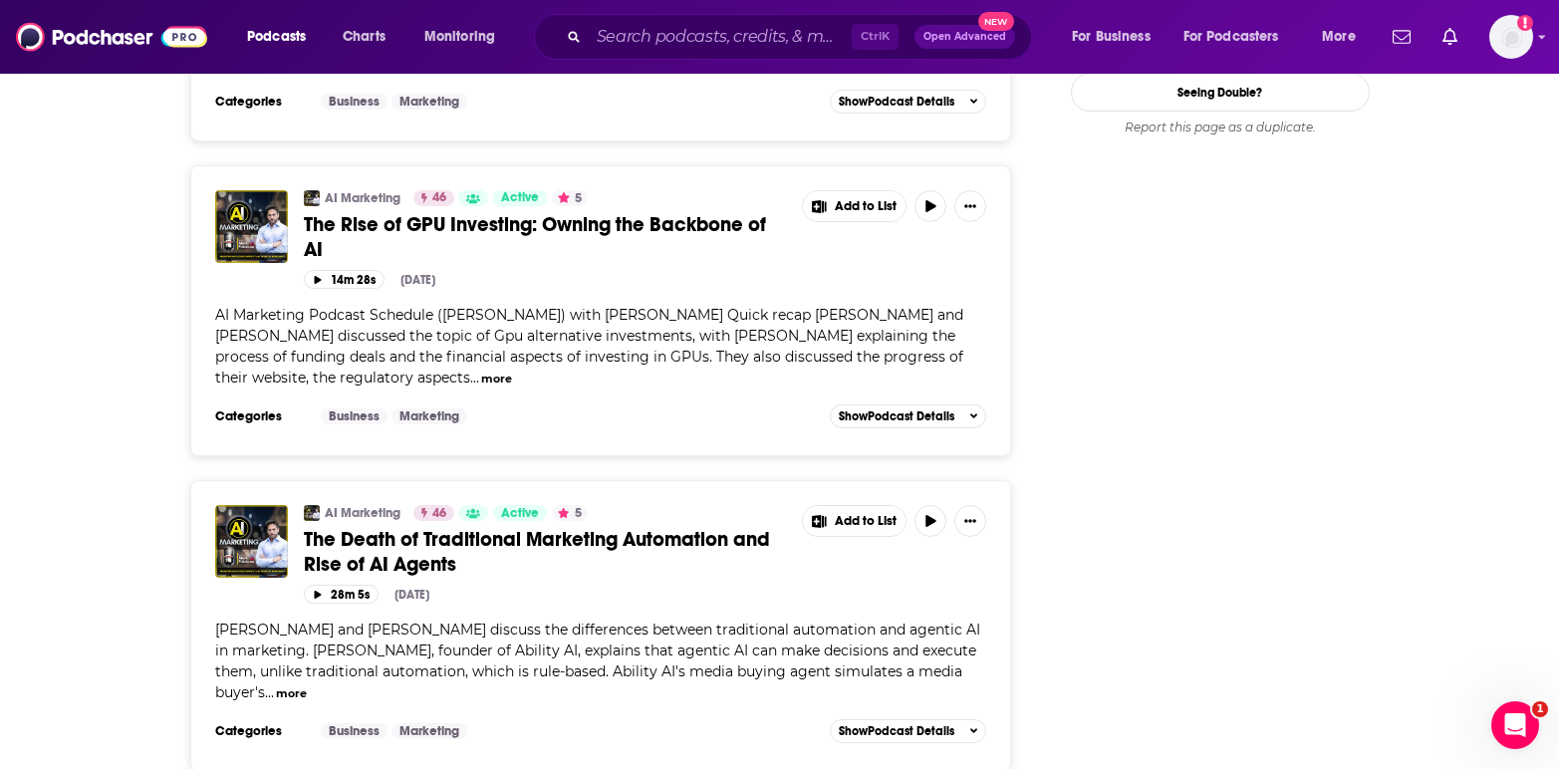
scroll to position [2690, 0]
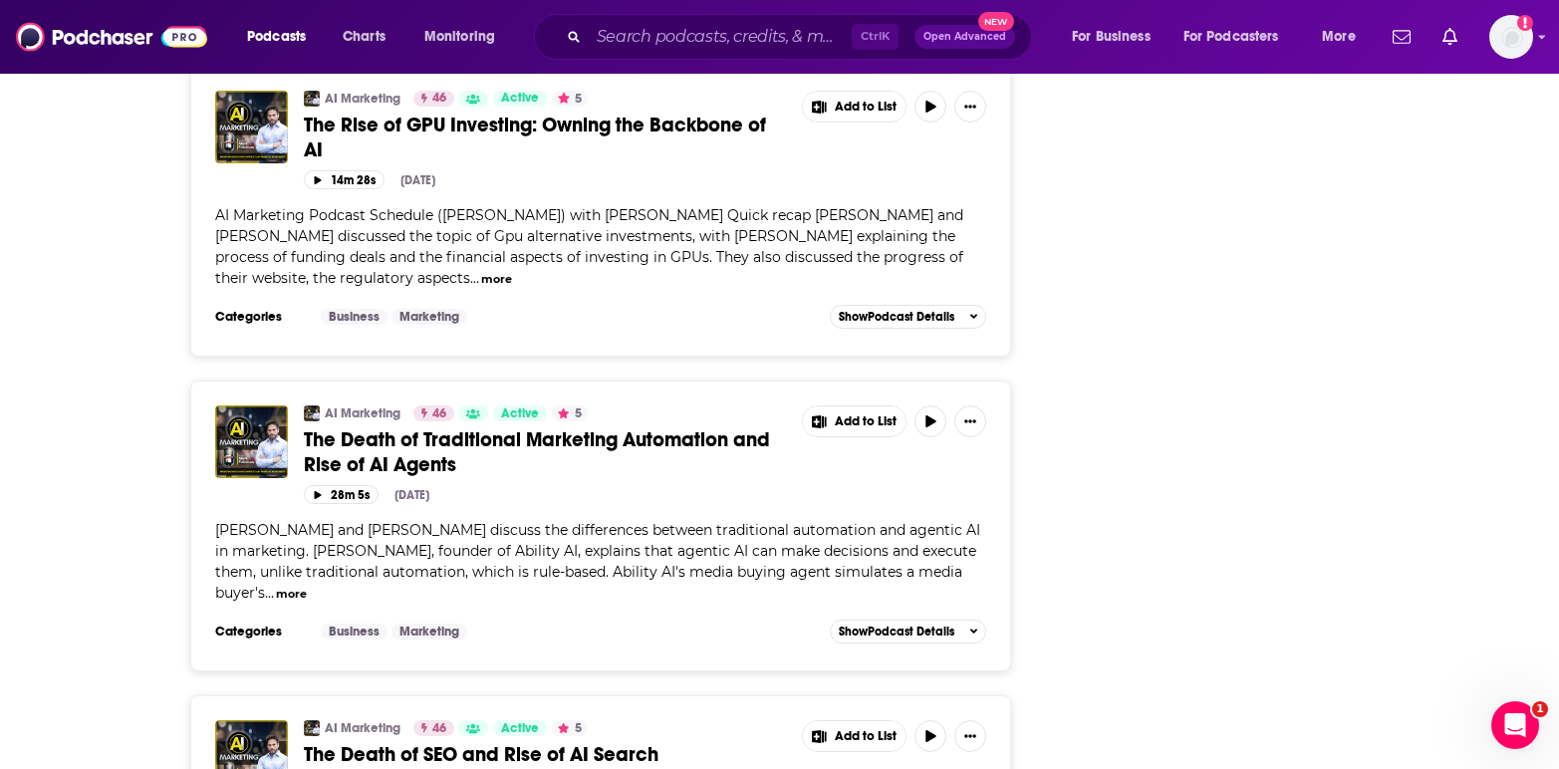
drag, startPoint x: 1115, startPoint y: 442, endPoint x: 1088, endPoint y: 395, distance: 54.9
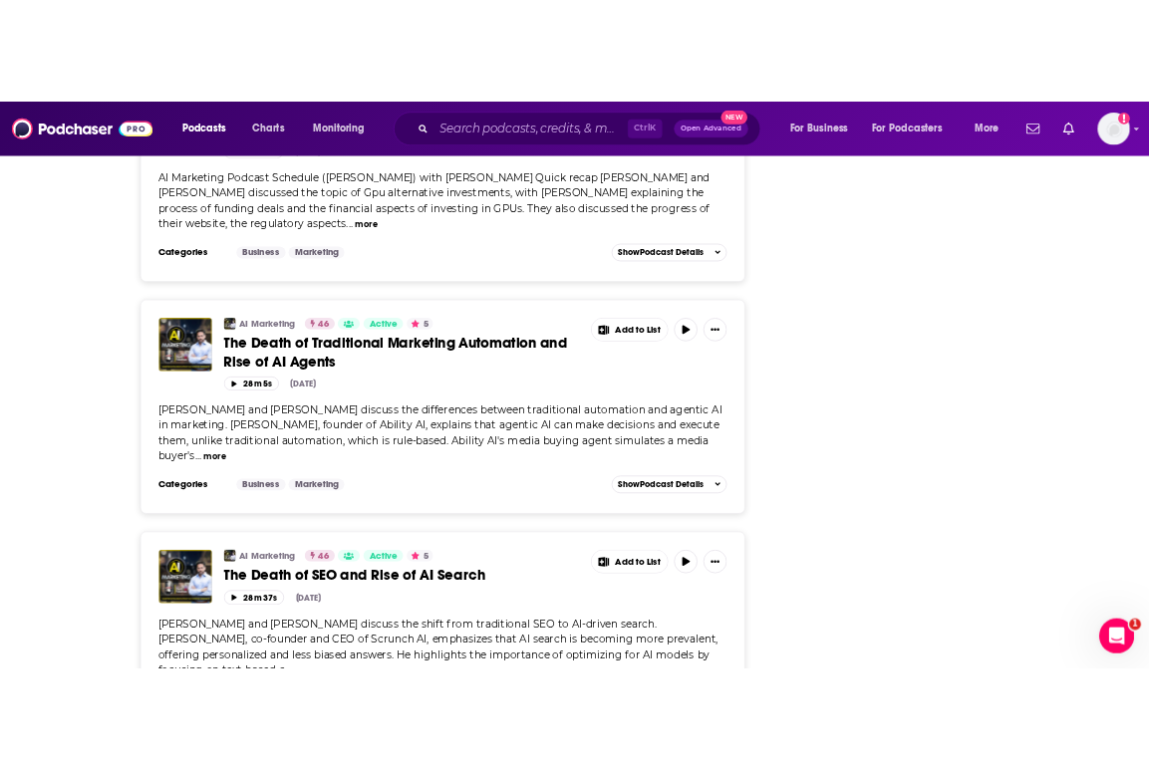
scroll to position [2989, 0]
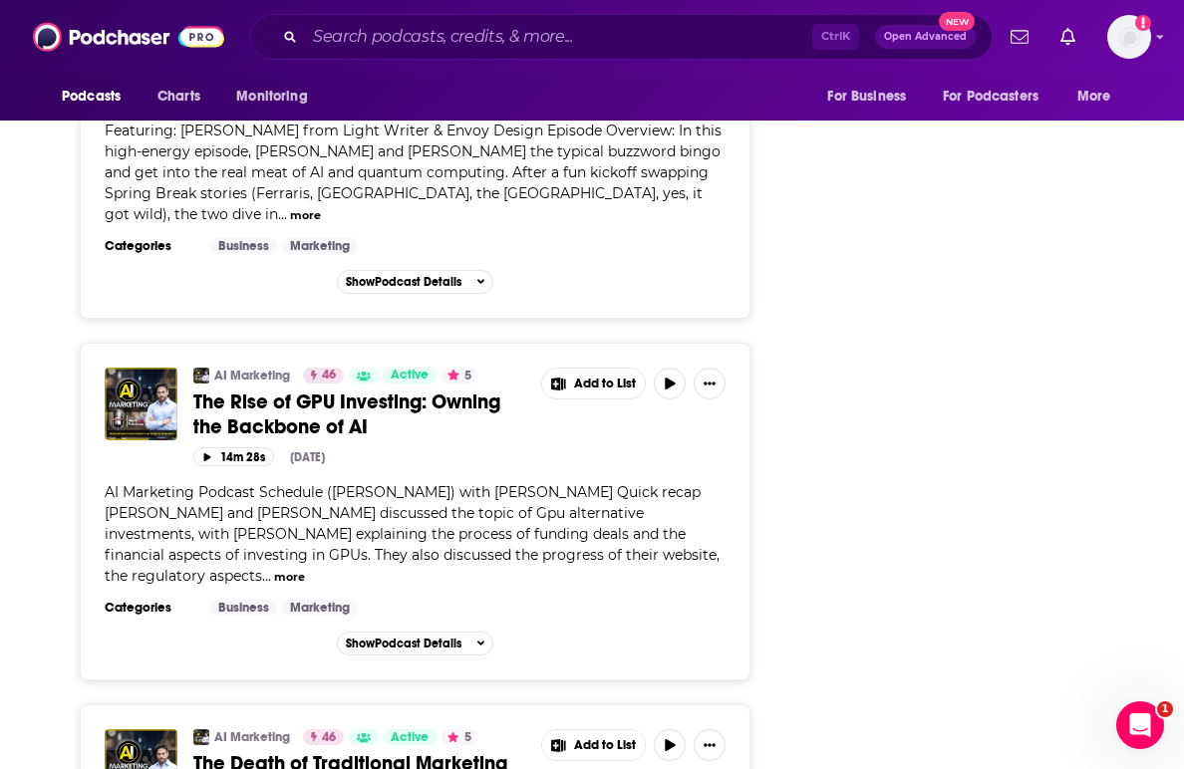
scroll to position [2953, 0]
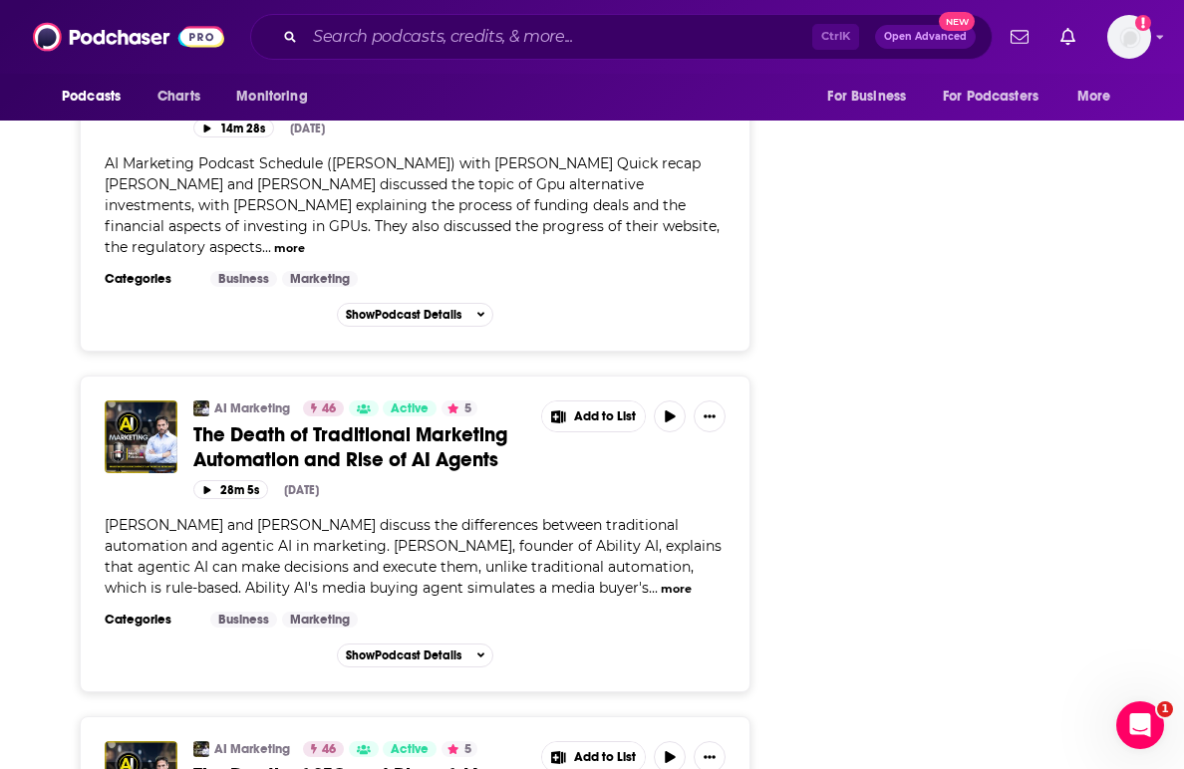
scroll to position [3152, 0]
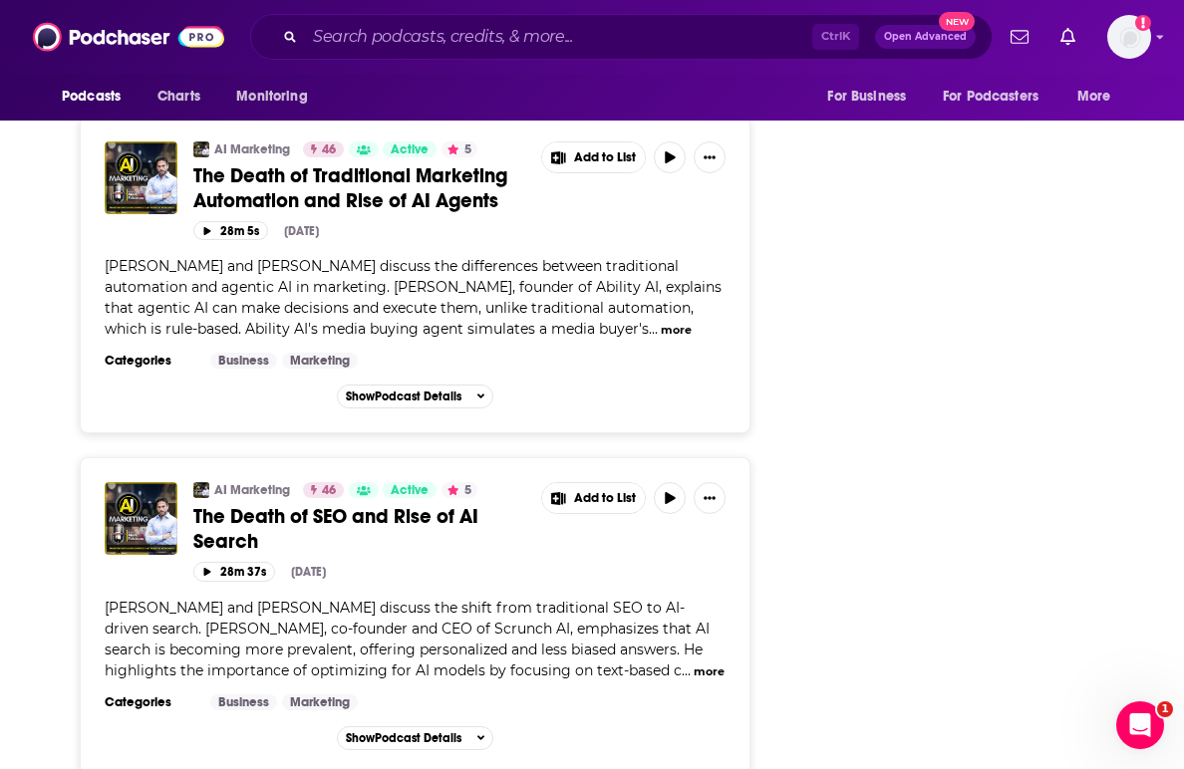
scroll to position [3251, 0]
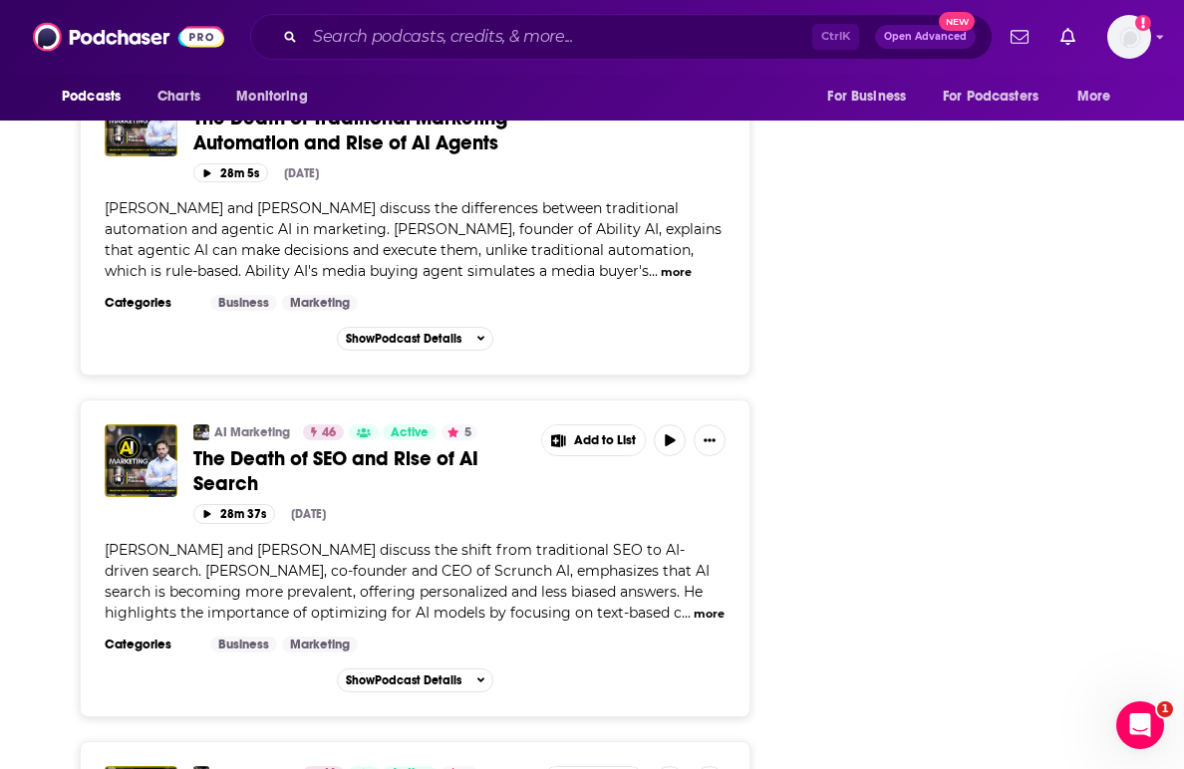
scroll to position [3351, 0]
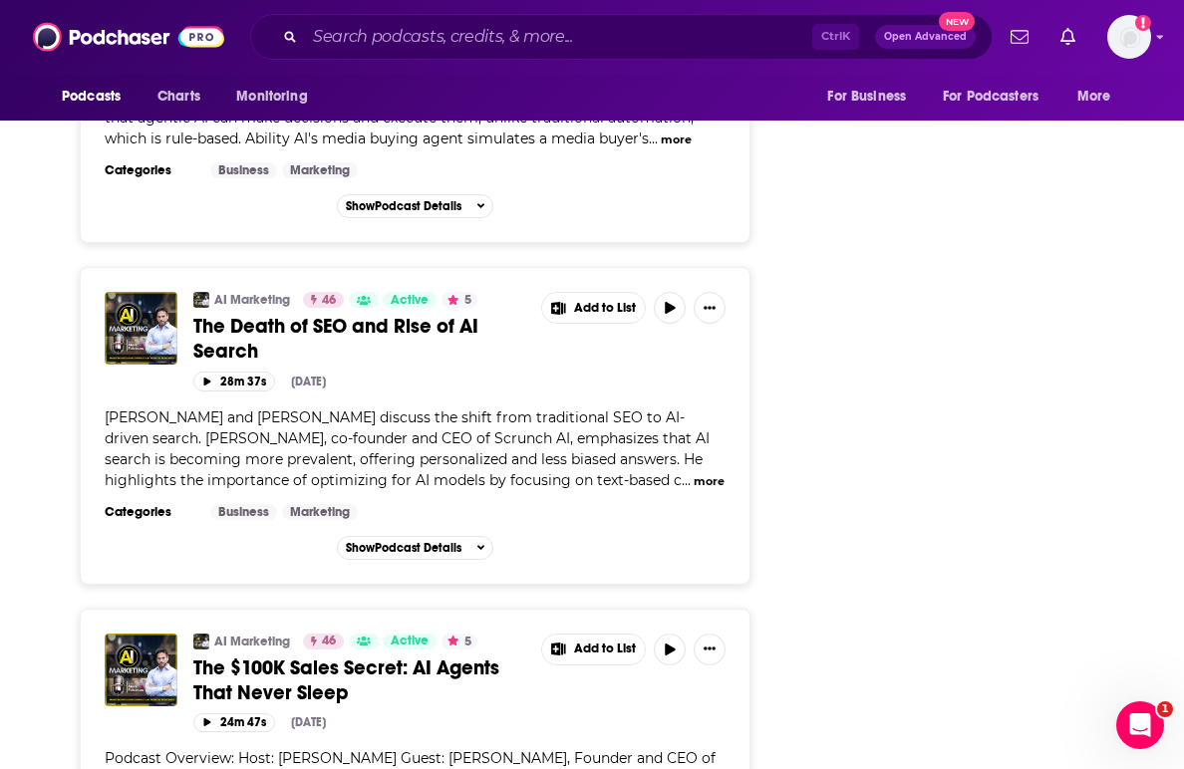
scroll to position [3750, 0]
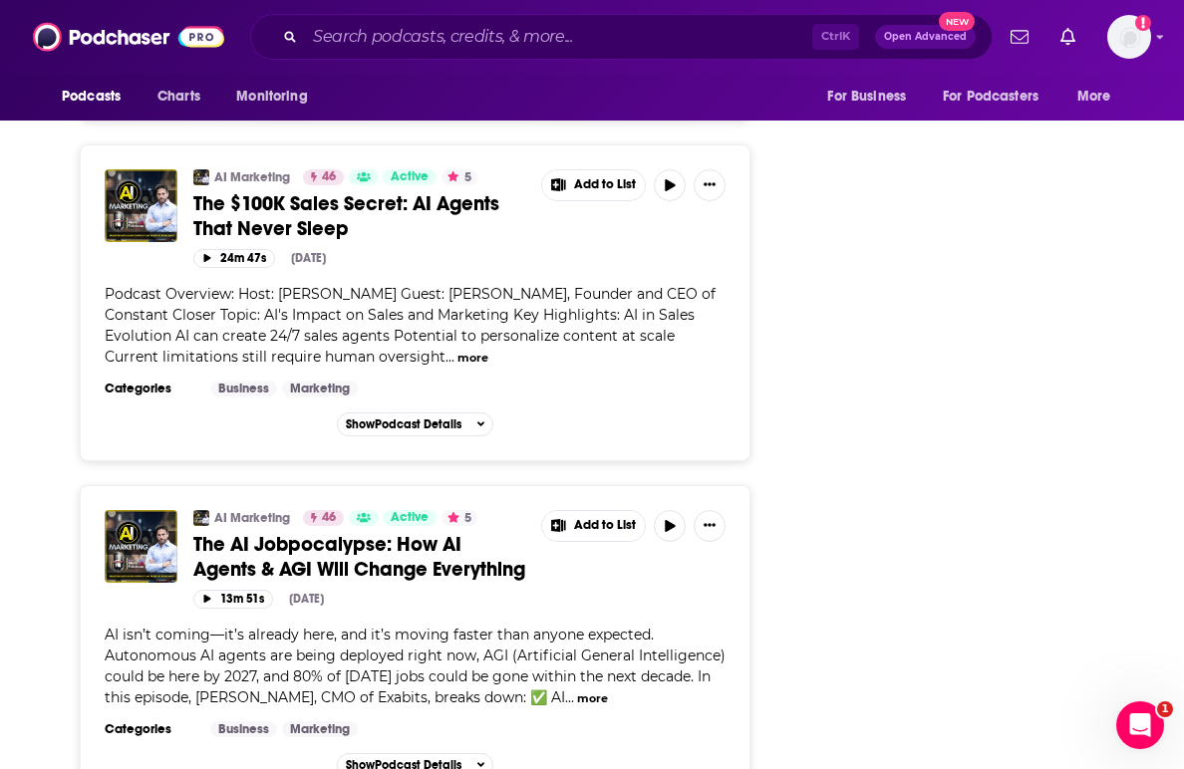
scroll to position [4148, 0]
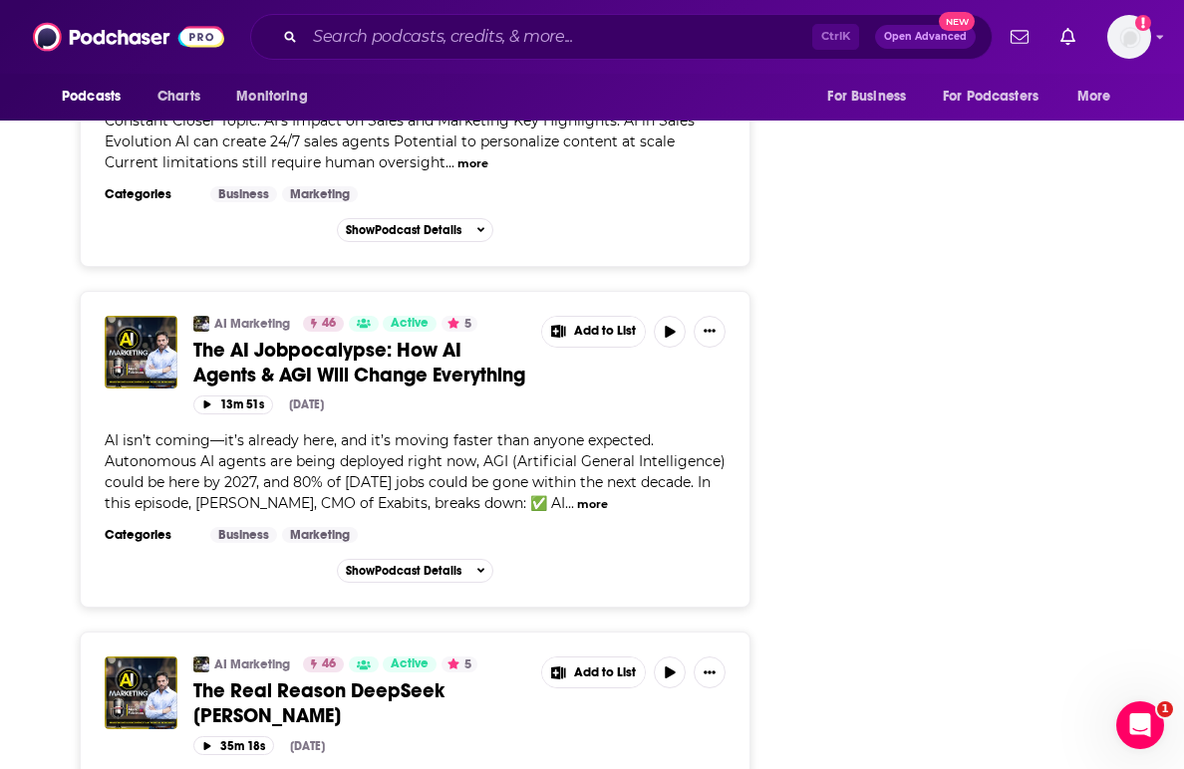
click at [921, 469] on div "Follow Rate Play Apps List Bookmark Share Tell Me Why Contact This Podcast Expo…" at bounding box center [986, 779] width 299 height 9153
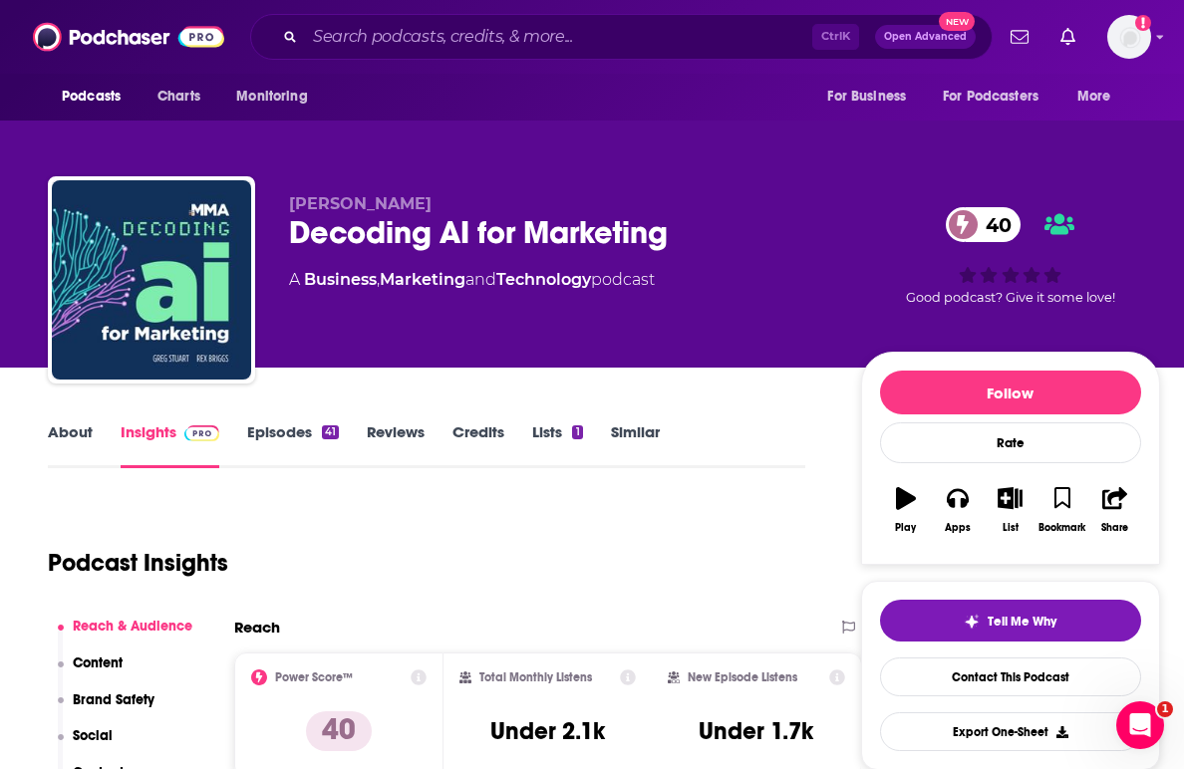
click at [275, 423] on link "Episodes 41" at bounding box center [293, 446] width 92 height 46
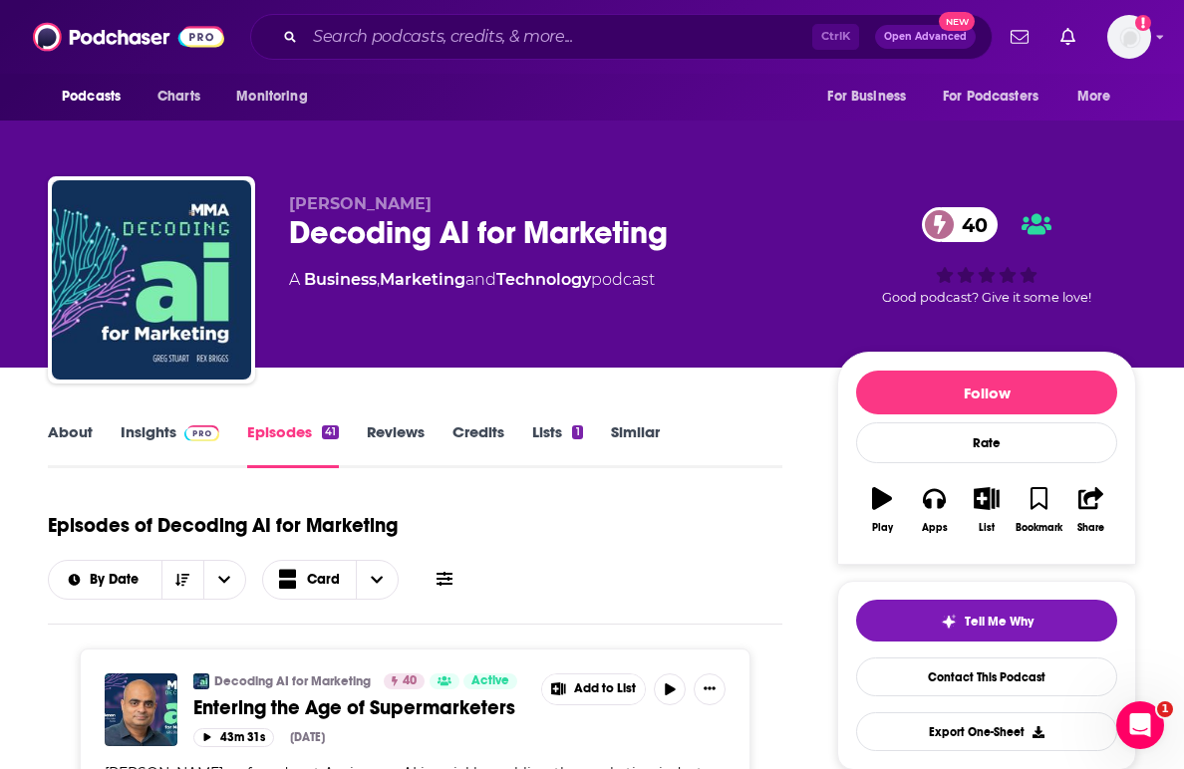
click at [726, 420] on div "About Insights Episodes 41 Reviews Credits Lists 1 Similar" at bounding box center [415, 444] width 734 height 49
